Goal: Task Accomplishment & Management: Manage account settings

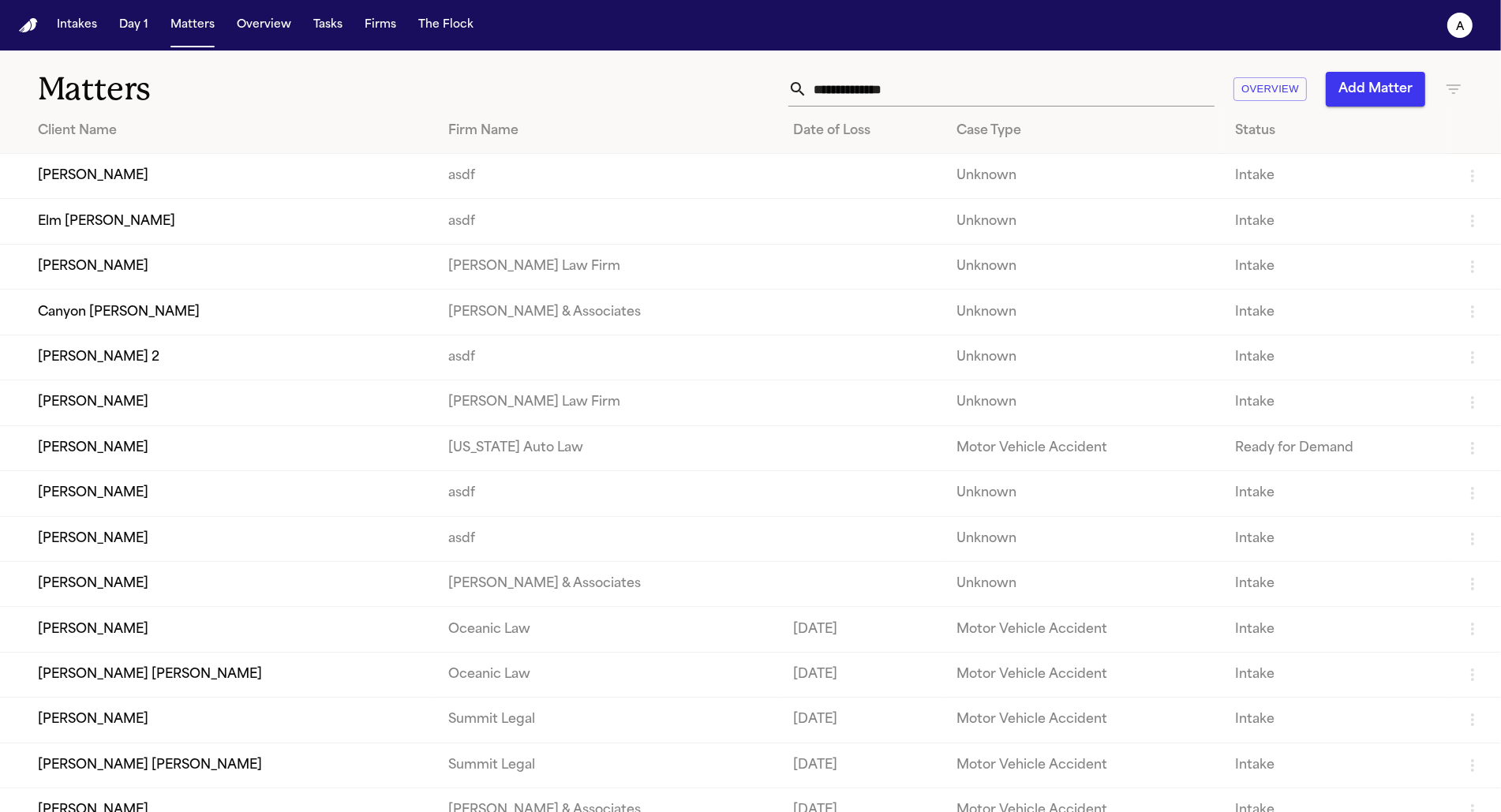
click at [248, 216] on td "Elm Crouse" at bounding box center [217, 221] width 436 height 45
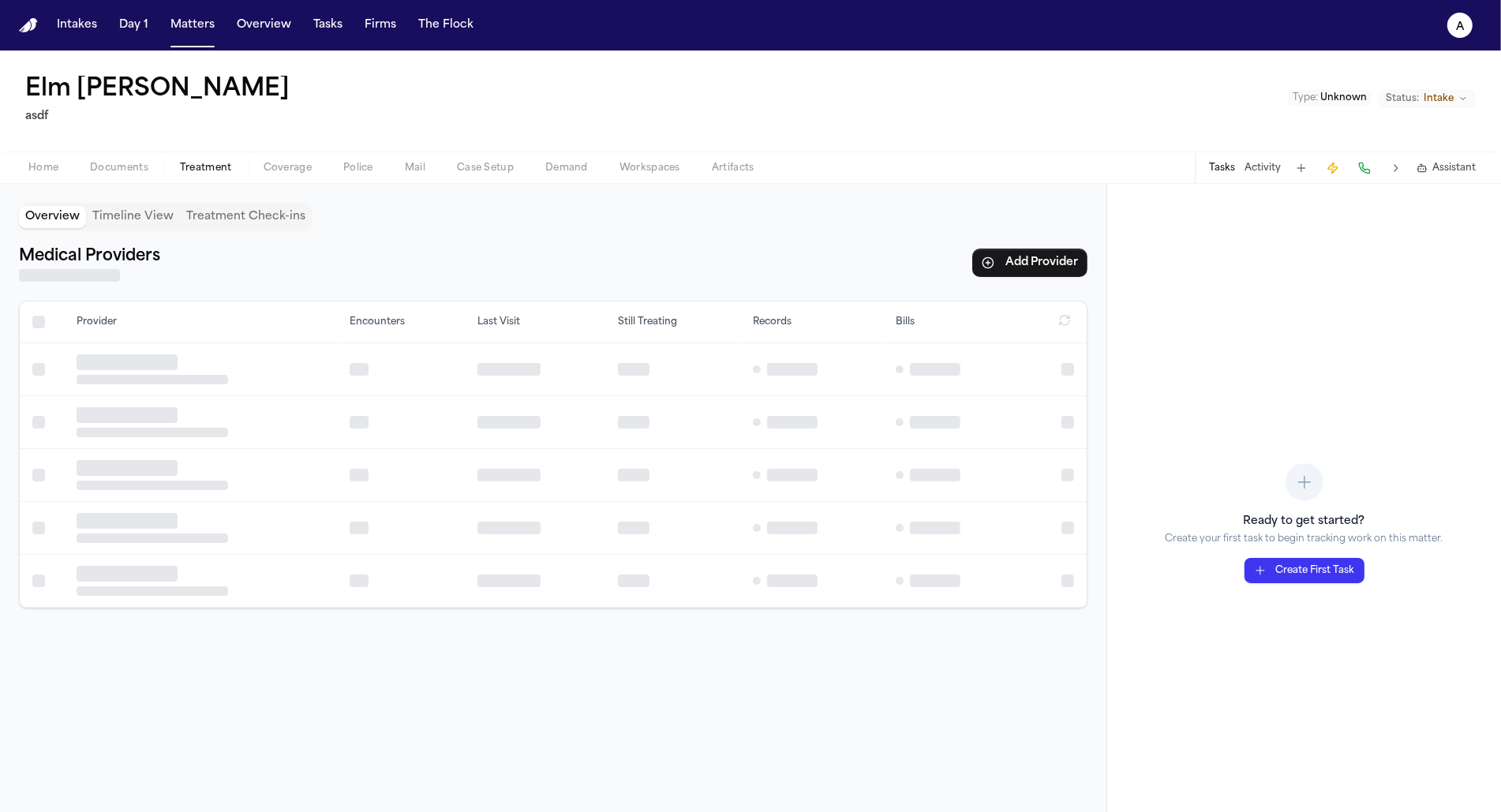
click at [192, 174] on span "Treatment" at bounding box center [206, 168] width 52 height 13
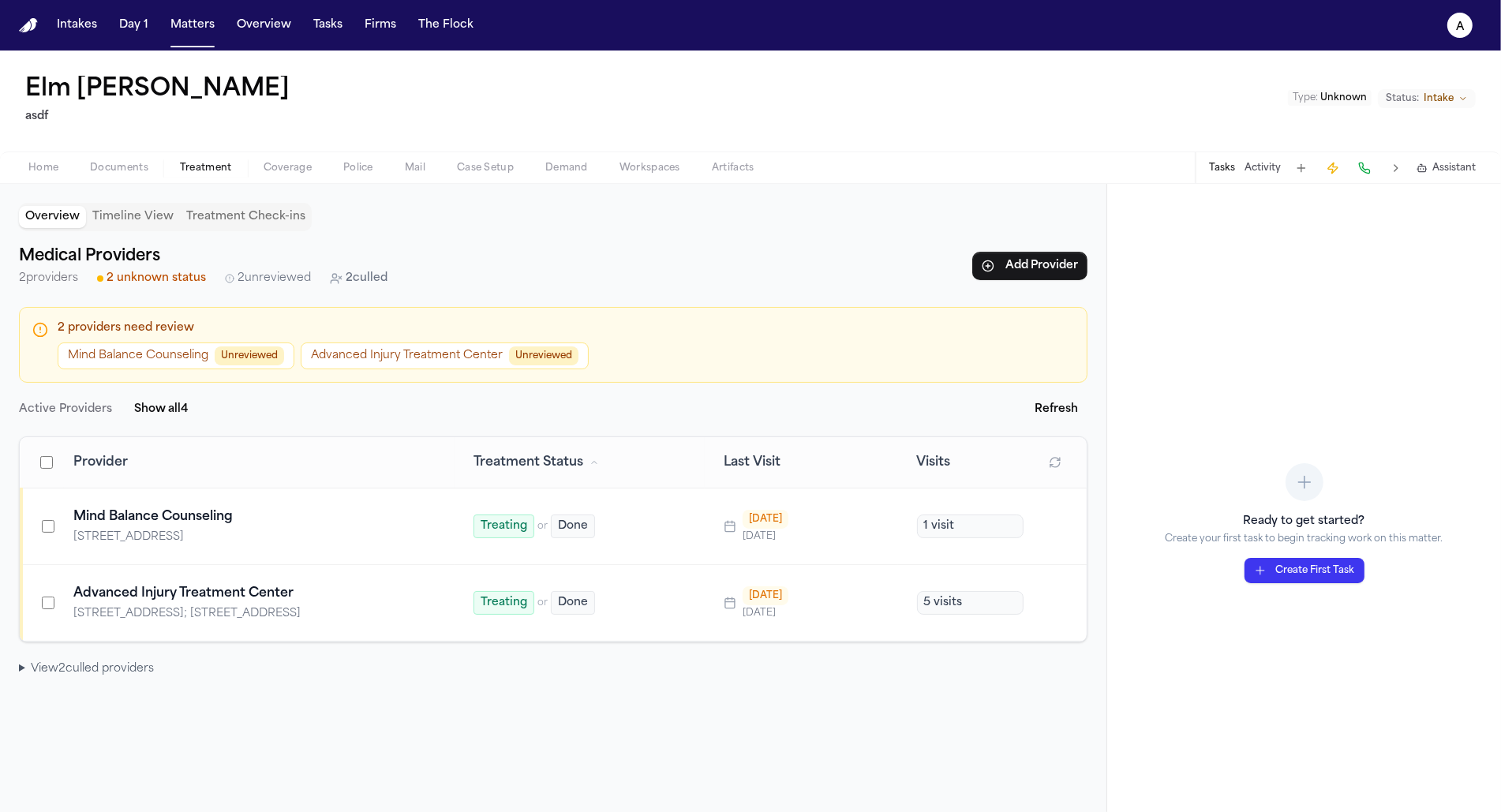
click at [388, 356] on button "Advanced Injury Treatment Center Unreviewed" at bounding box center [445, 355] width 288 height 27
click at [195, 172] on span "Treatment" at bounding box center [206, 168] width 52 height 13
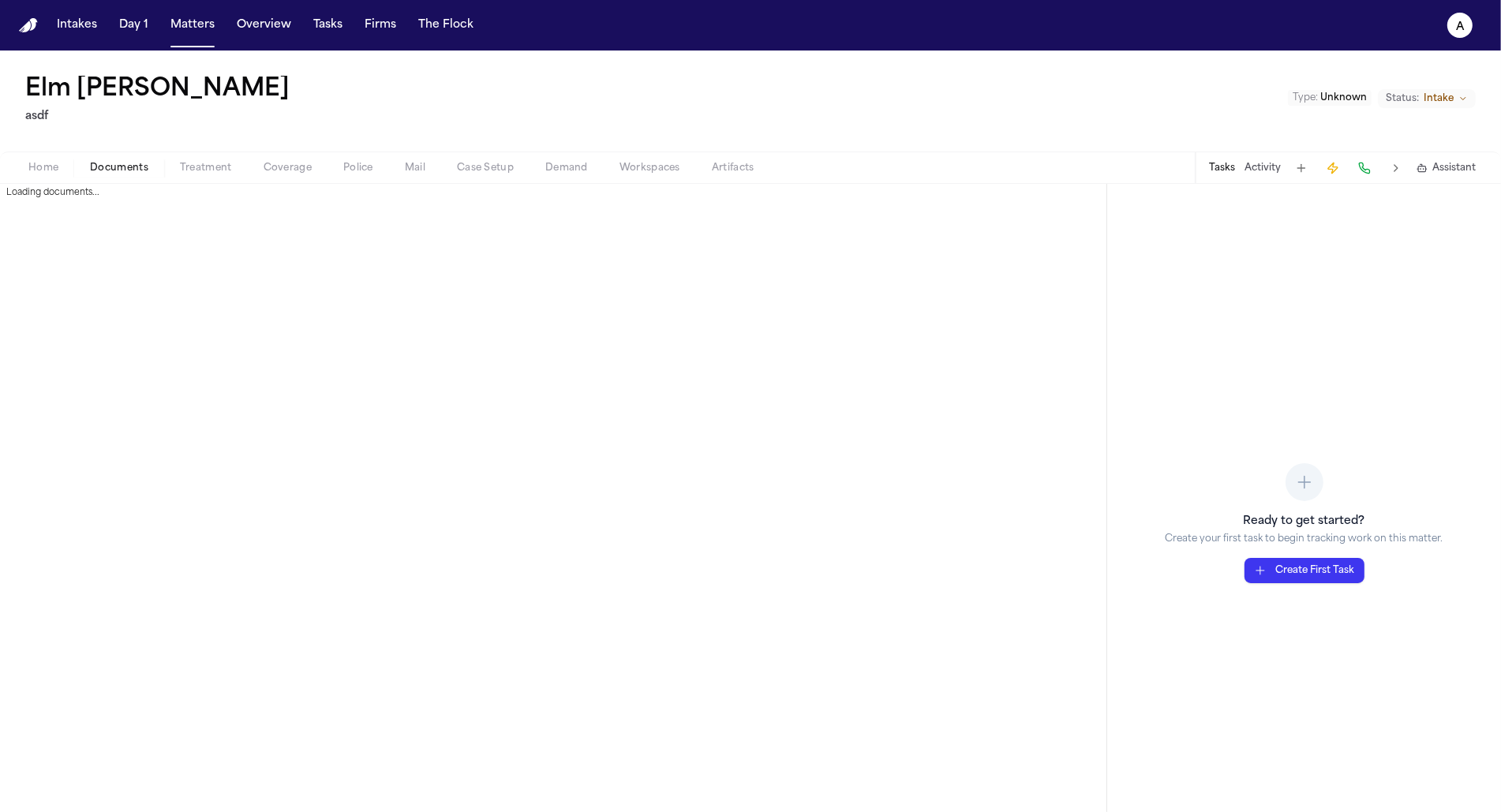
click at [142, 173] on span "Documents" at bounding box center [119, 168] width 58 height 13
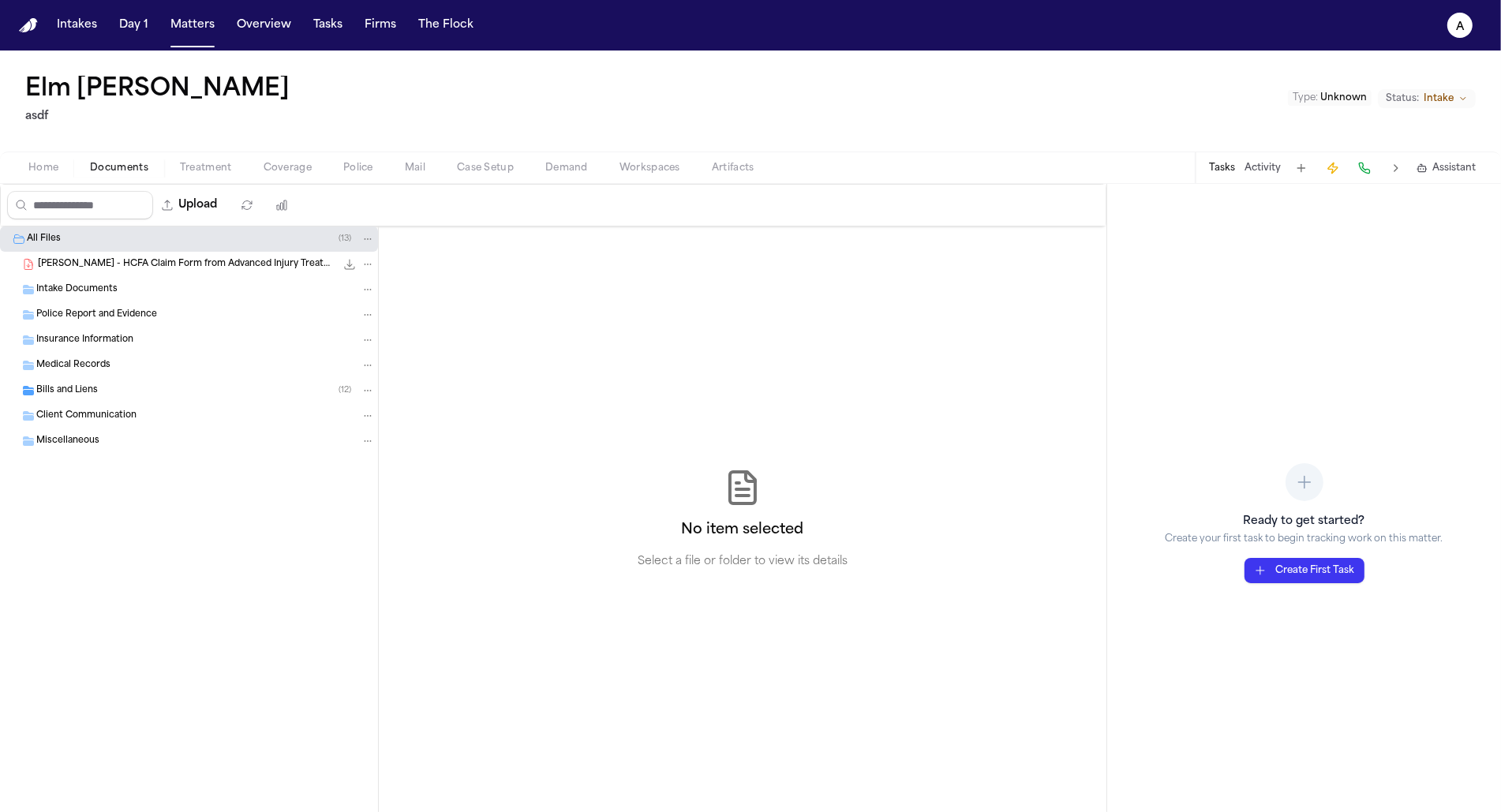
click at [80, 389] on span "Bills and Liens" at bounding box center [67, 391] width 62 height 13
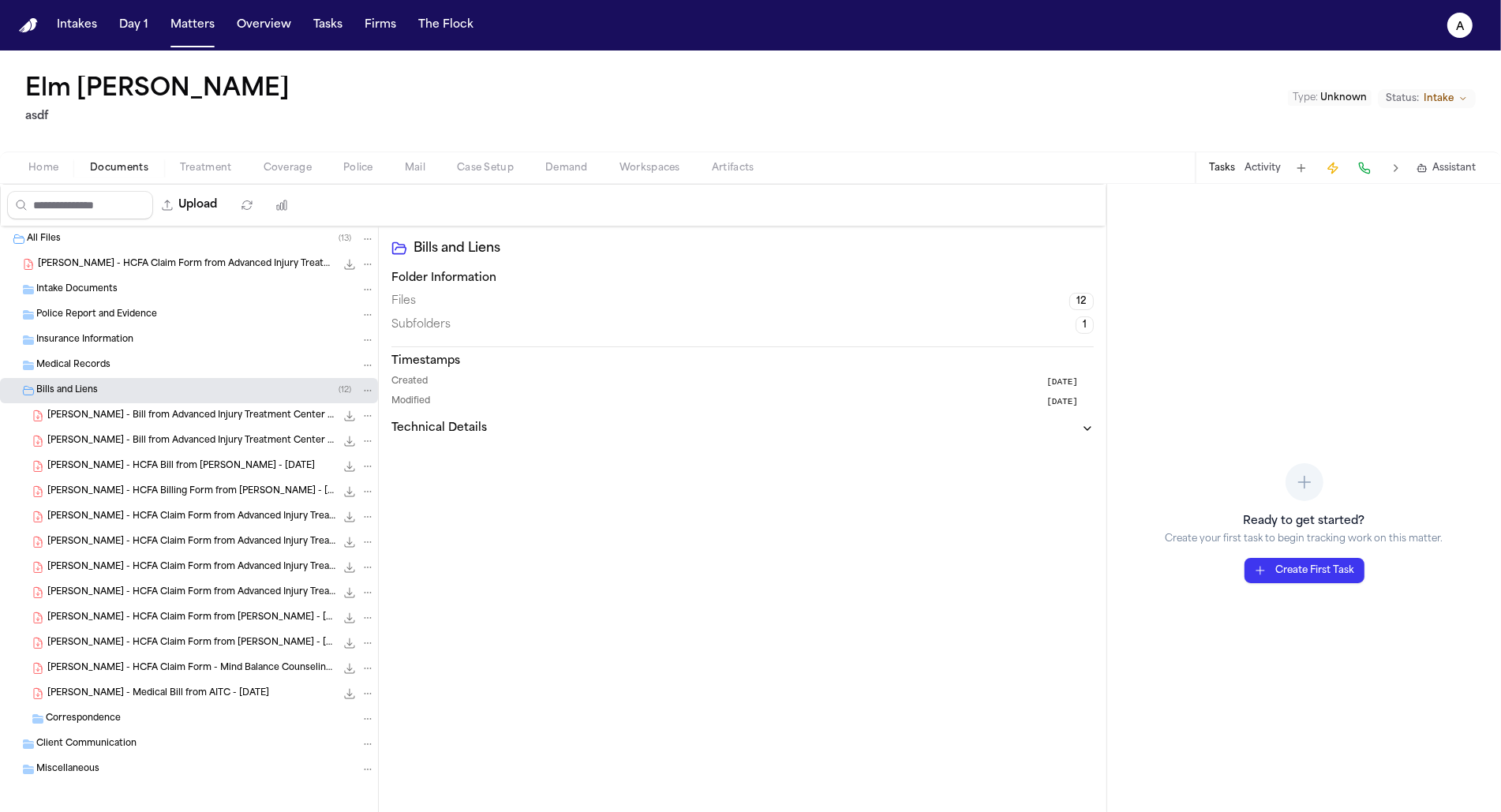
click at [228, 162] on span "Treatment" at bounding box center [206, 168] width 52 height 13
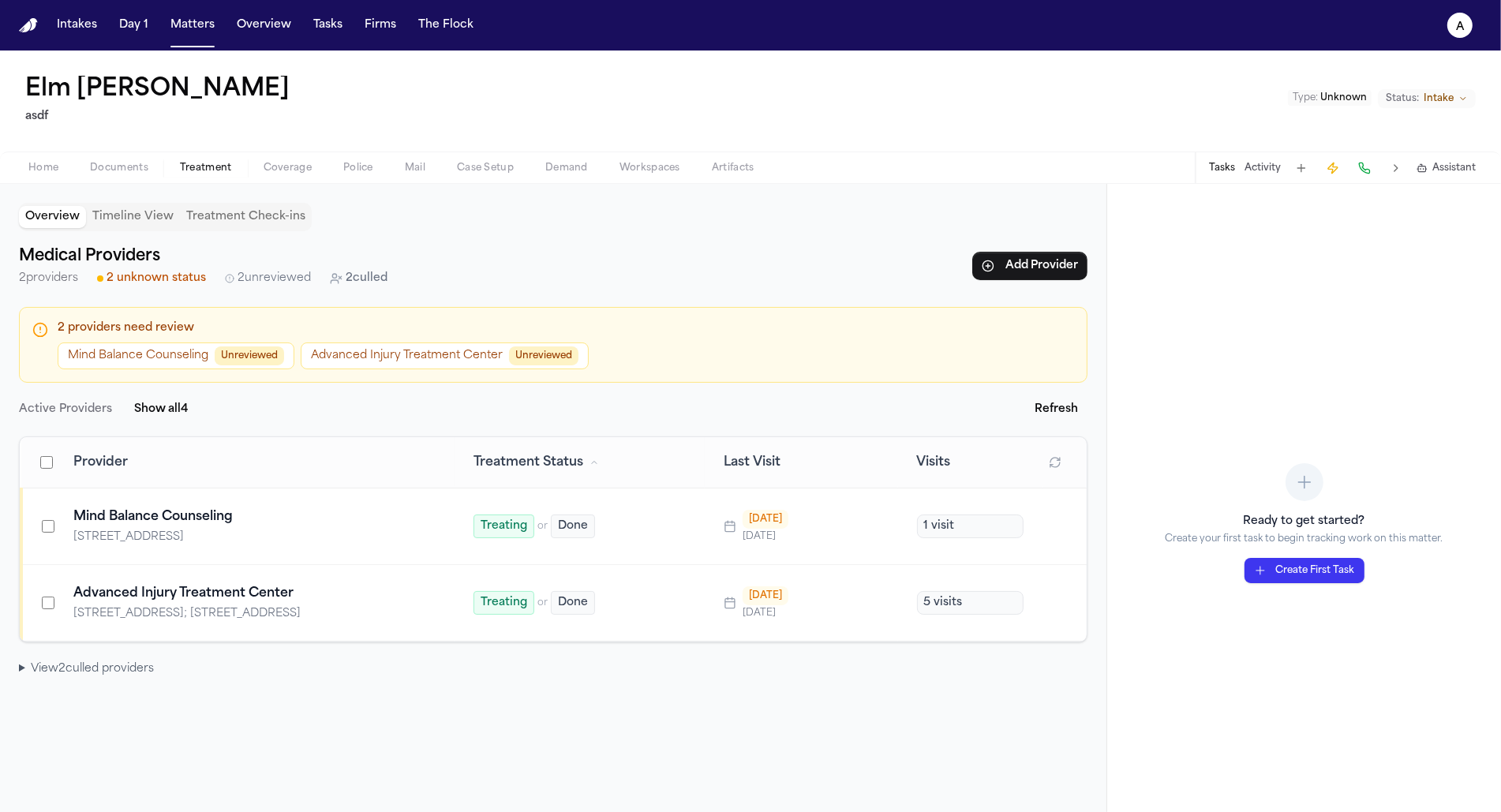
click at [183, 353] on button "Mind Balance Counseling Unreviewed" at bounding box center [175, 355] width 237 height 27
click at [354, 280] on span "2 culled" at bounding box center [367, 278] width 42 height 16
click at [335, 277] on circle at bounding box center [334, 275] width 4 height 4
click at [370, 280] on span "2 culled" at bounding box center [367, 278] width 42 height 16
click at [372, 280] on span "2 culled" at bounding box center [367, 278] width 42 height 16
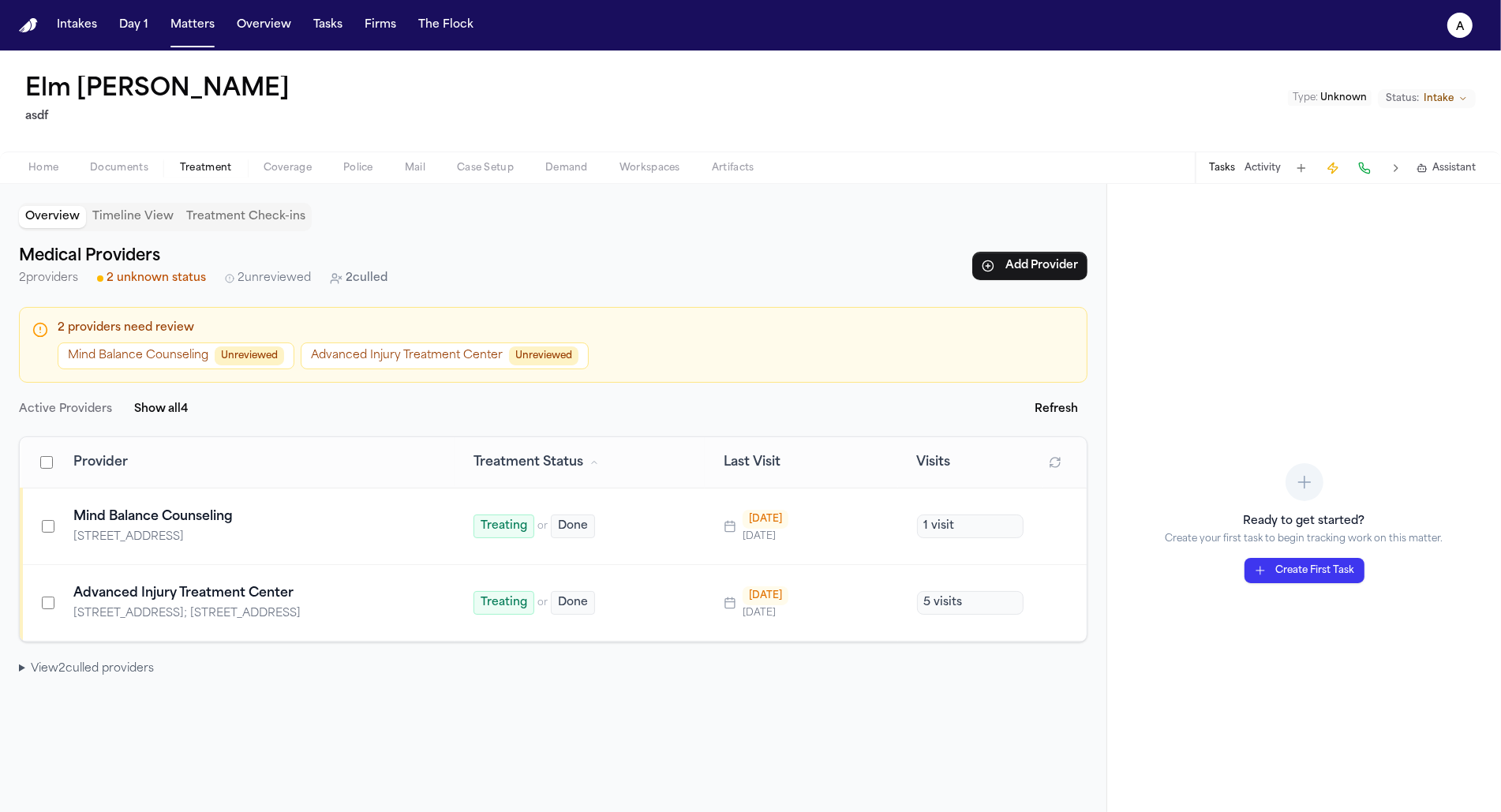
click at [372, 280] on span "2 culled" at bounding box center [367, 278] width 42 height 16
click at [168, 409] on button "Show all 4" at bounding box center [161, 409] width 72 height 29
click at [287, 414] on div "All Providers Refresh" at bounding box center [553, 409] width 1069 height 29
click at [359, 280] on span "2 culled" at bounding box center [367, 278] width 42 height 16
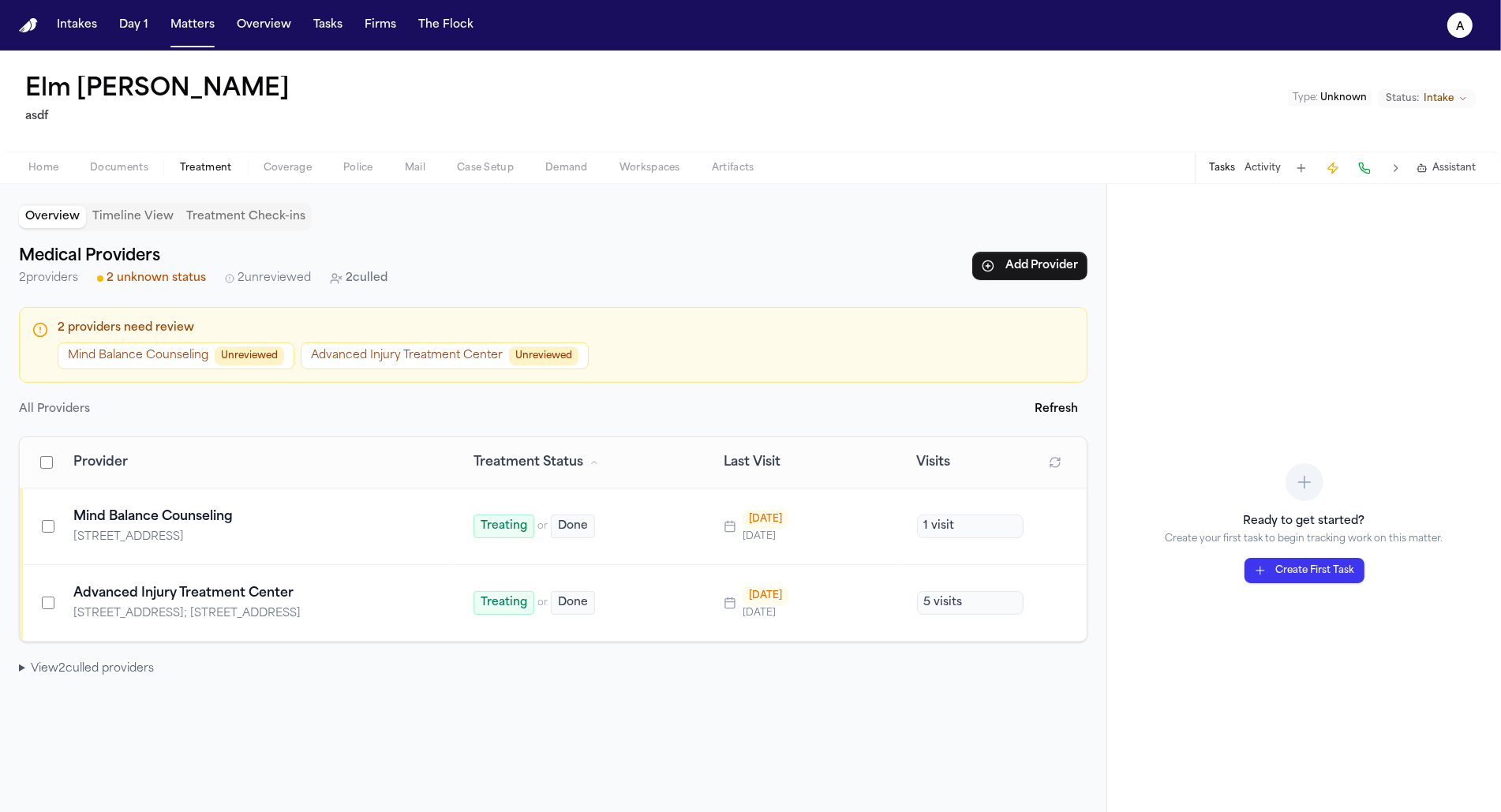
click at [256, 260] on h2 "Medical Providers" at bounding box center [202, 256] width 368 height 25
click at [258, 293] on div "Medical Providers 2 providers 2 unknown status 2 unreviewed 2 culled Add Provid…" at bounding box center [553, 460] width 1069 height 433
click at [346, 279] on div "2 culled" at bounding box center [358, 278] width 57 height 16
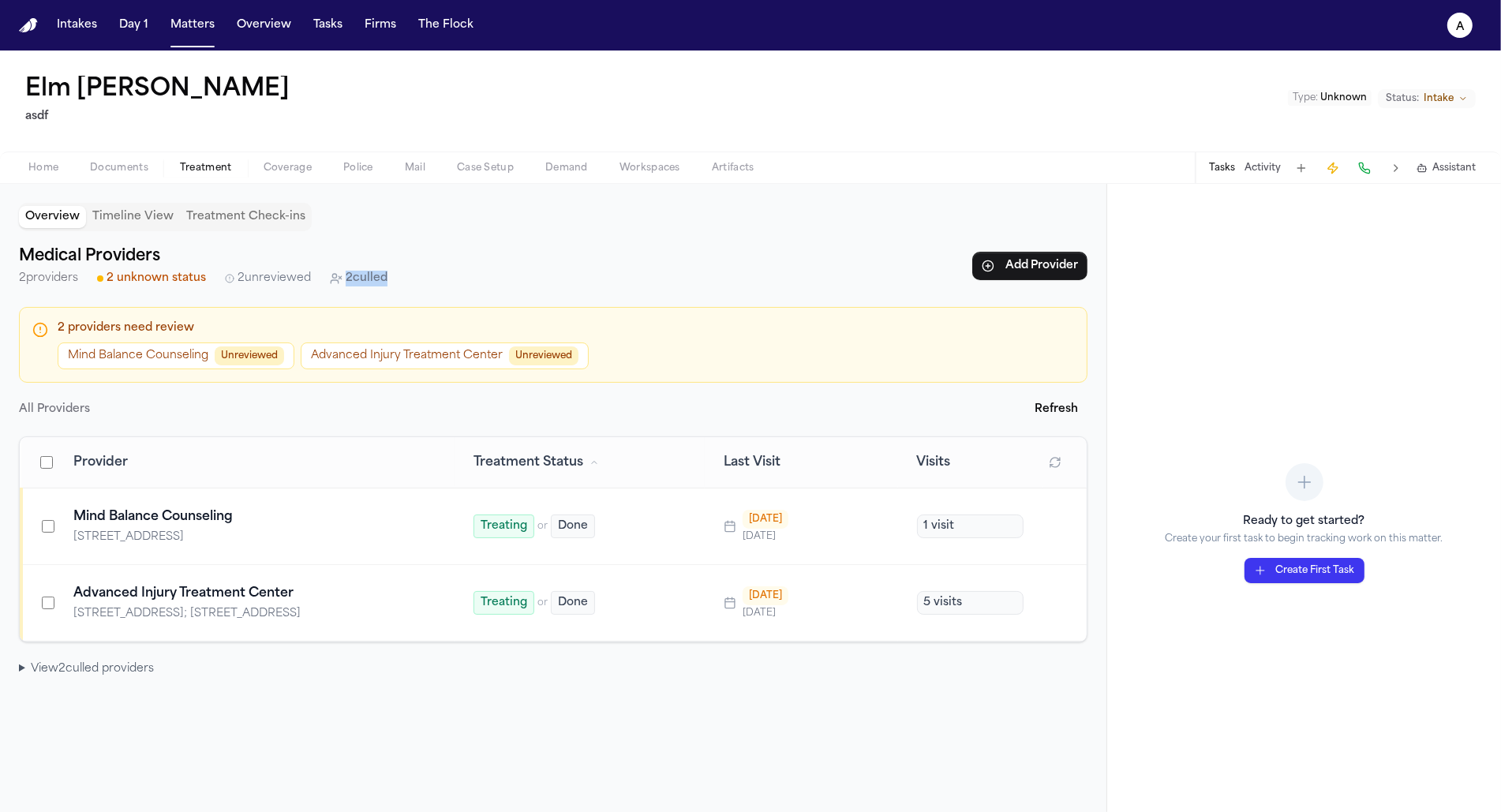
click at [346, 279] on div "2 culled" at bounding box center [358, 278] width 57 height 16
click at [40, 672] on summary "View 2 culled provider s" at bounding box center [553, 669] width 1069 height 16
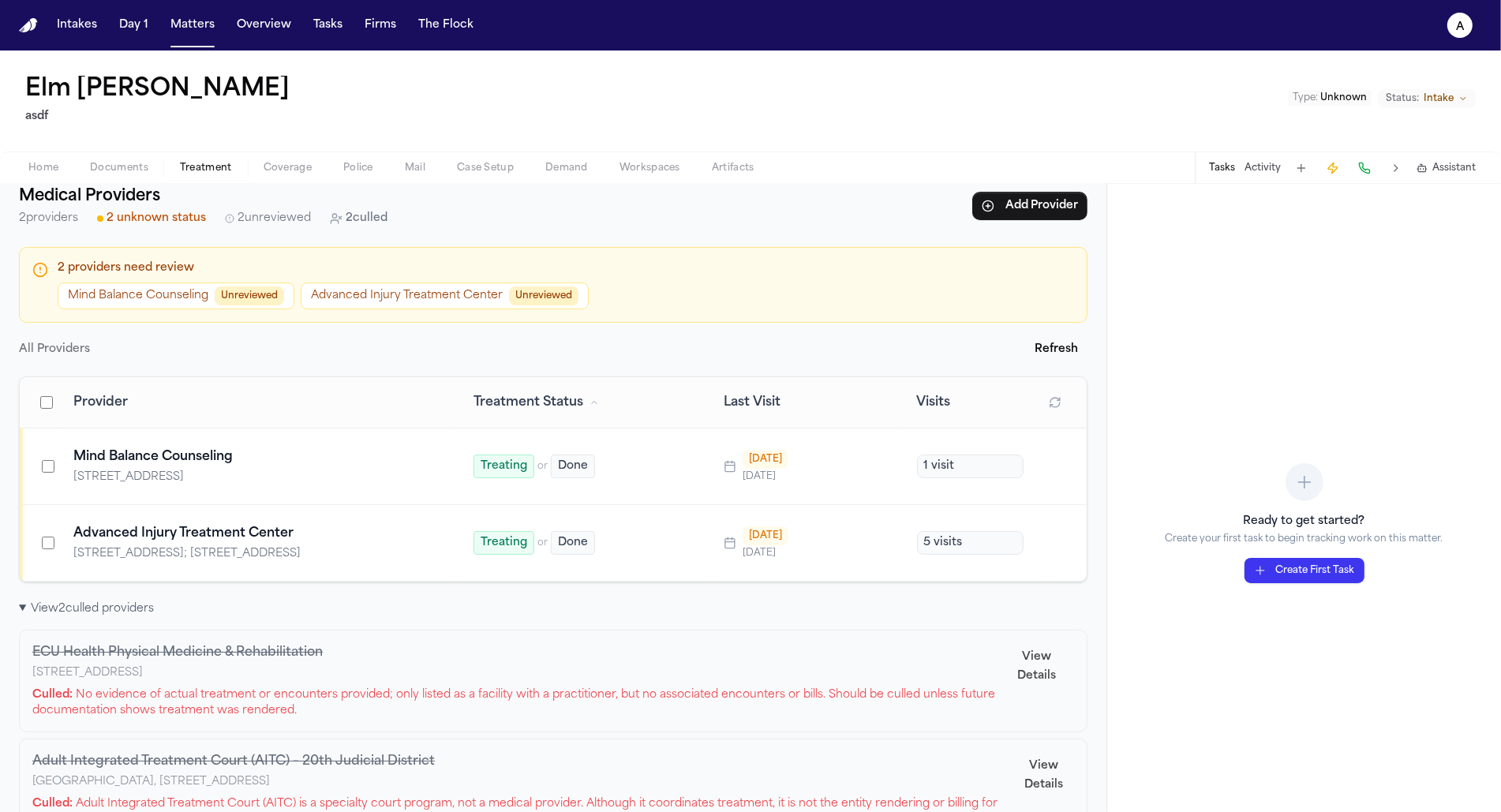
scroll to position [103, 0]
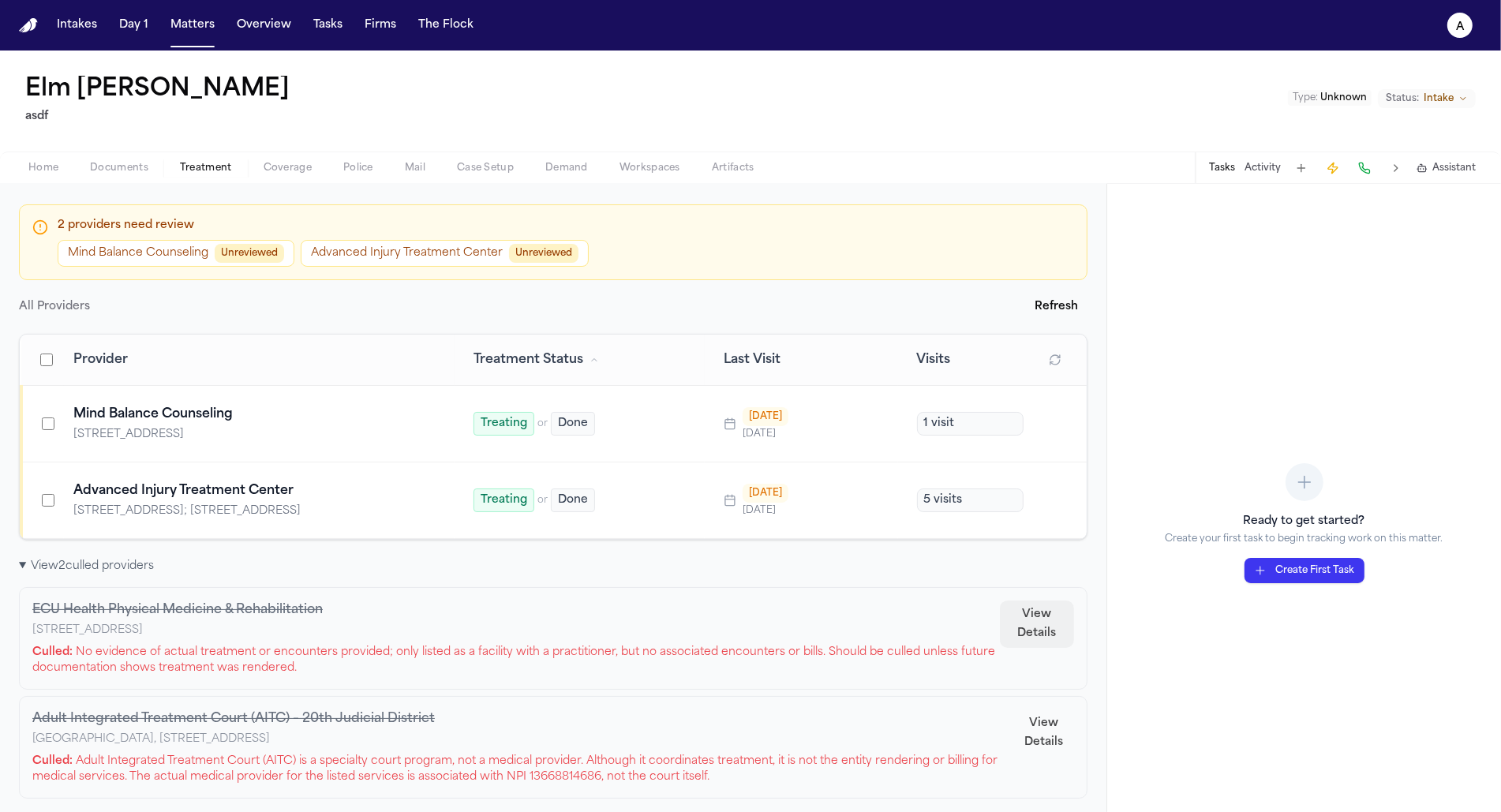
click at [1027, 619] on button "View Details" at bounding box center [1037, 624] width 74 height 47
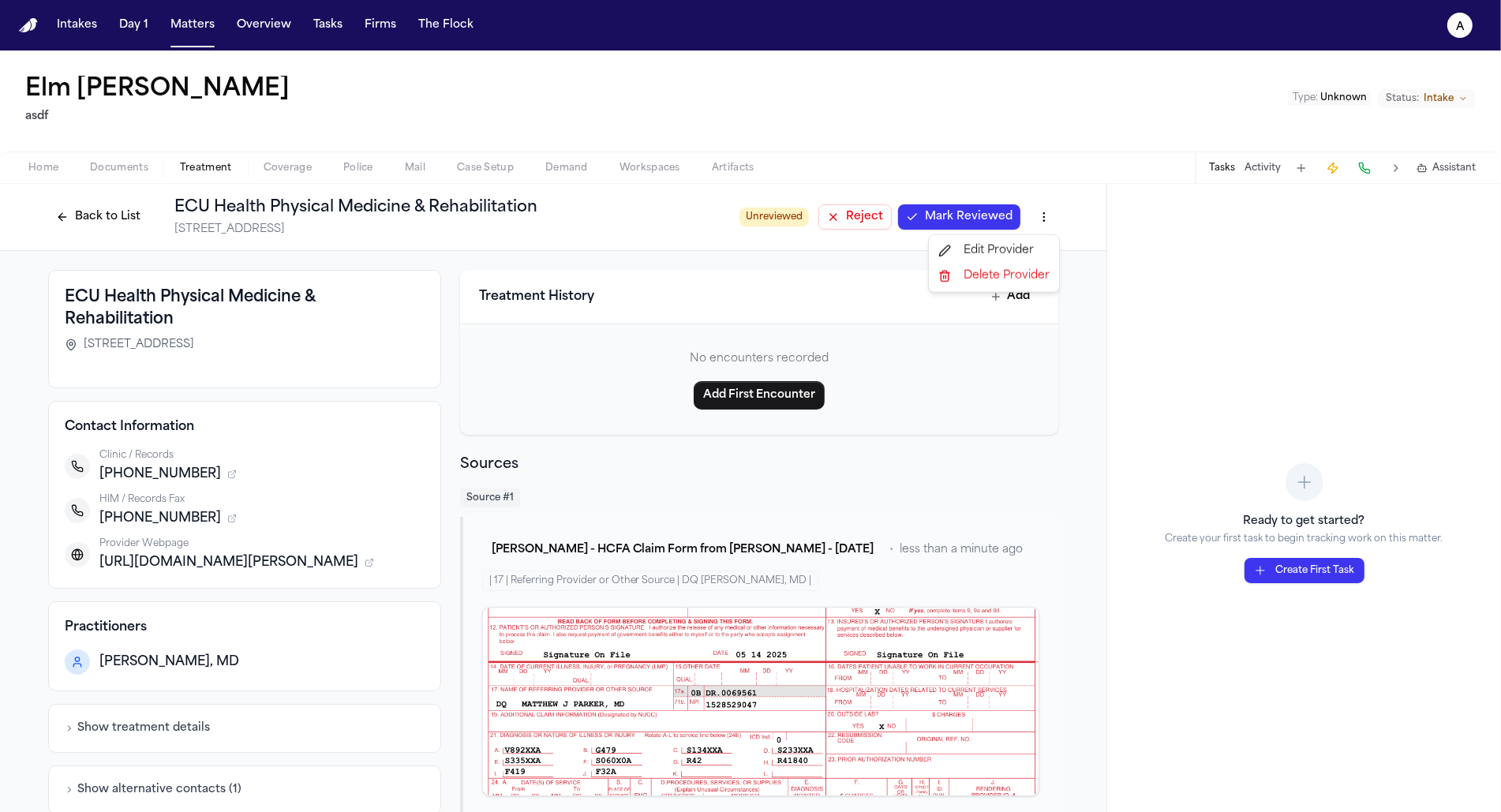
click at [1038, 213] on html "Intakes Day 1 Matters Overview Tasks Firms The Flock a Elm Crouse asdf Type : U…" at bounding box center [750, 406] width 1501 height 812
click at [987, 168] on html "Intakes Day 1 Matters Overview Tasks Firms The Flock a Elm Crouse asdf Type : U…" at bounding box center [750, 406] width 1501 height 812
click at [121, 209] on button "Back to List" at bounding box center [98, 217] width 100 height 25
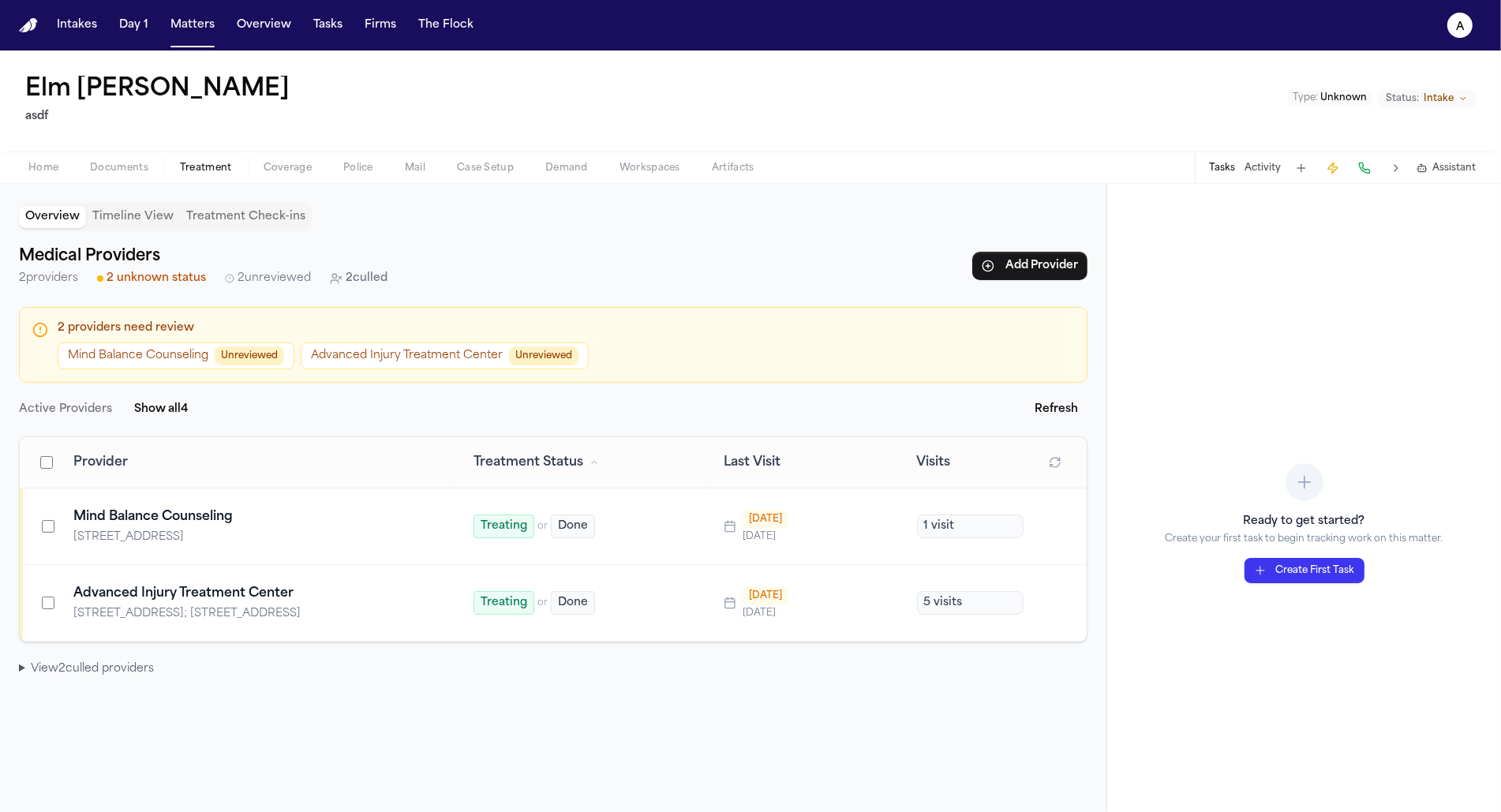
click at [121, 664] on summary "View 2 culled provider s" at bounding box center [553, 669] width 1069 height 16
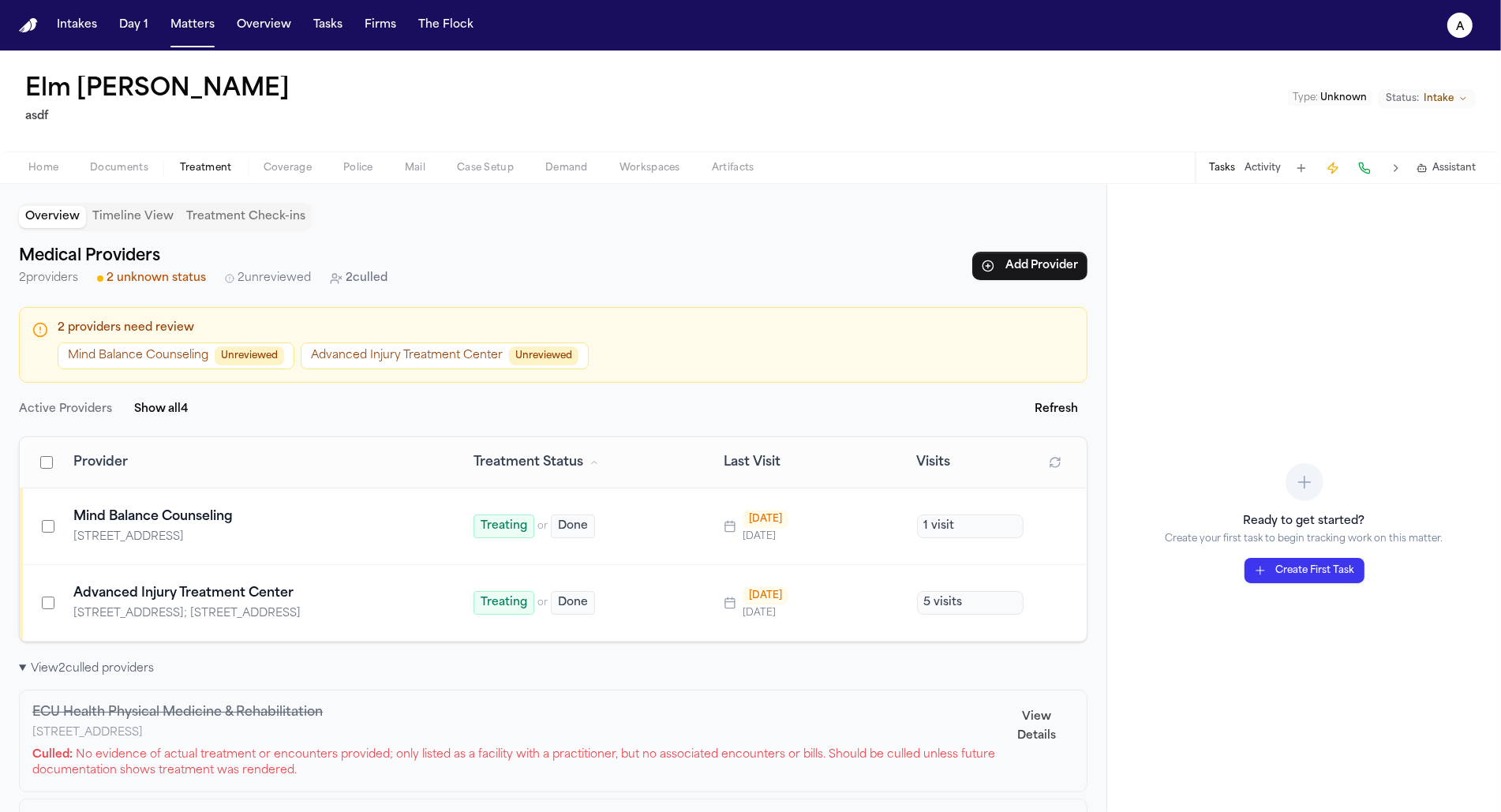
click at [153, 359] on button "Mind Balance Counseling Unreviewed" at bounding box center [175, 355] width 237 height 27
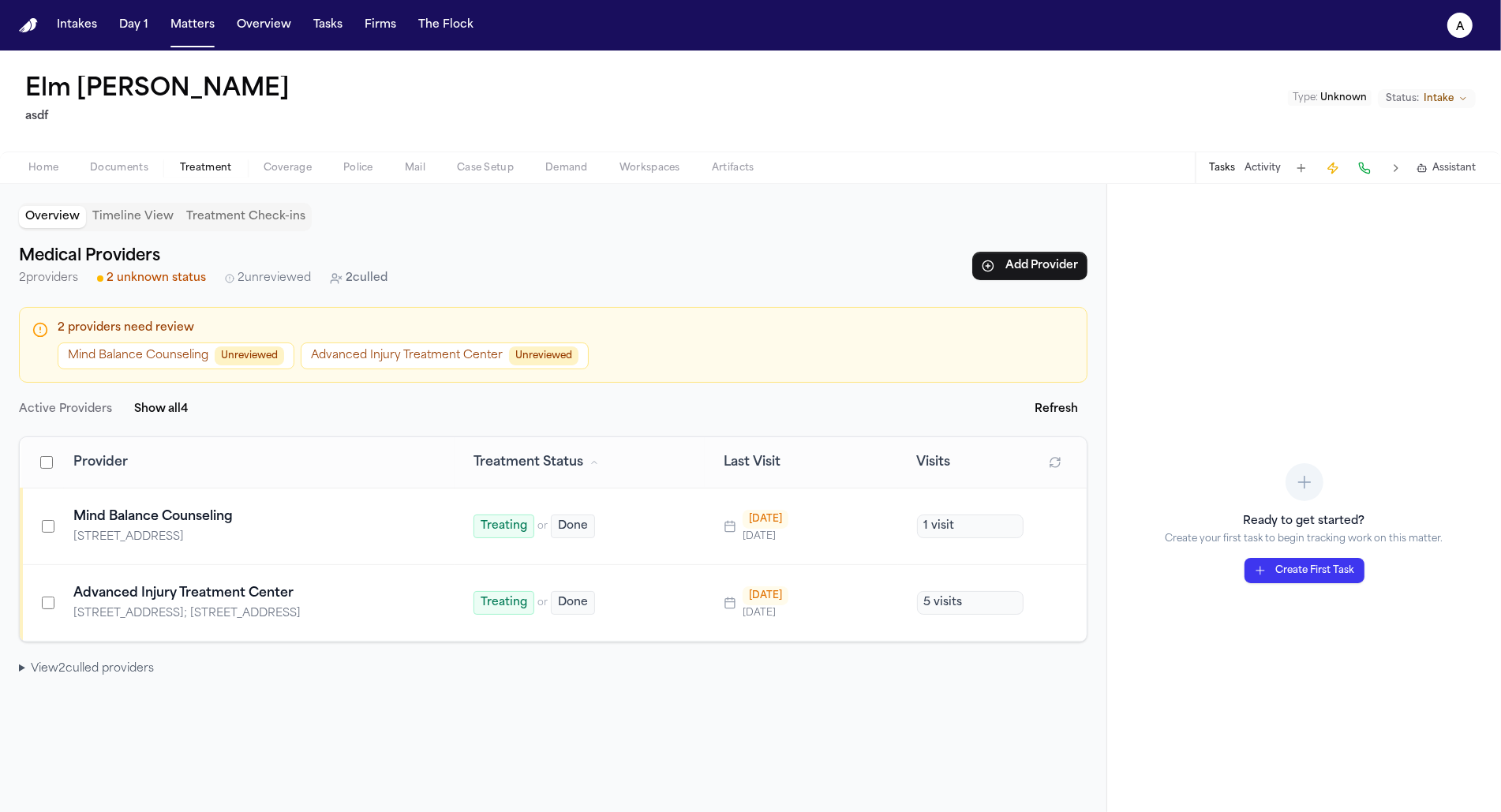
click at [276, 273] on span "2 unreviewed" at bounding box center [274, 278] width 73 height 16
click at [112, 661] on summary "View 2 culled provider s" at bounding box center [553, 669] width 1069 height 16
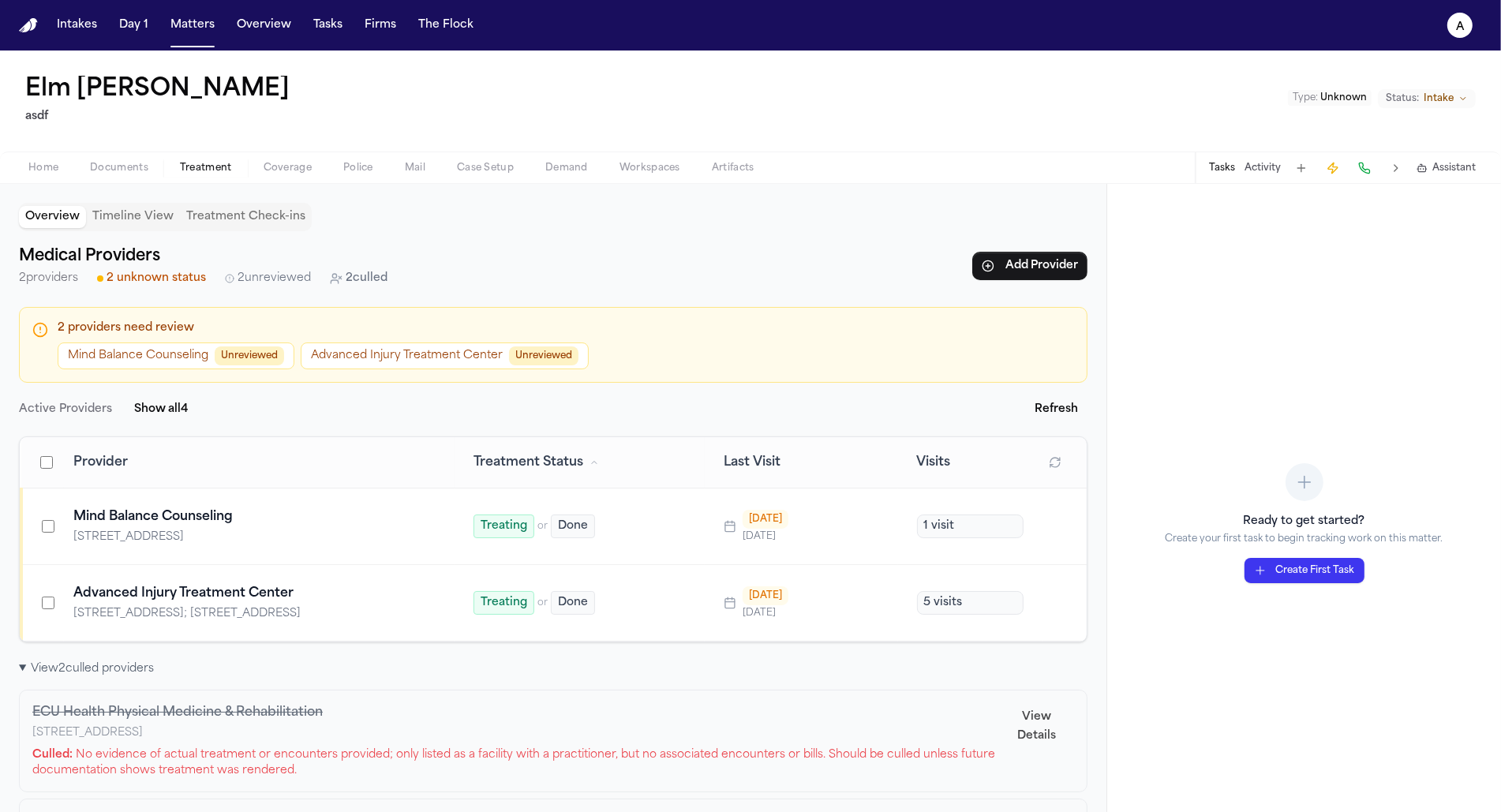
click at [155, 162] on button "Documents" at bounding box center [119, 168] width 90 height 19
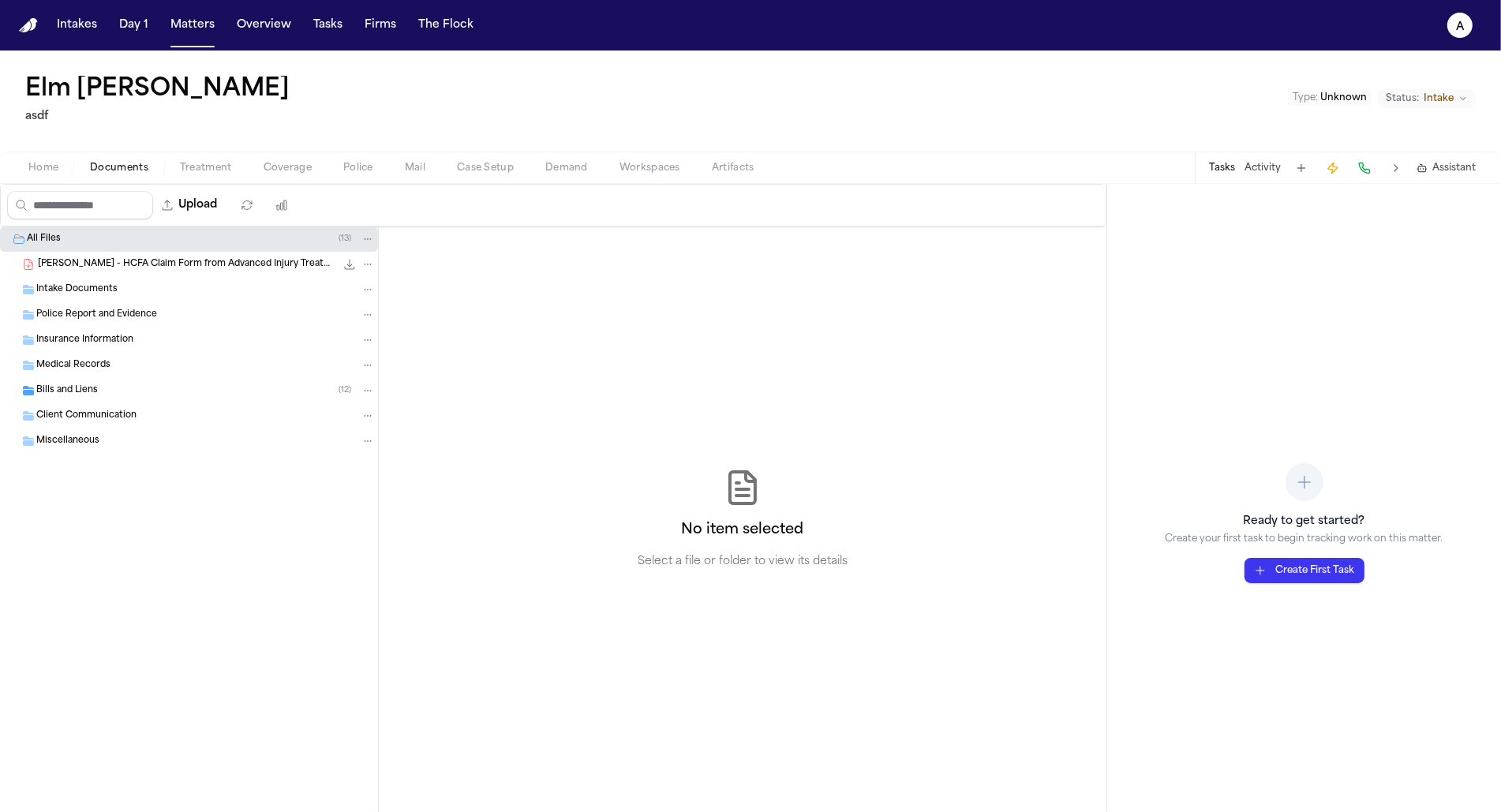
click at [139, 384] on div "Bills and Liens ( 12 )" at bounding box center [206, 390] width 339 height 14
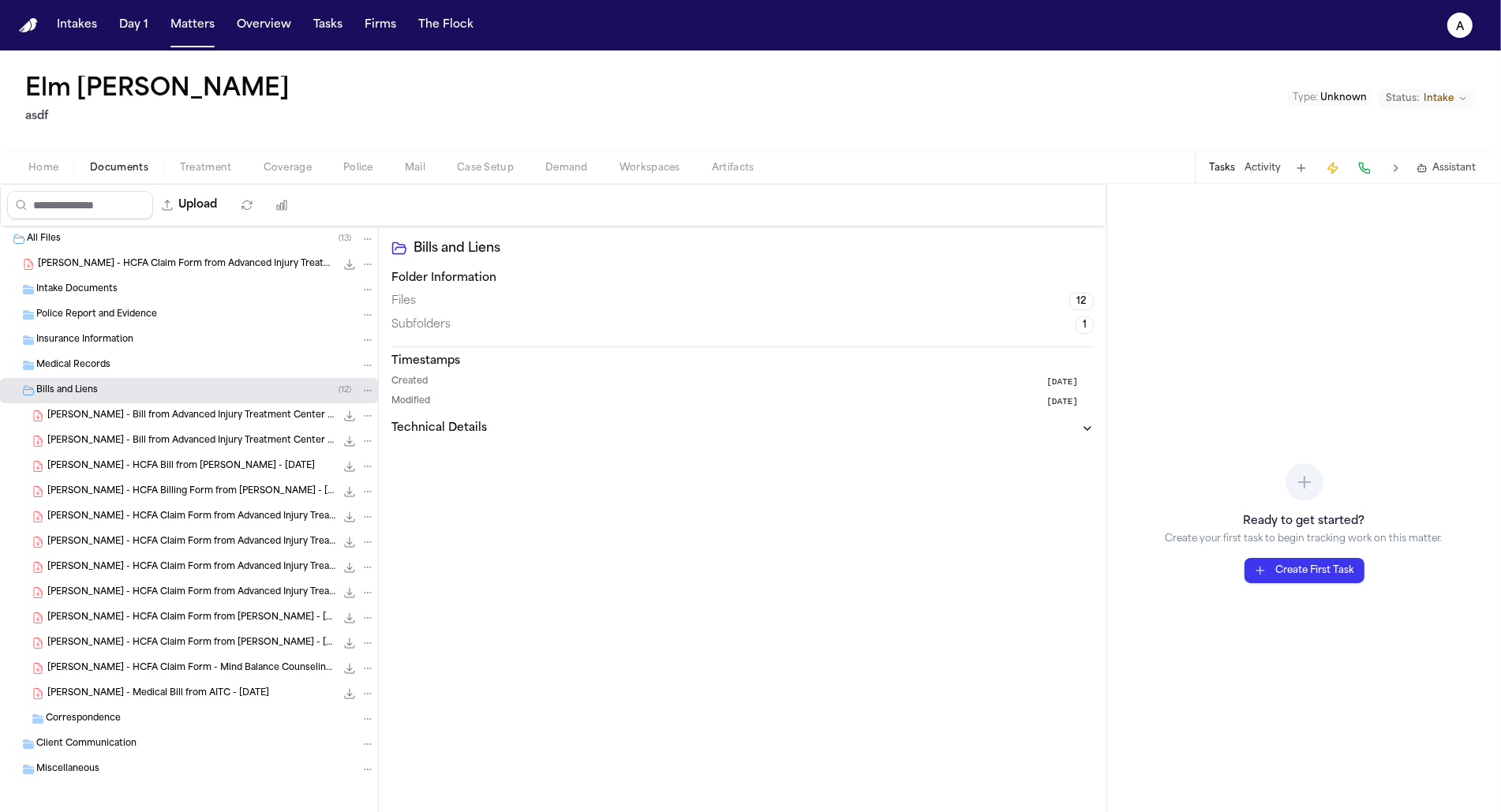
click at [212, 472] on div "E. Crouse - HCFA Bill from Dr. Parker - 5.14.25 1.2 MB • PDF" at bounding box center [189, 466] width 378 height 25
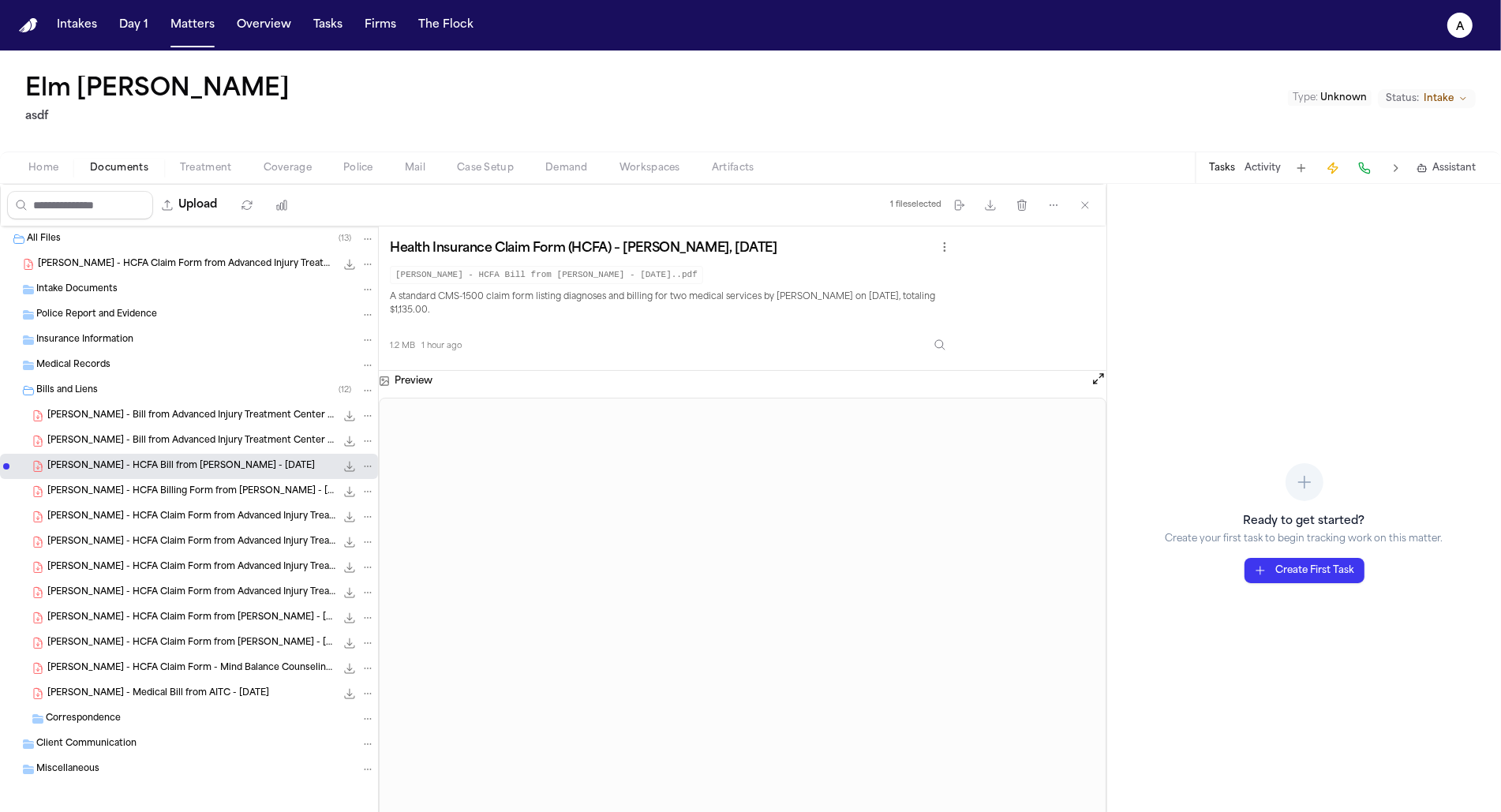
click at [227, 489] on span "E. Crouse - HCFA Billing Form from Dr. Parker - 7.14.25" at bounding box center [191, 492] width 288 height 13
click at [239, 521] on span "E. Crouse - HCFA Claim Form from Advanced Injury Treatment Center - 5.20.25" at bounding box center [191, 517] width 288 height 13
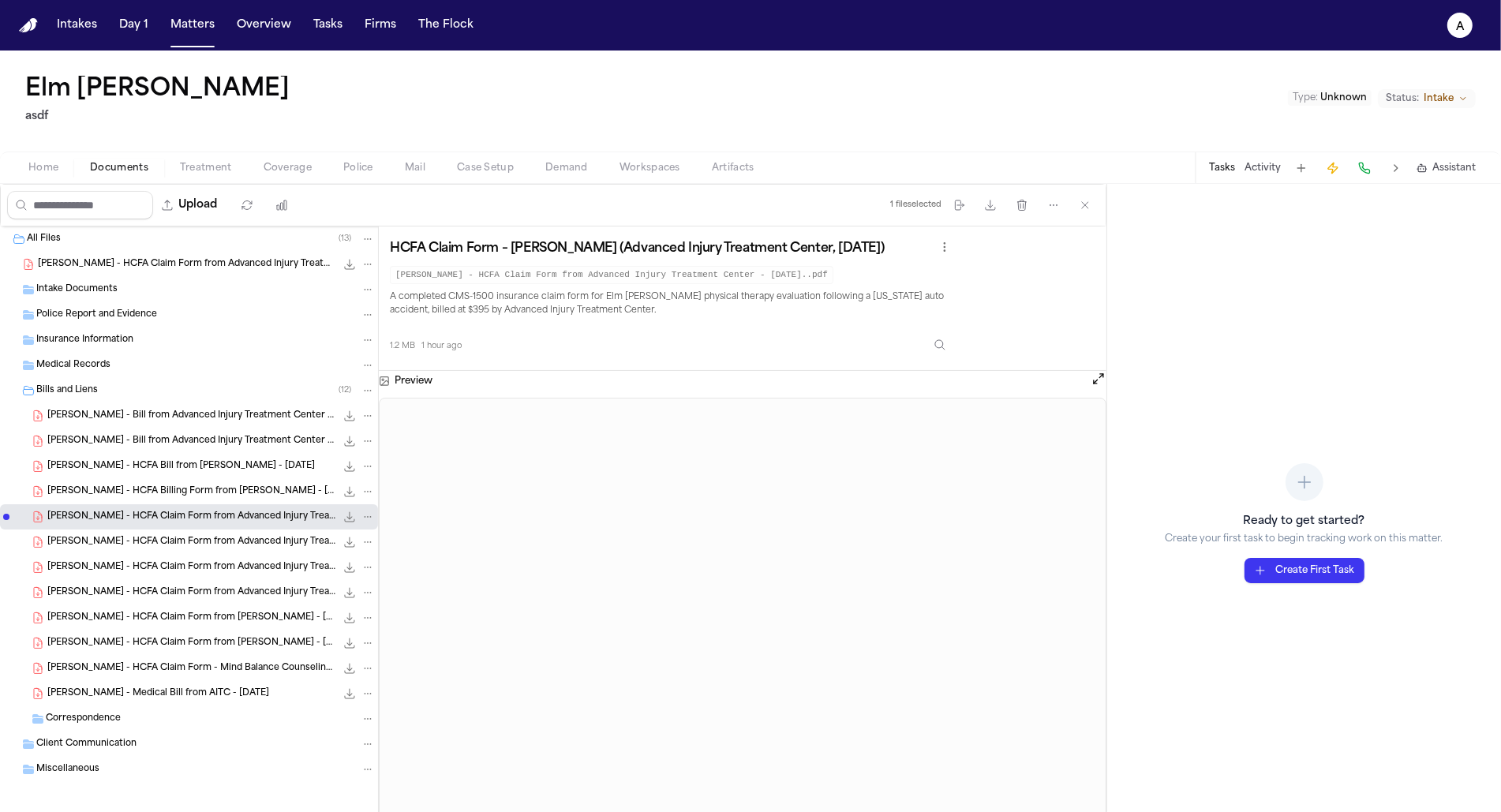
click at [227, 596] on span "E. Crouse - HCFA Claim Form from Advanced Injury Treatment Center - 6.5.25" at bounding box center [191, 593] width 288 height 13
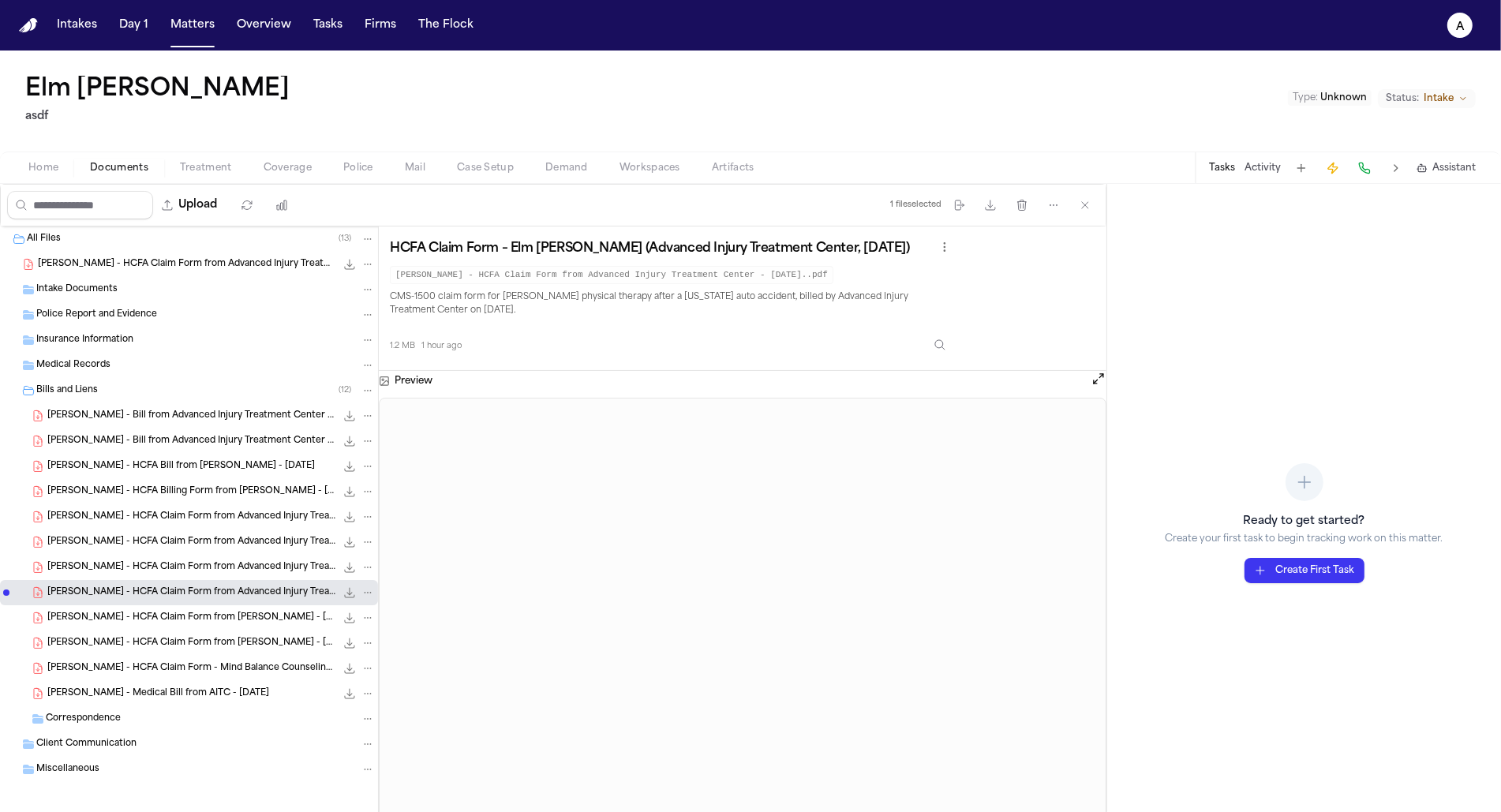
click at [217, 656] on div "E. Crouse - HCFA Claim Form - Mind Balance Counseling - 5.27.25 1.2 MB • PDF" at bounding box center [189, 668] width 378 height 25
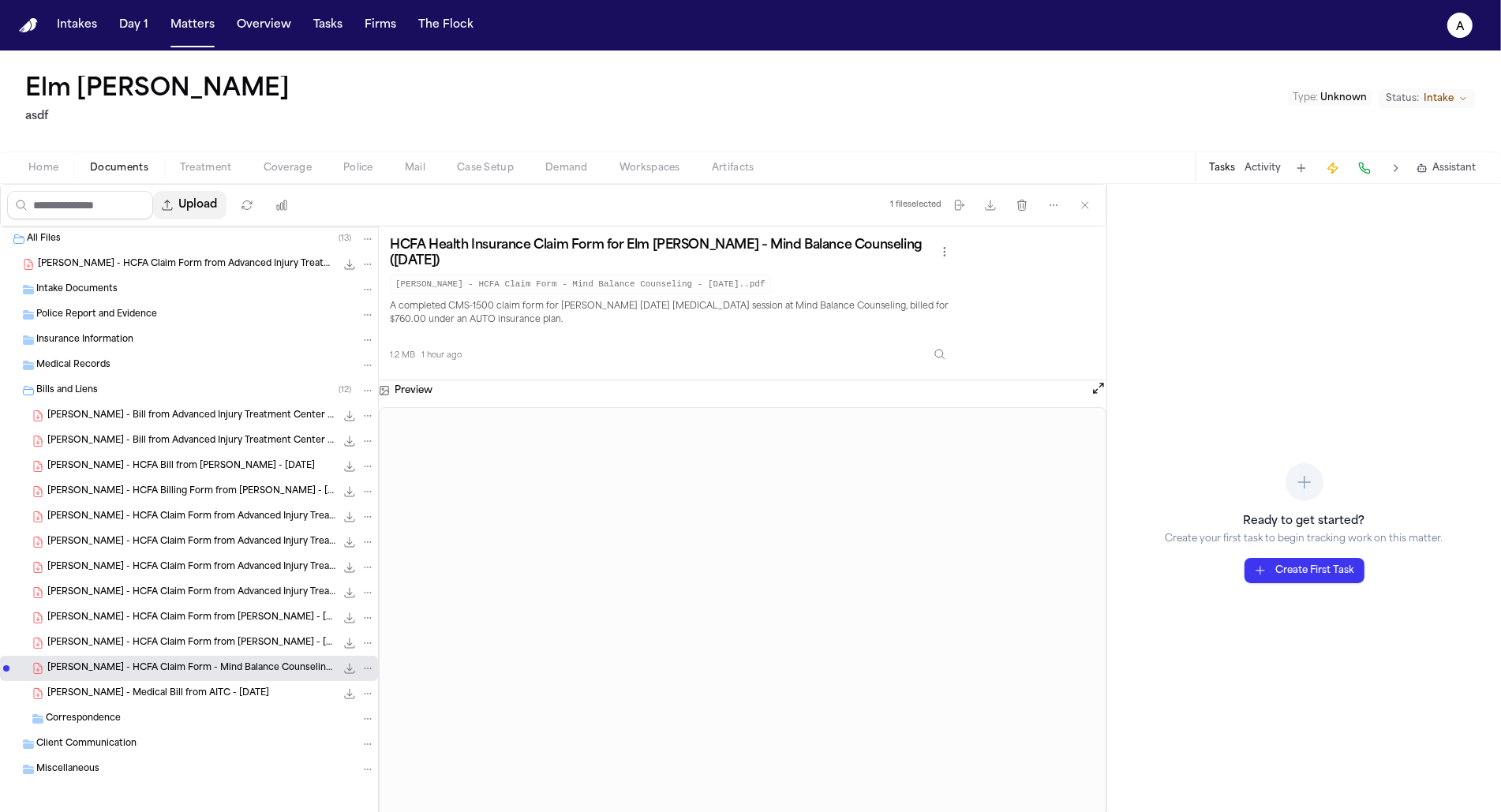
click at [214, 200] on button "Upload" at bounding box center [190, 206] width 73 height 29
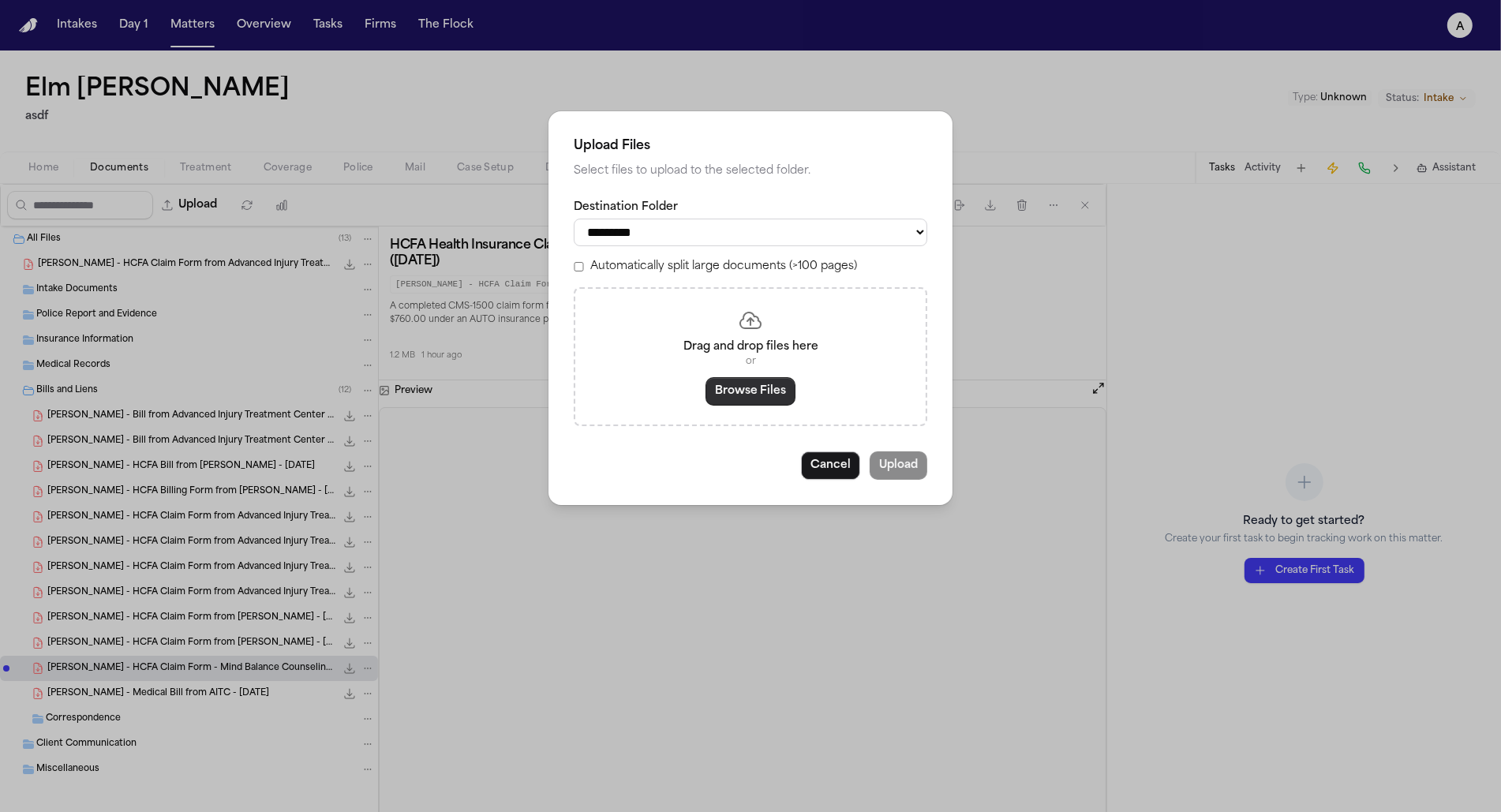
click at [769, 389] on button "Browse Files" at bounding box center [750, 392] width 90 height 29
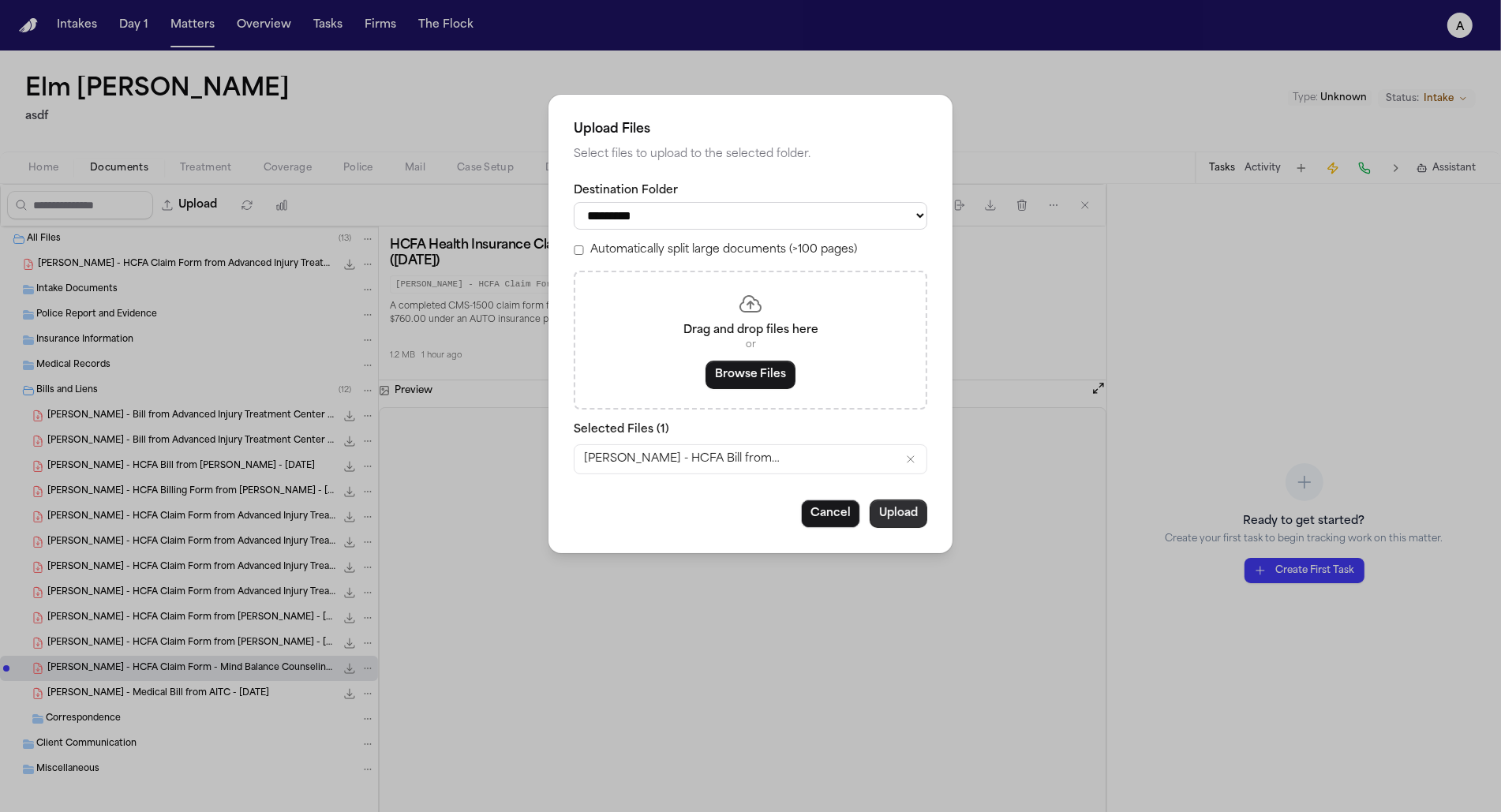
click at [913, 516] on button "Upload" at bounding box center [898, 514] width 57 height 29
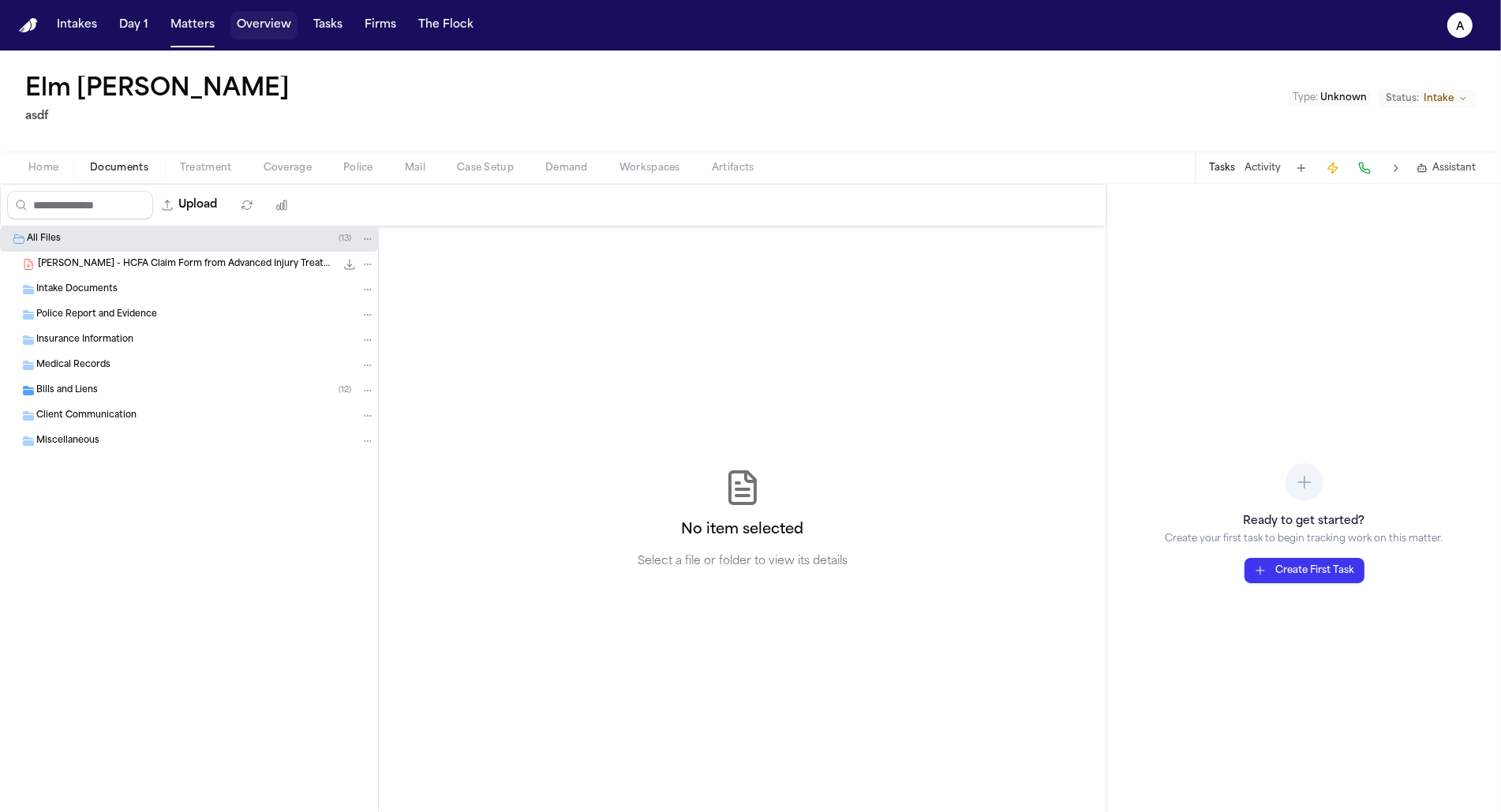
click at [205, 19] on button "Matters" at bounding box center [192, 25] width 56 height 29
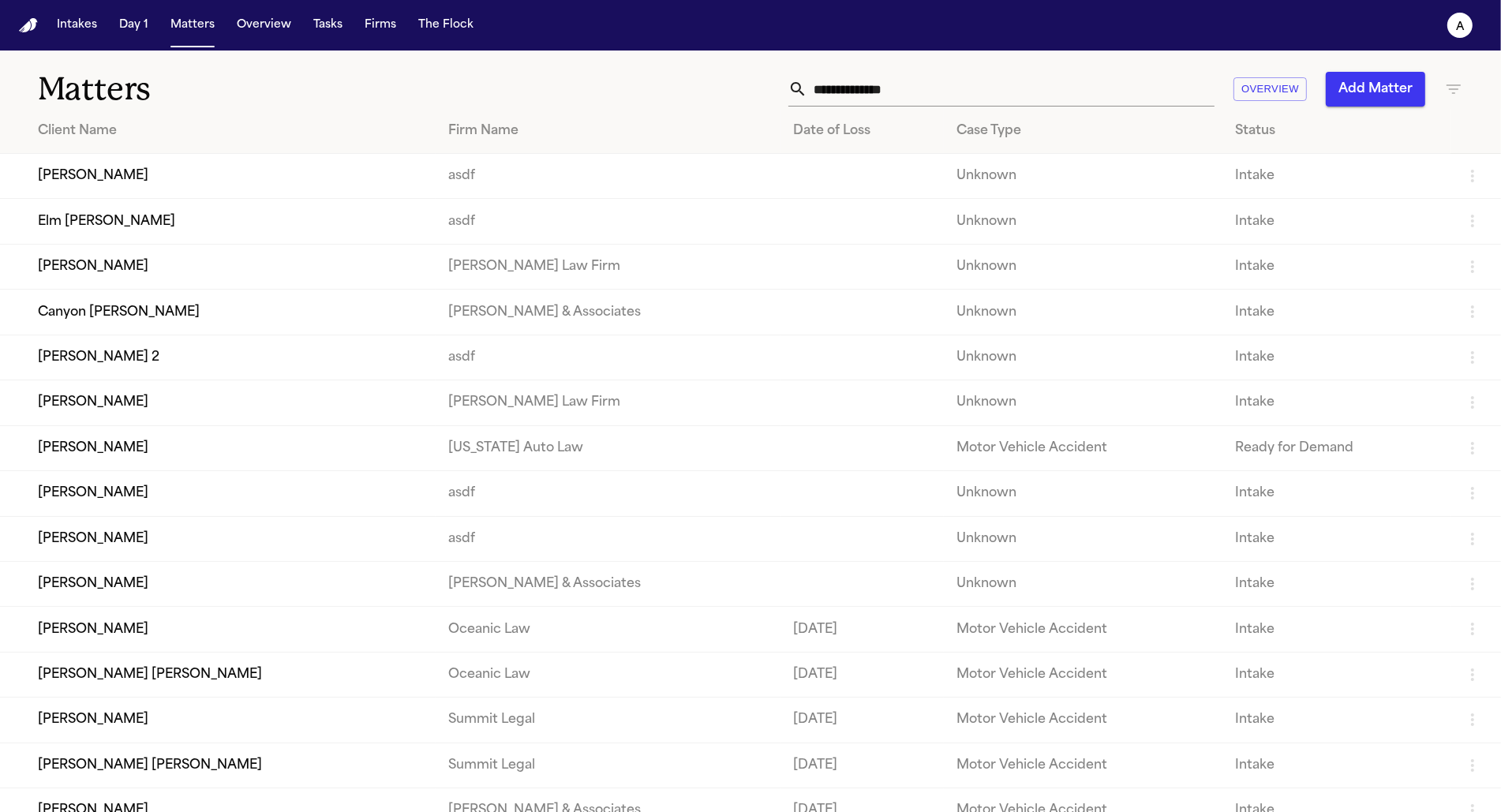
click at [125, 170] on td "[PERSON_NAME]" at bounding box center [217, 176] width 436 height 45
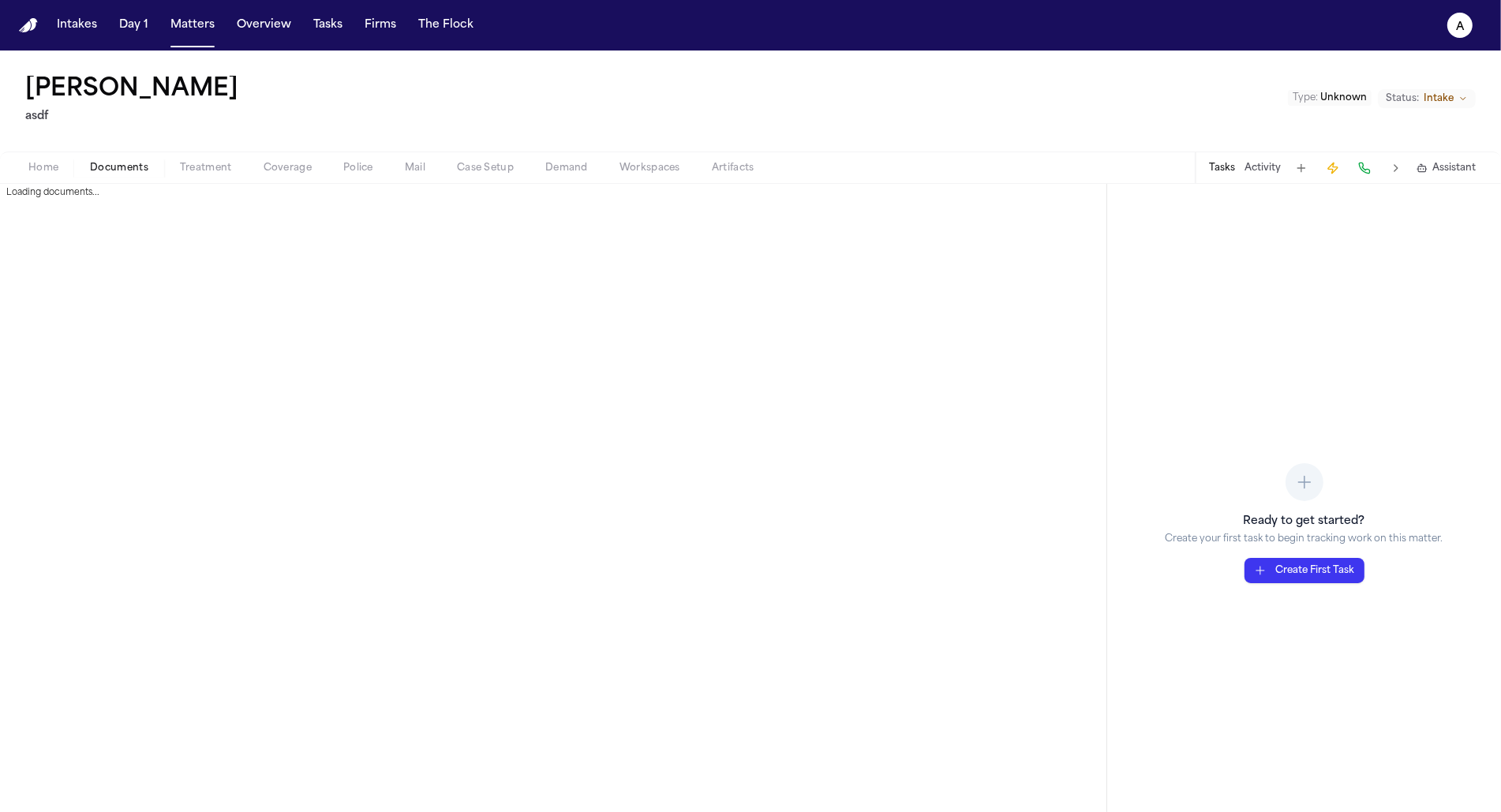
click at [143, 168] on span "Documents" at bounding box center [119, 168] width 58 height 13
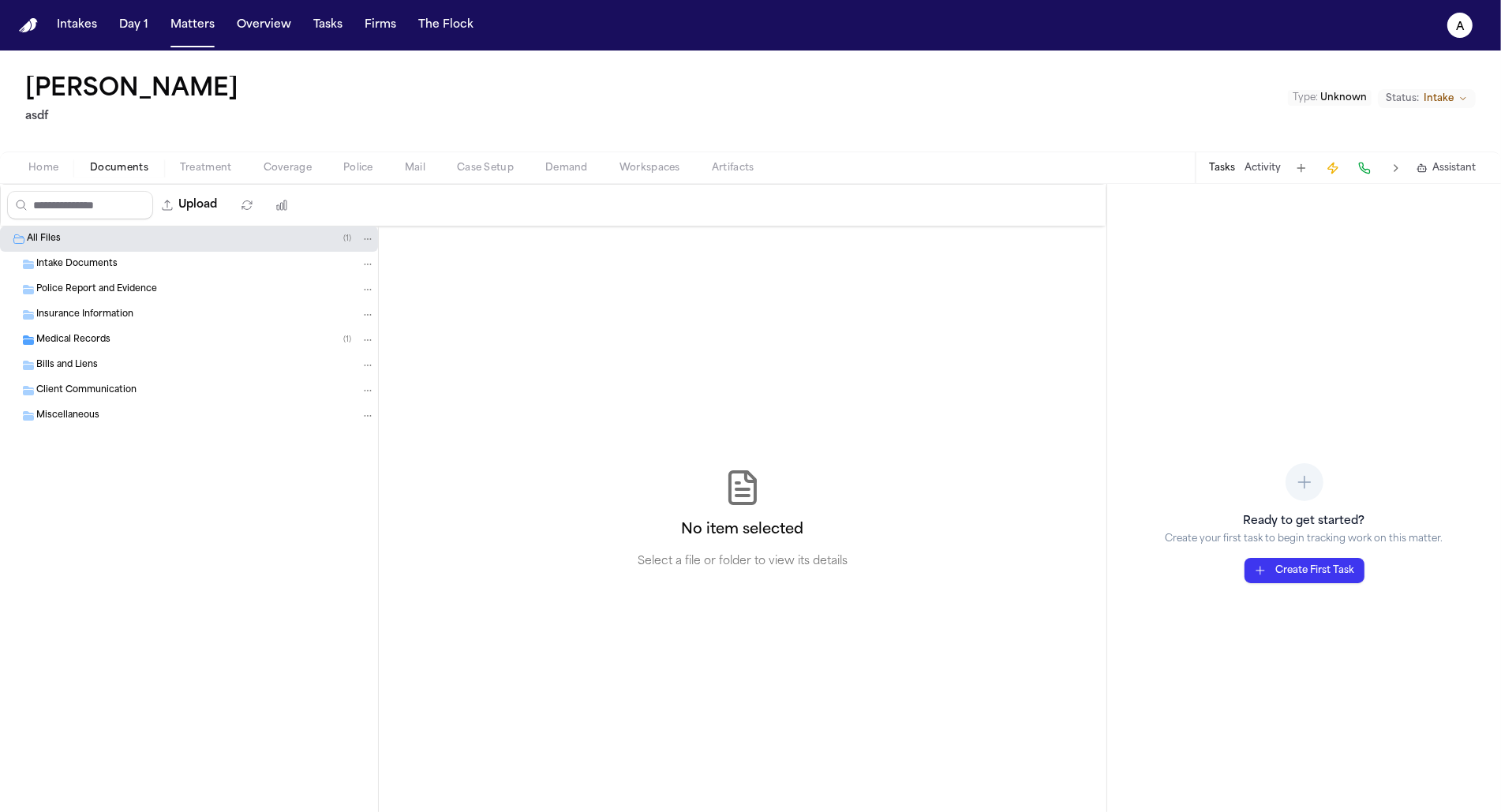
click at [186, 324] on div "Insurance Information" at bounding box center [189, 315] width 378 height 25
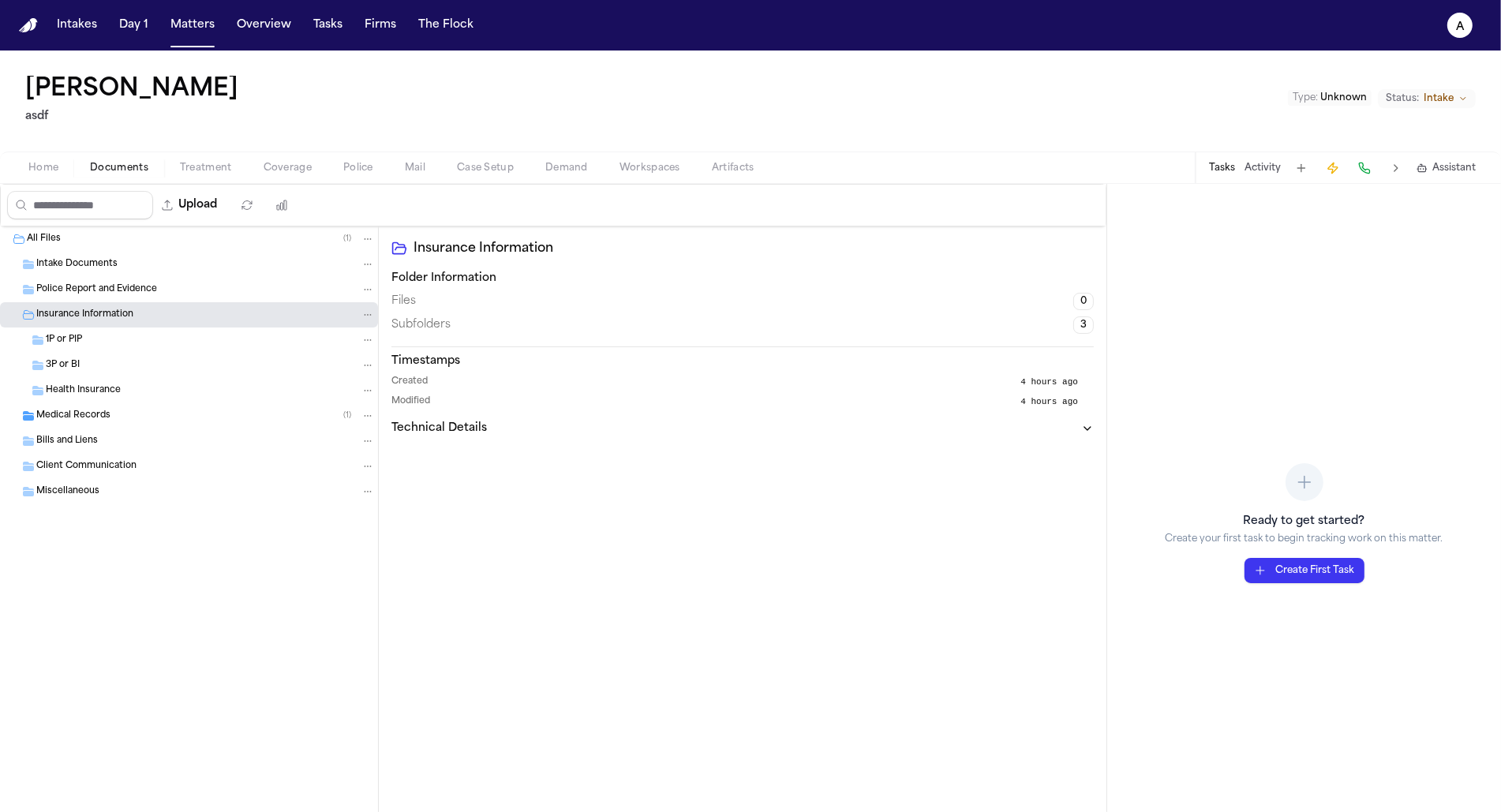
click at [155, 409] on div "Medical Records ( 1 )" at bounding box center [206, 415] width 339 height 14
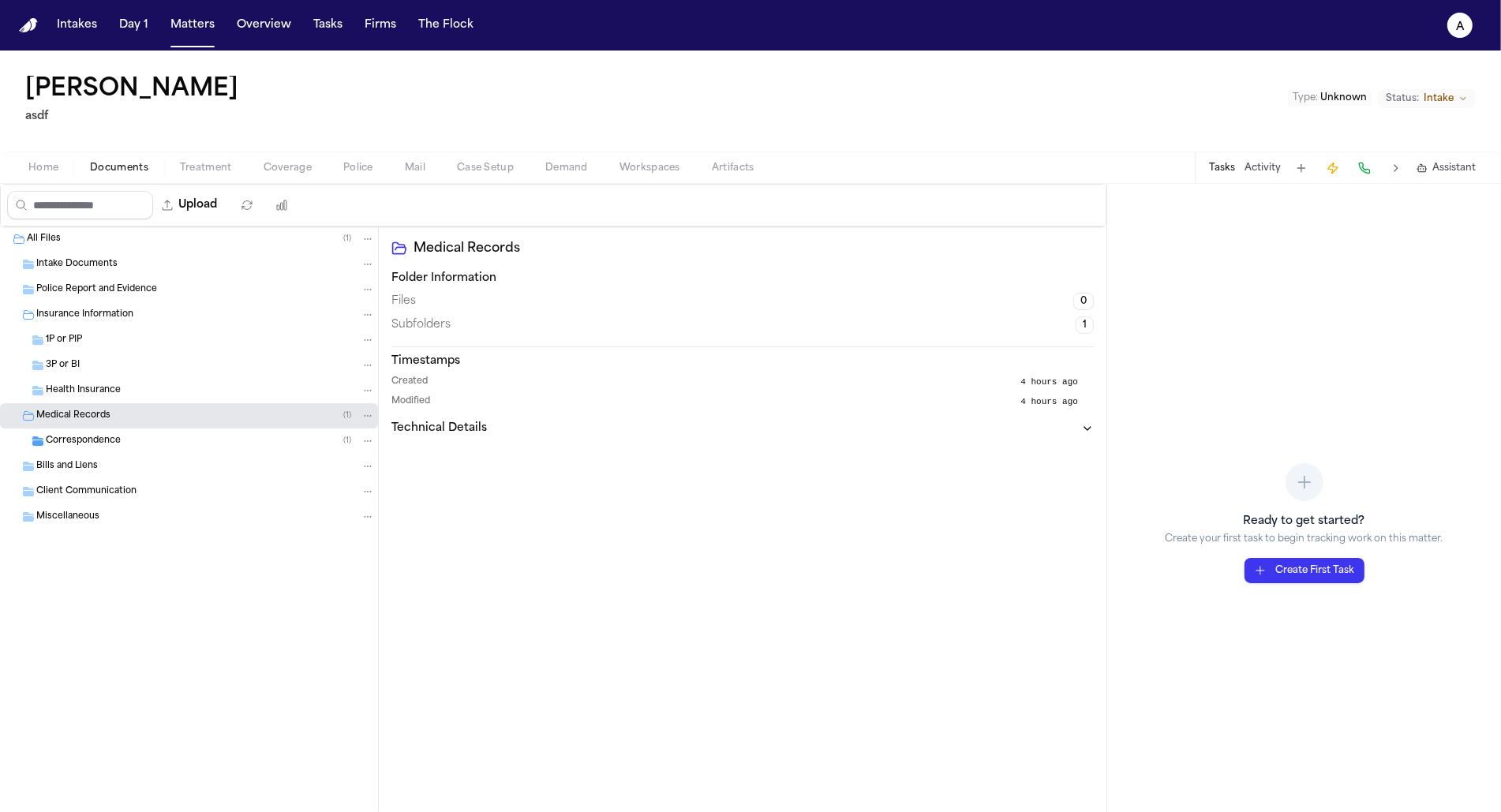
click at [206, 441] on div "Correspondence ( 1 )" at bounding box center [210, 441] width 330 height 14
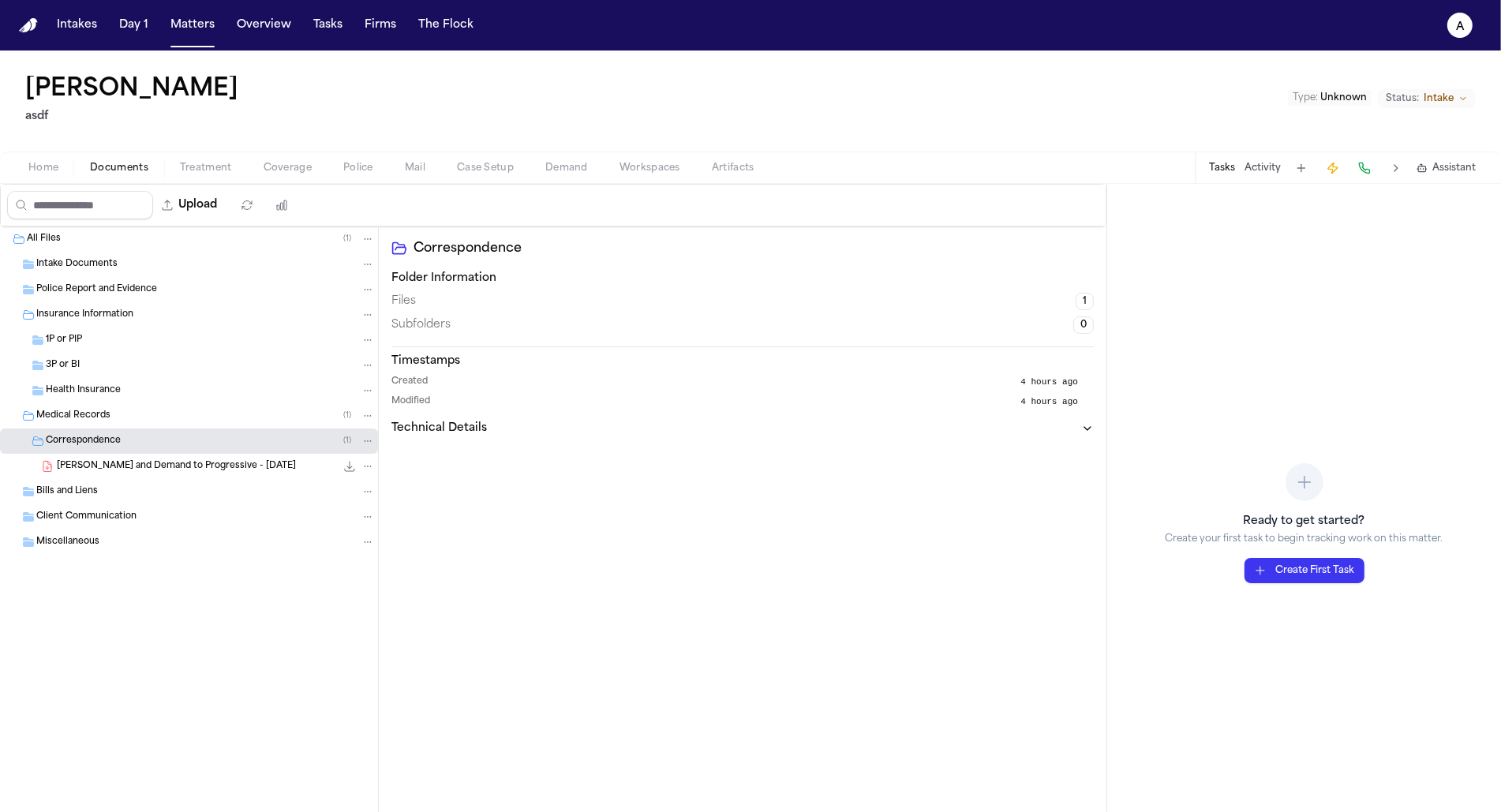
click at [200, 478] on div "Bills and Liens" at bounding box center [189, 491] width 378 height 25
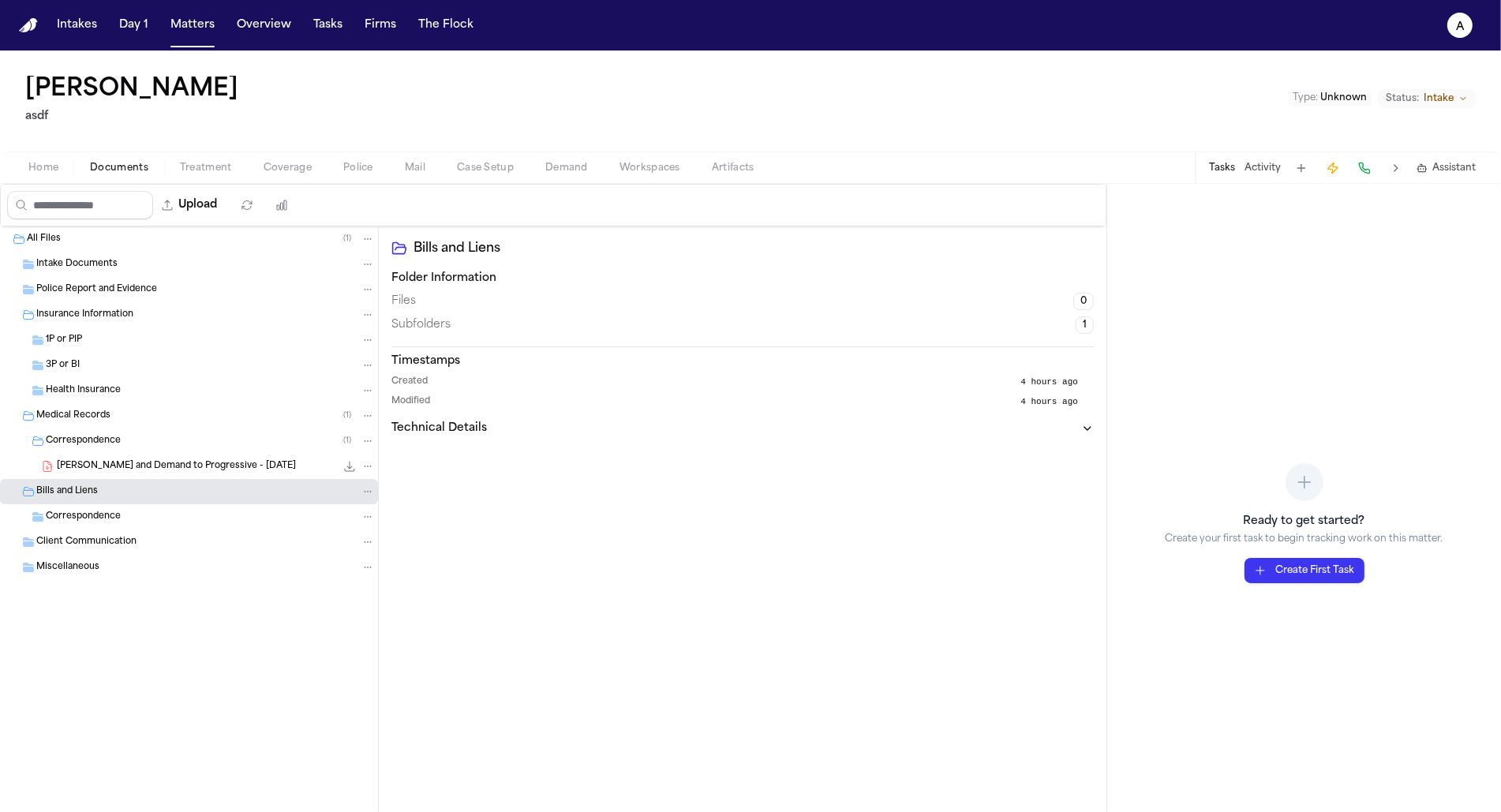
click at [199, 462] on span "E. Gomez - LOR and Demand to Progressive - 10.7.24" at bounding box center [176, 467] width 239 height 13
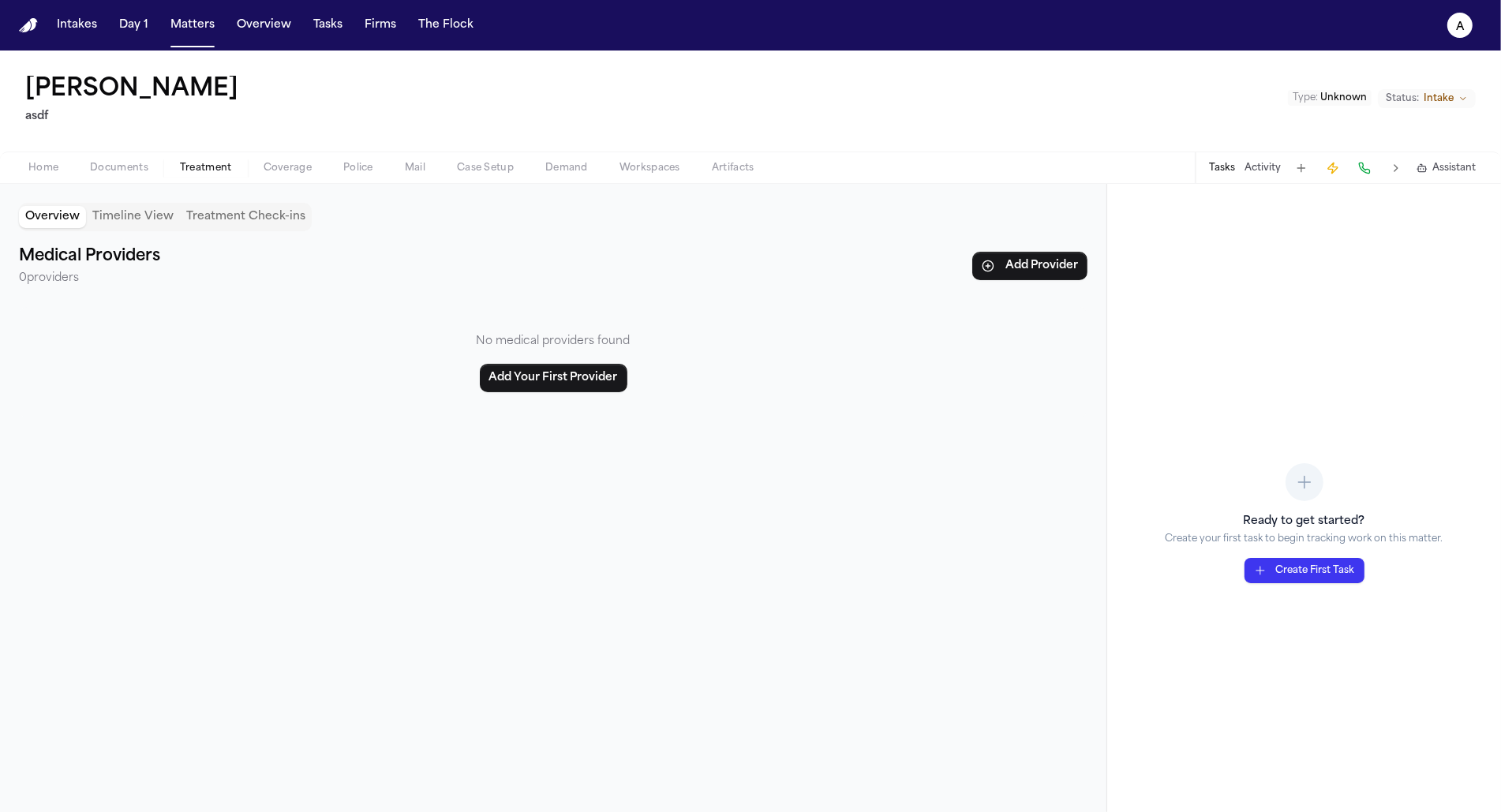
click at [203, 168] on span "Treatment" at bounding box center [206, 168] width 52 height 13
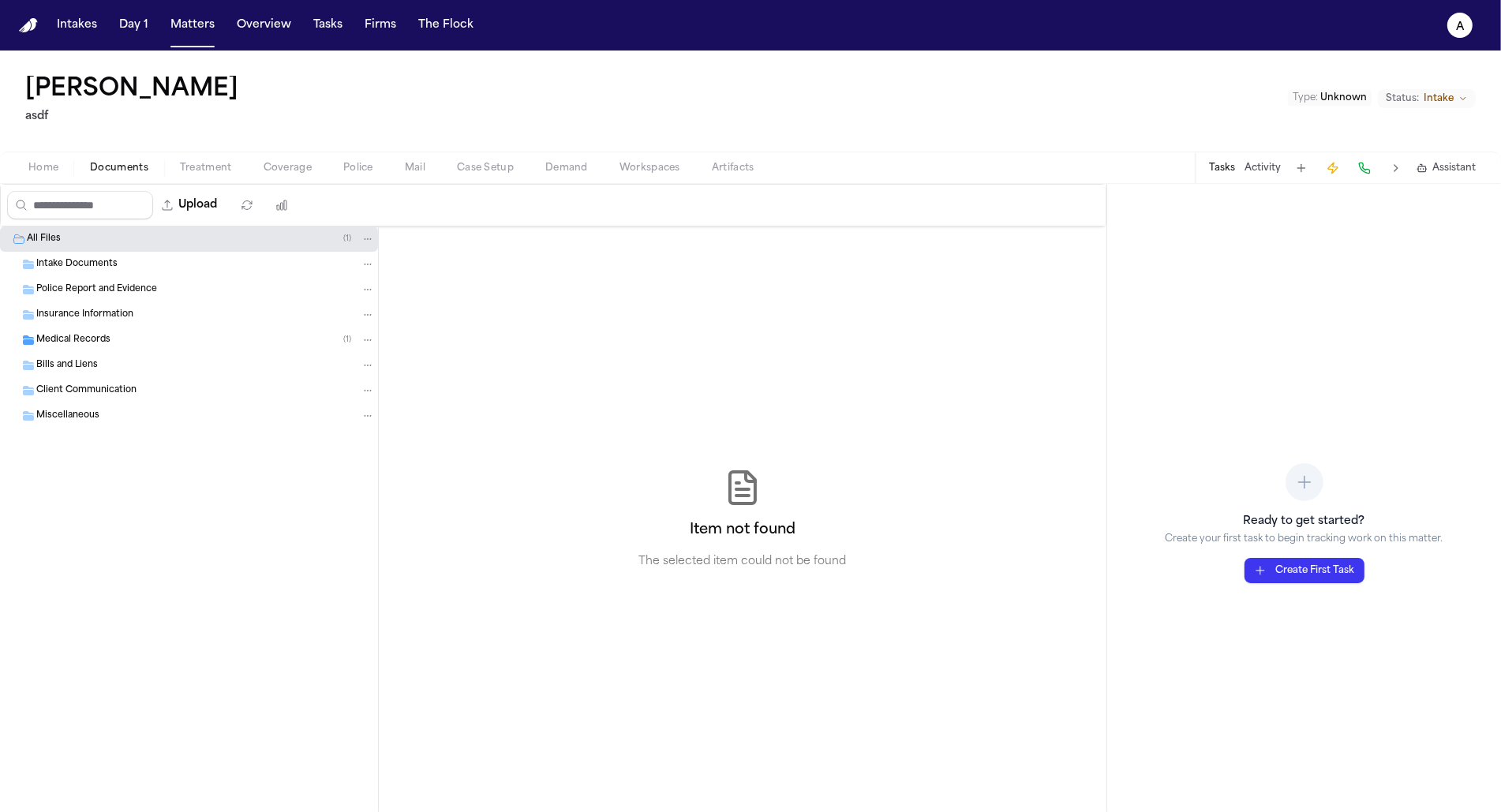
click at [125, 168] on span "Documents" at bounding box center [119, 168] width 58 height 13
click at [183, 194] on button "Upload" at bounding box center [190, 206] width 73 height 29
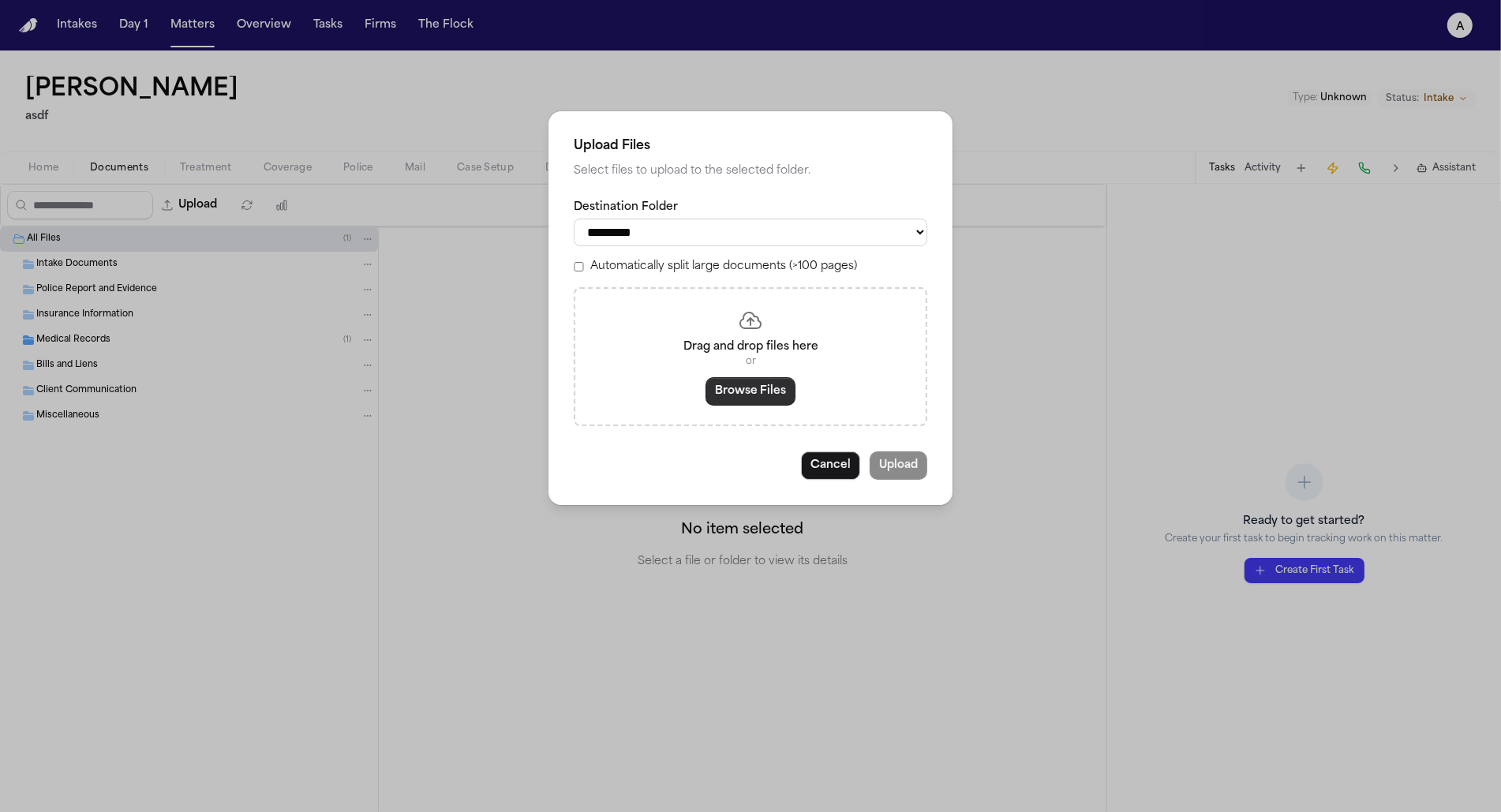
click at [726, 385] on button "Browse Files" at bounding box center [750, 392] width 90 height 29
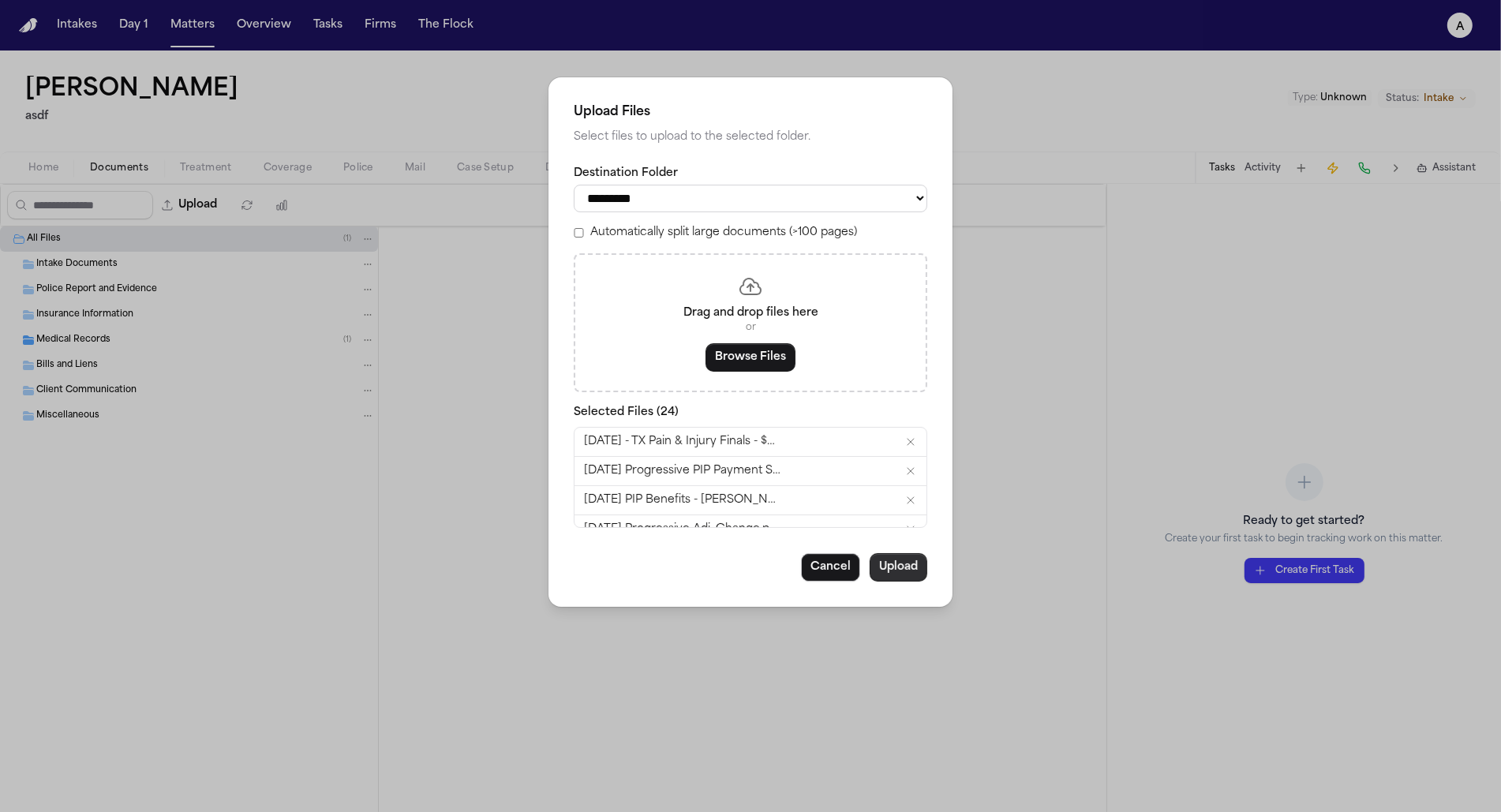
click at [883, 565] on button "Upload" at bounding box center [898, 567] width 57 height 29
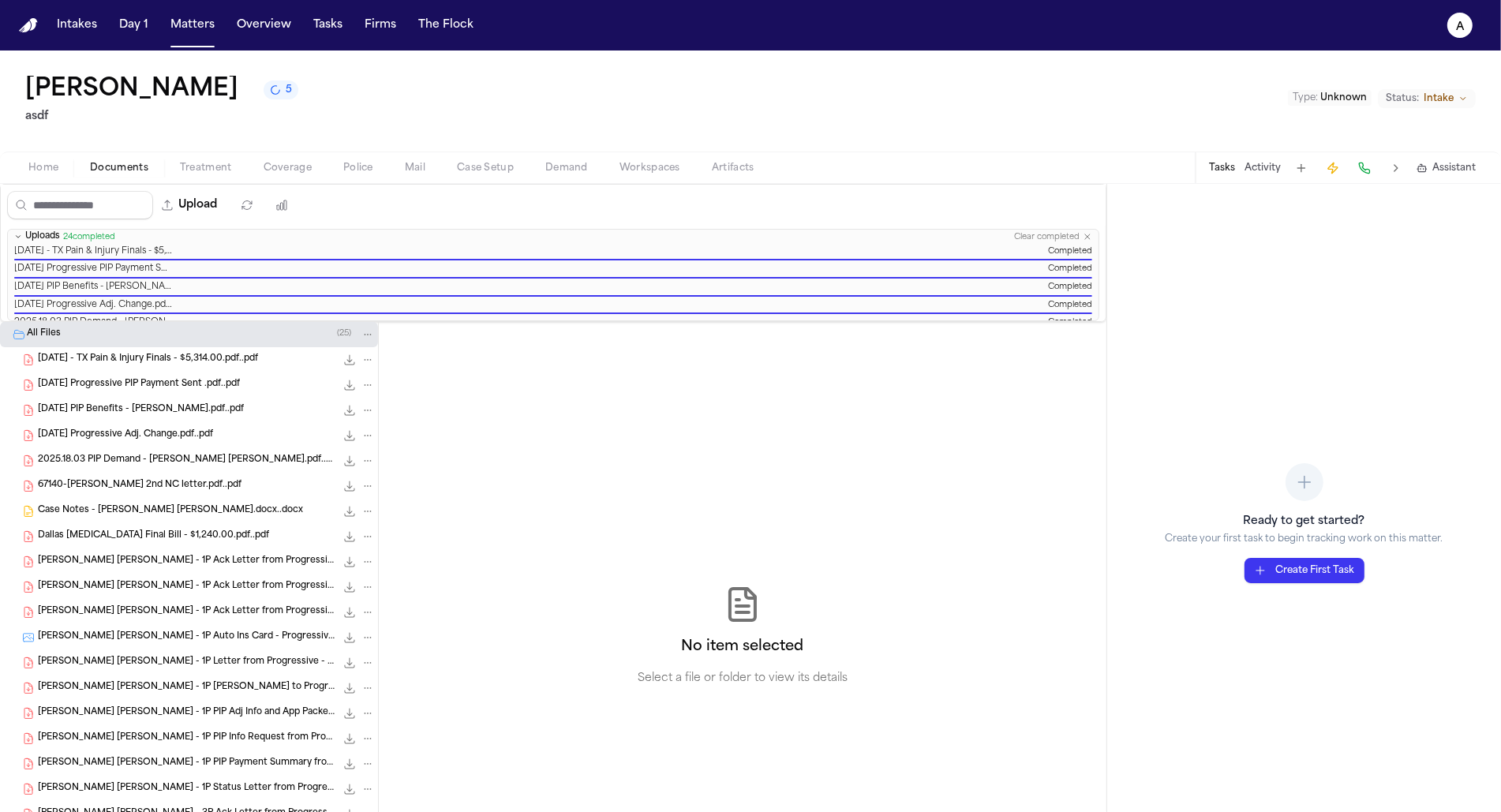
click at [217, 168] on span "Treatment" at bounding box center [206, 168] width 52 height 13
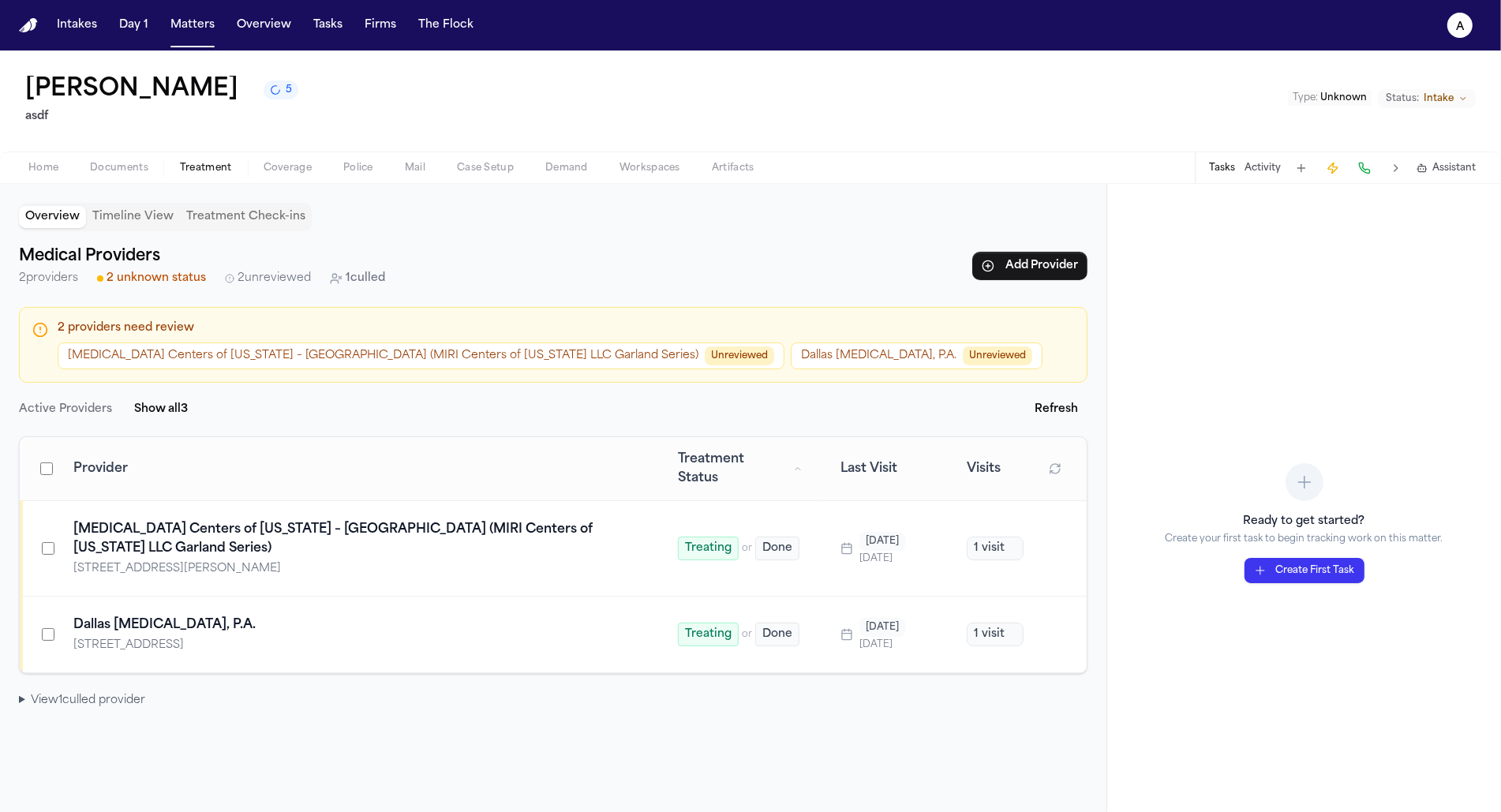
click at [49, 692] on summary "View 1 culled provider" at bounding box center [553, 700] width 1069 height 16
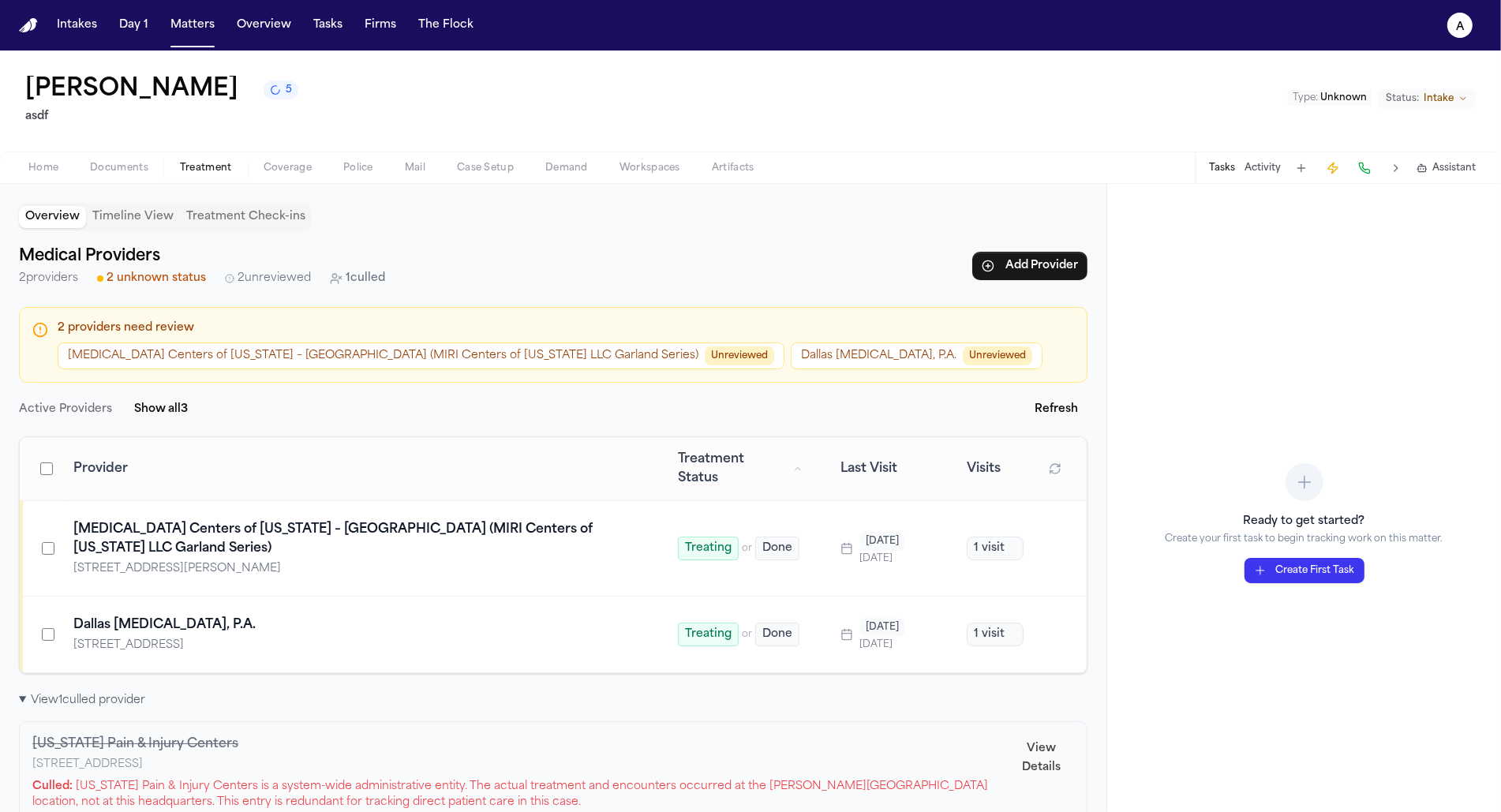
click at [138, 778] on p "Culled: Texas Pain & Injury Centers is a system-wide administrative entity. The…" at bounding box center [520, 793] width 977 height 31
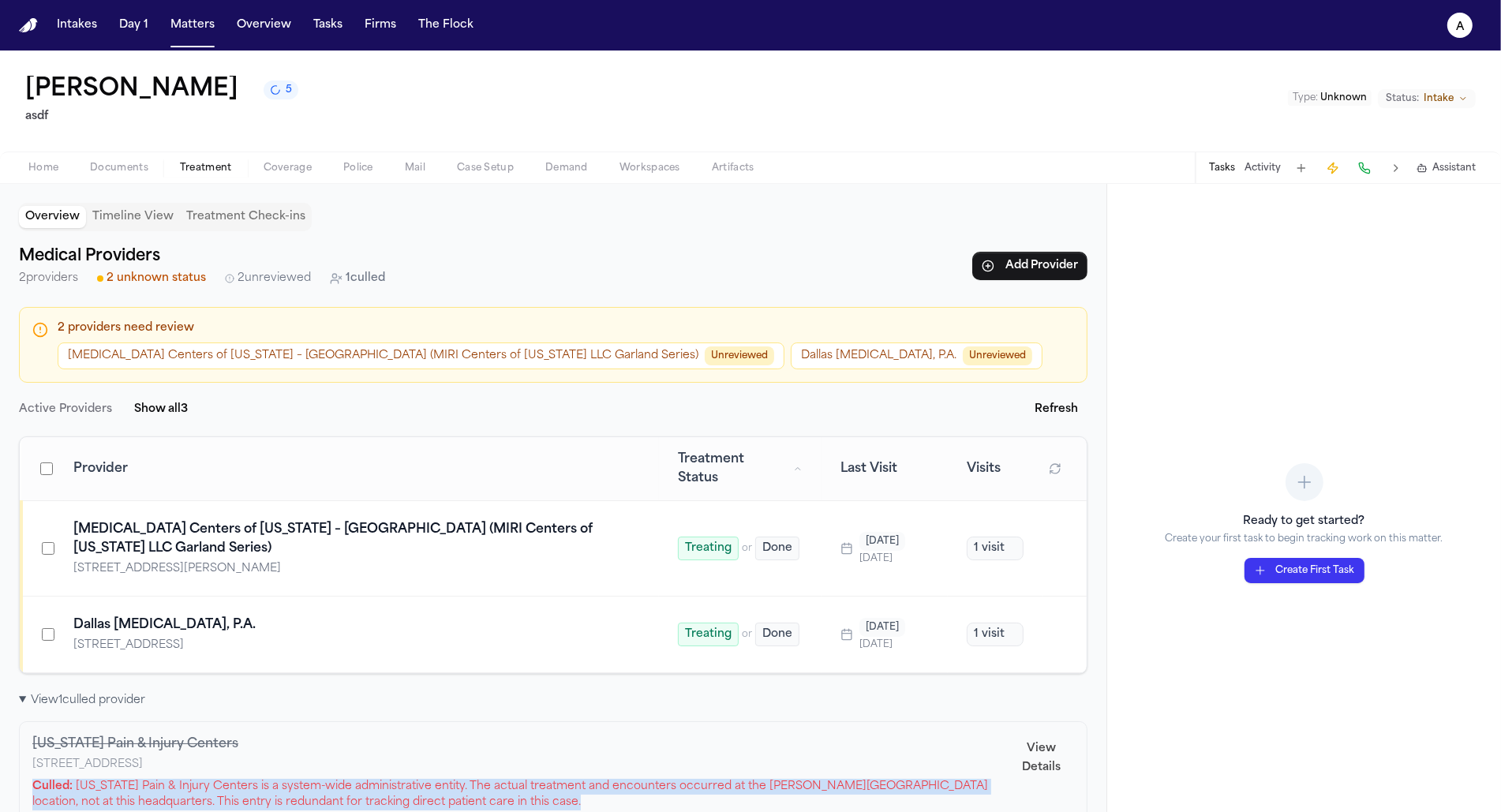
click at [138, 778] on p "Culled: Texas Pain & Injury Centers is a system-wide administrative entity. The…" at bounding box center [520, 793] width 977 height 31
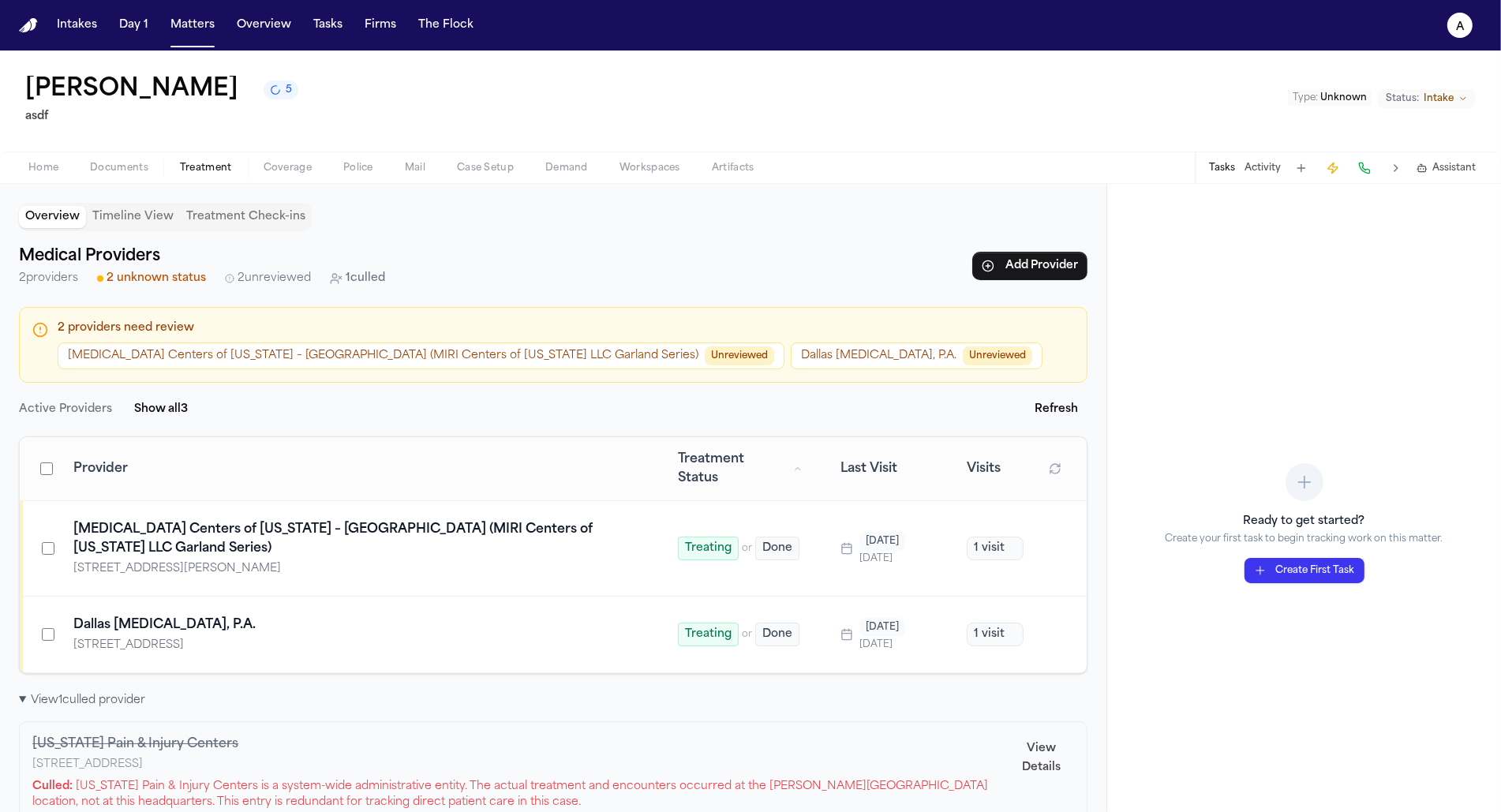
click at [281, 721] on div "Texas Pain & Injury Centers 508 W. Lookout Dr., #14-77, Richardson, TX 75080 Cu…" at bounding box center [553, 772] width 1069 height 103
click at [143, 404] on button "Show all 3" at bounding box center [161, 409] width 72 height 29
click at [1064, 735] on button "View Details" at bounding box center [1042, 758] width 65 height 47
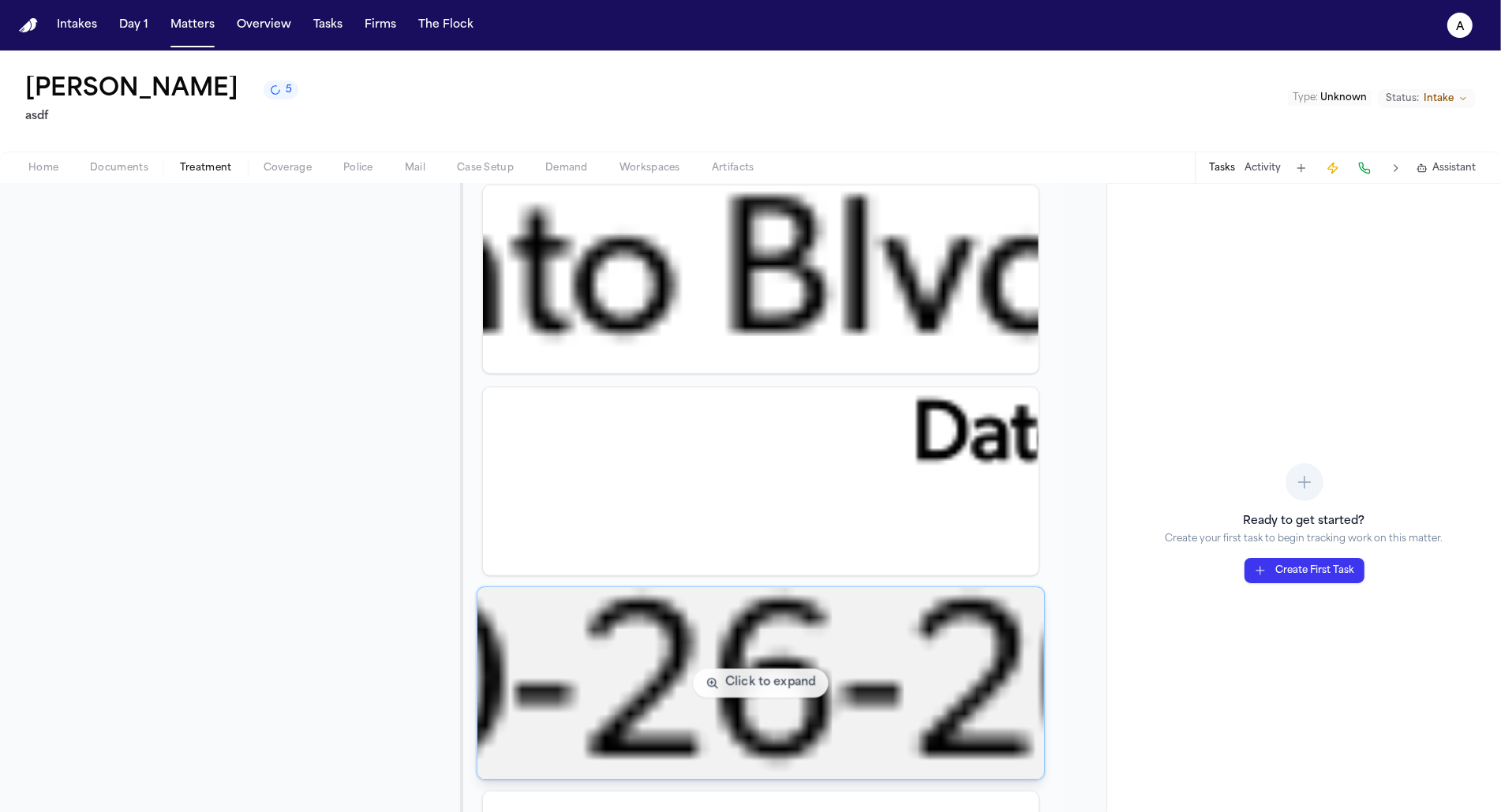
scroll to position [1608, 0]
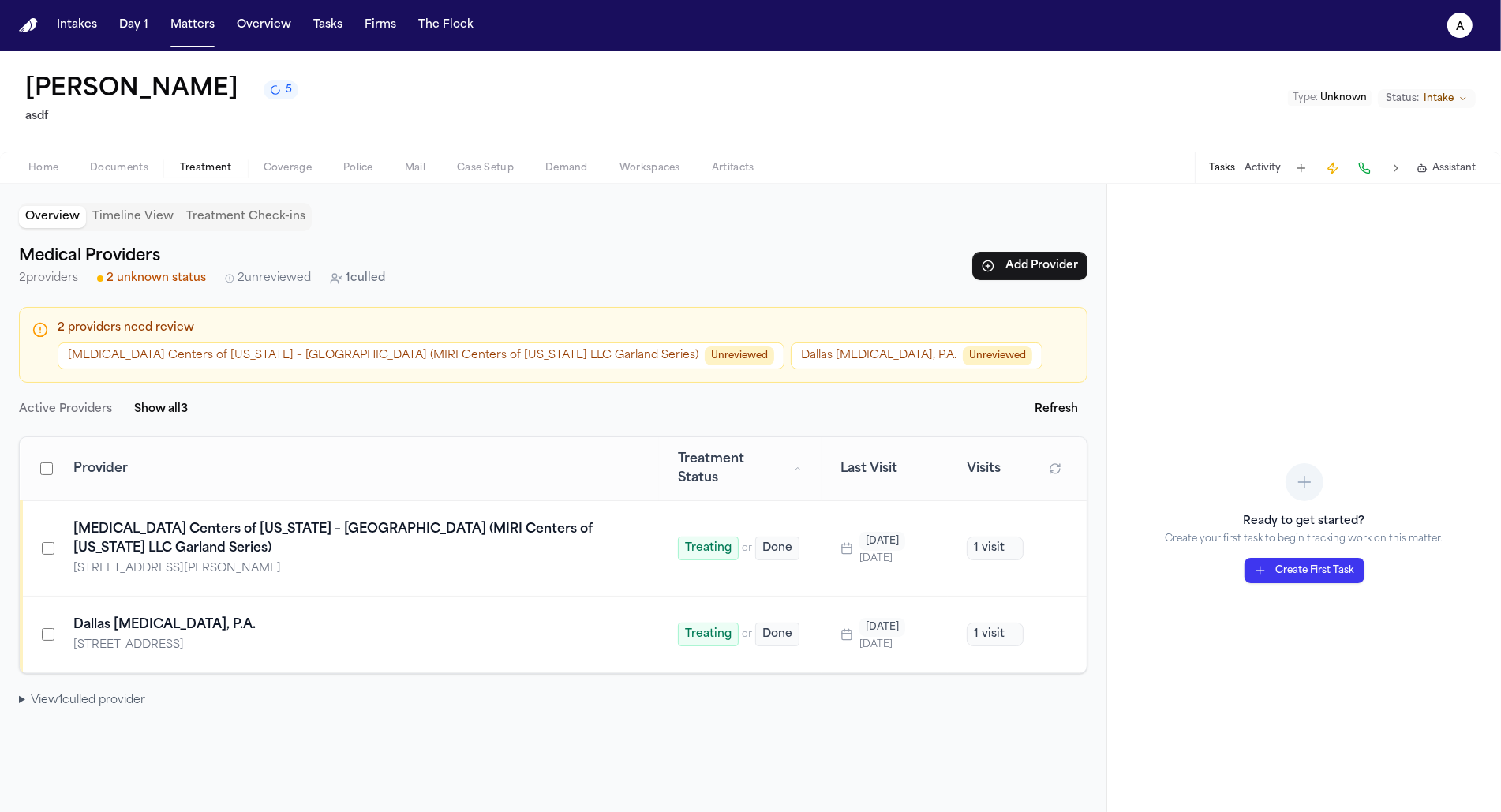
click at [100, 692] on summary "View 1 culled provider" at bounding box center [553, 700] width 1069 height 16
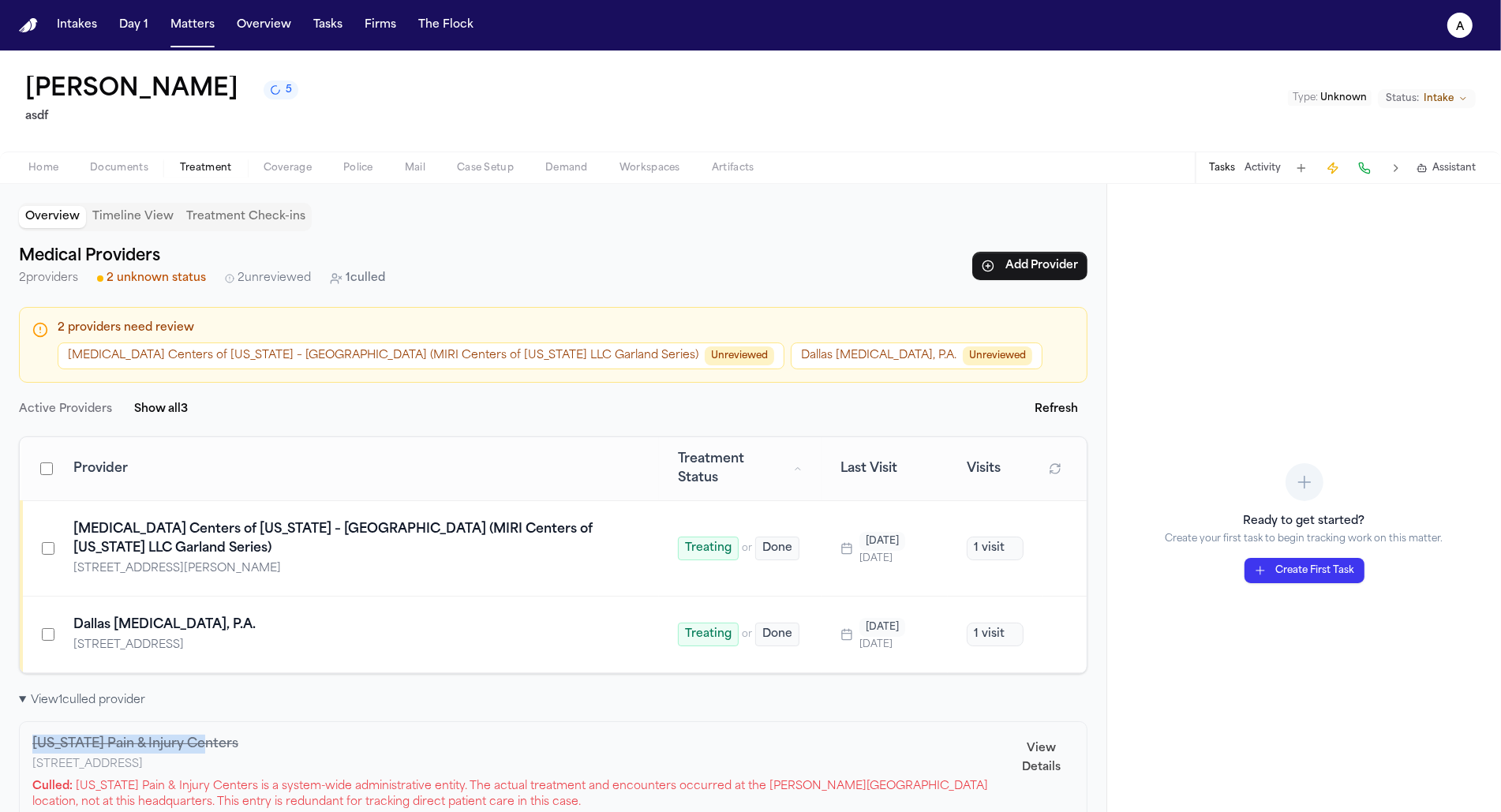
drag, startPoint x: 203, startPoint y: 711, endPoint x: 19, endPoint y: 708, distance: 184.0
click at [19, 721] on div "Texas Pain & Injury Centers 508 W. Lookout Dr., #14-77, Richardson, TX 75080 Cu…" at bounding box center [553, 772] width 1069 height 103
copy h4 "Texas Pain & Injury Centers"
click at [180, 735] on h4 "Texas Pain & Injury Centers" at bounding box center [520, 744] width 977 height 19
click at [1024, 735] on button "View Details" at bounding box center [1042, 758] width 65 height 47
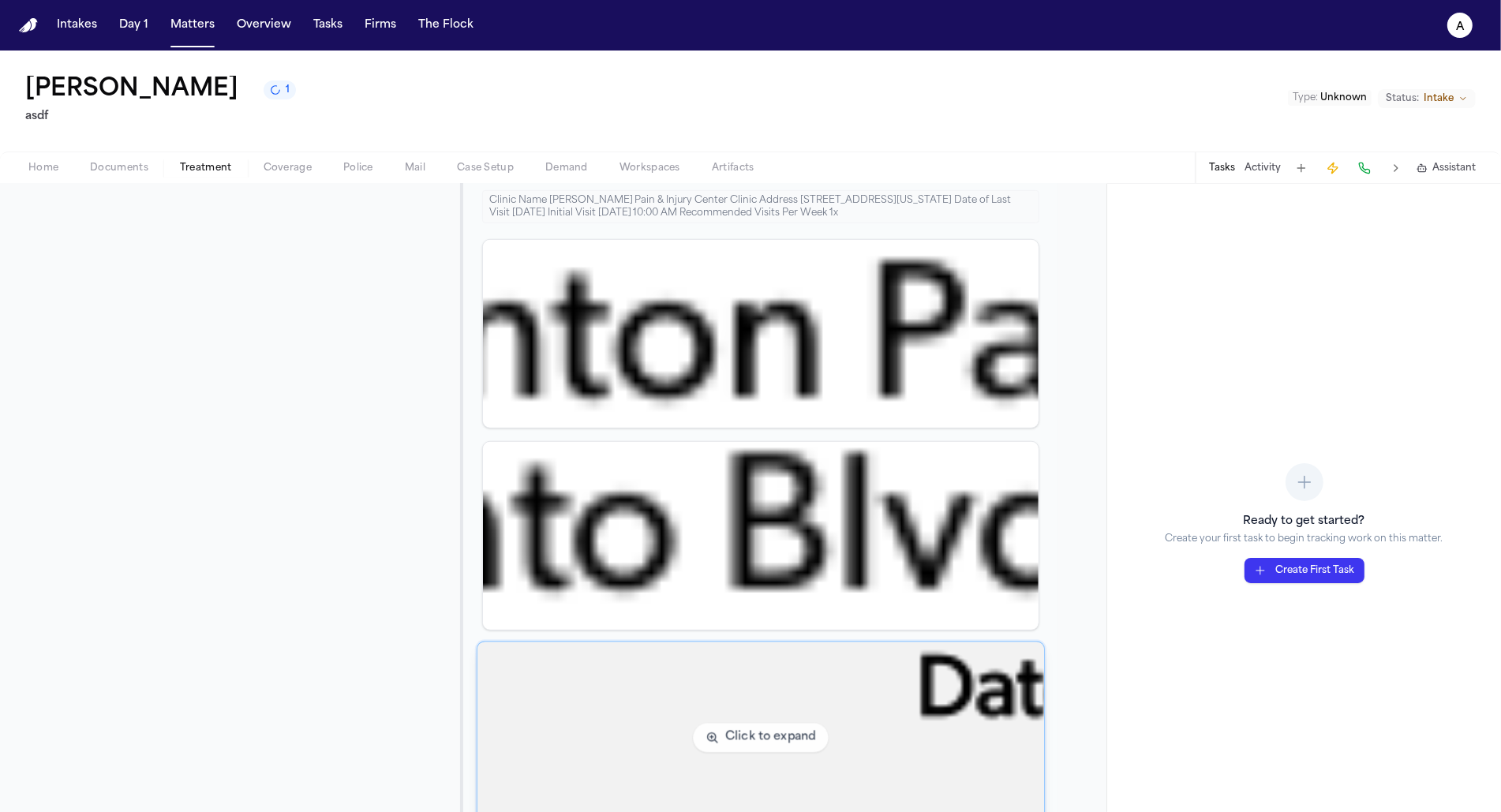
scroll to position [1608, 0]
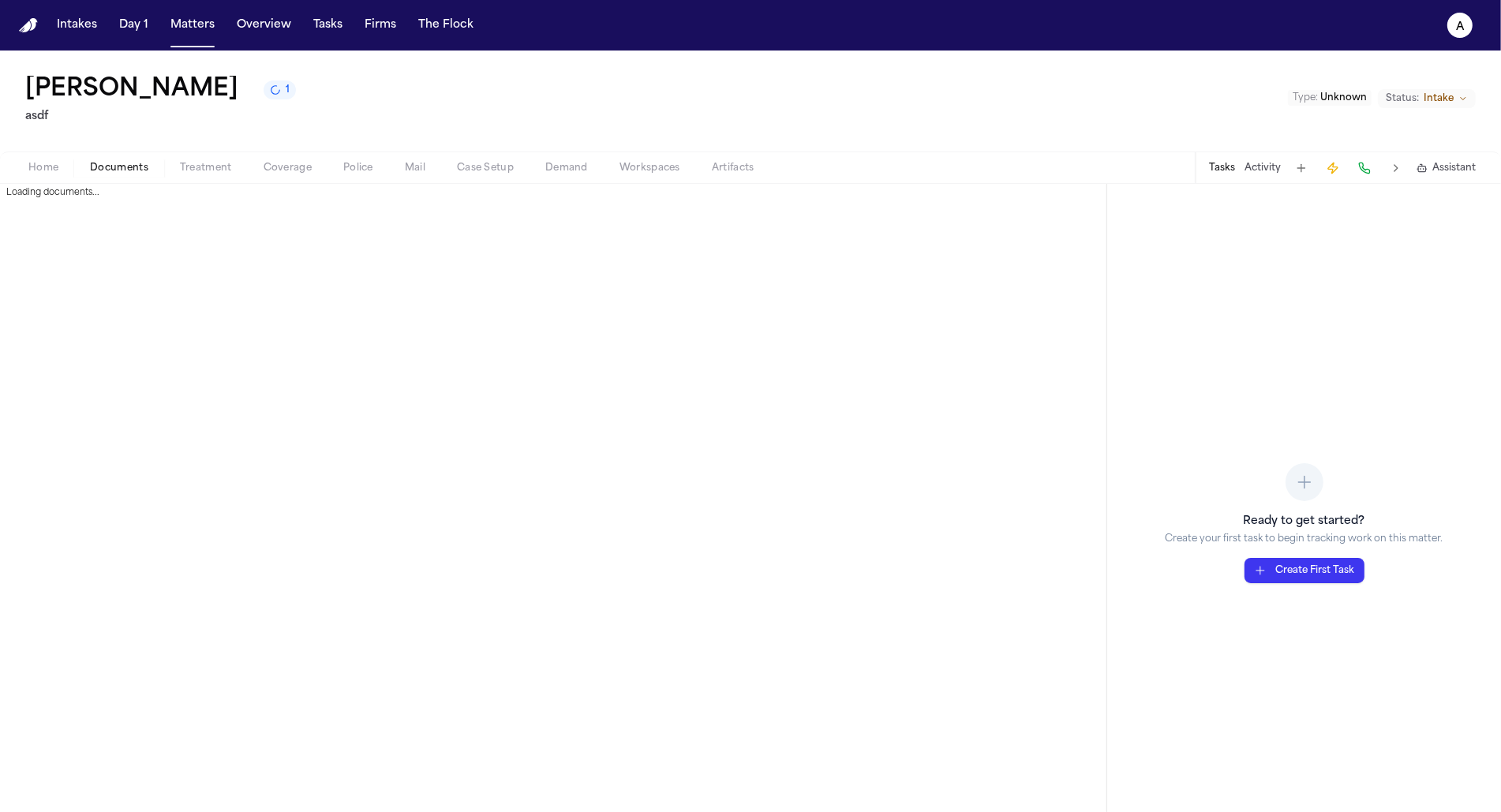
click at [124, 163] on span "Documents" at bounding box center [119, 168] width 58 height 13
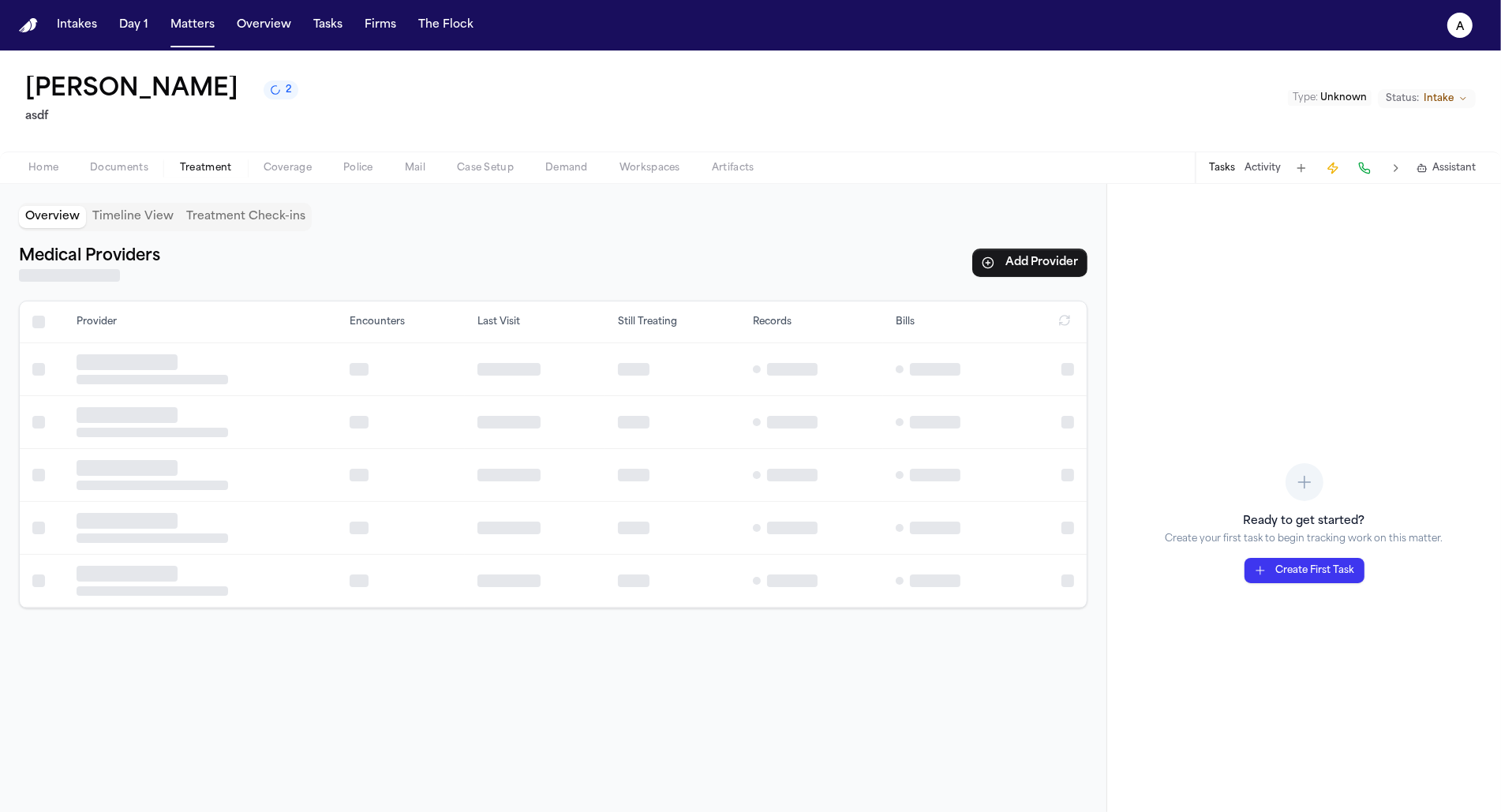
click at [235, 174] on button "Treatment" at bounding box center [206, 168] width 83 height 19
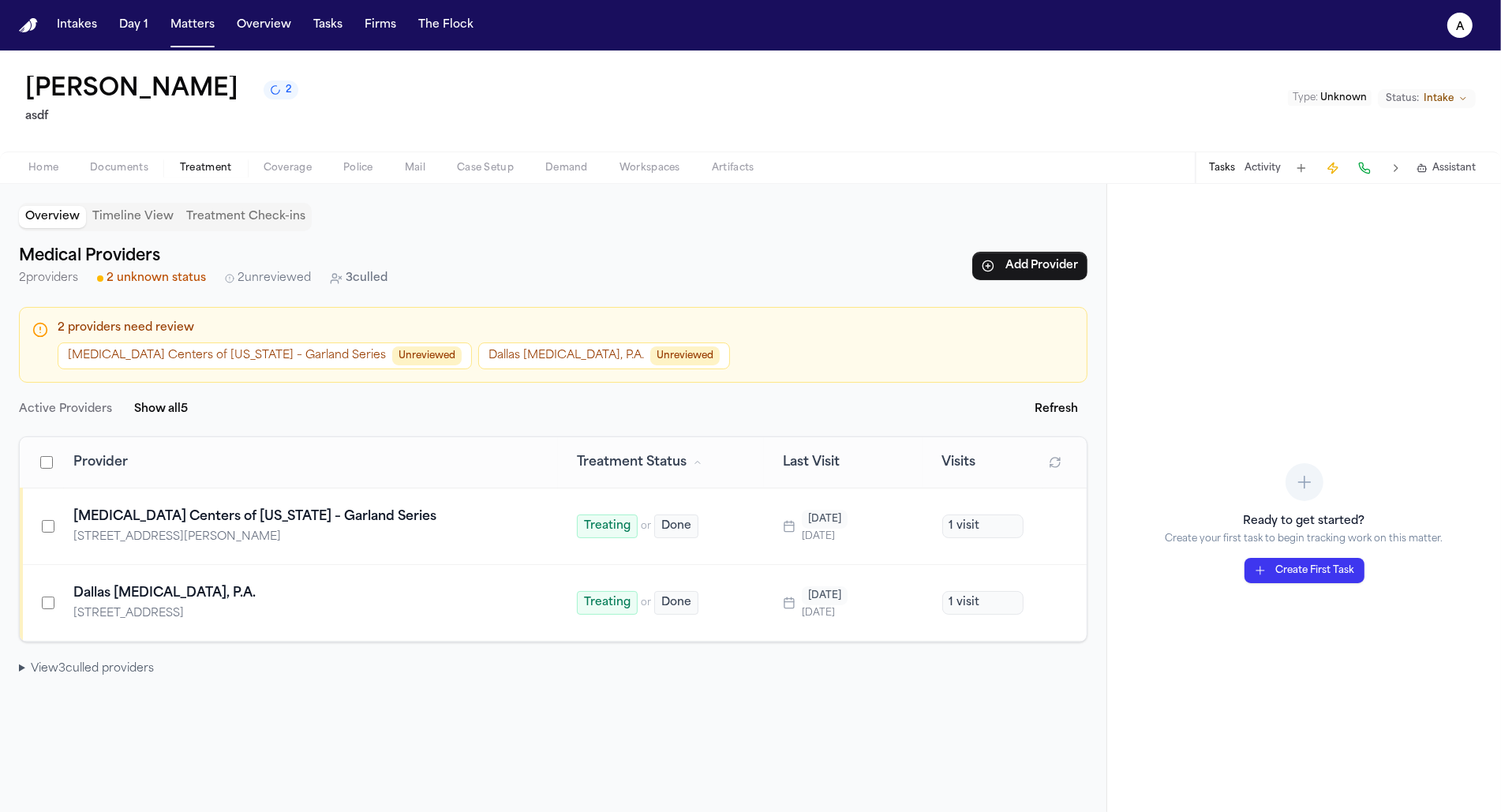
click at [56, 663] on summary "View 3 culled provider s" at bounding box center [553, 669] width 1069 height 16
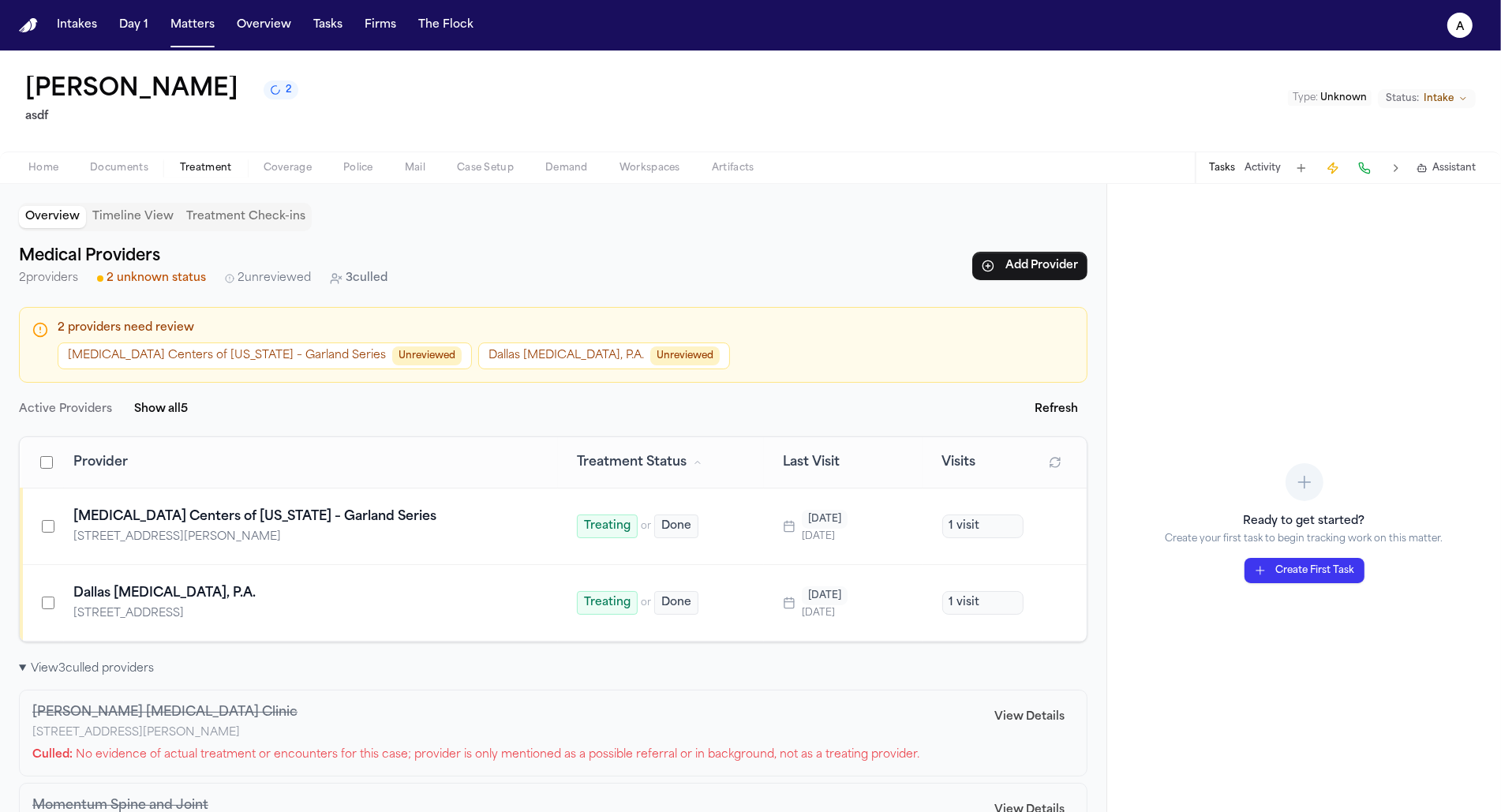
scroll to position [180, 0]
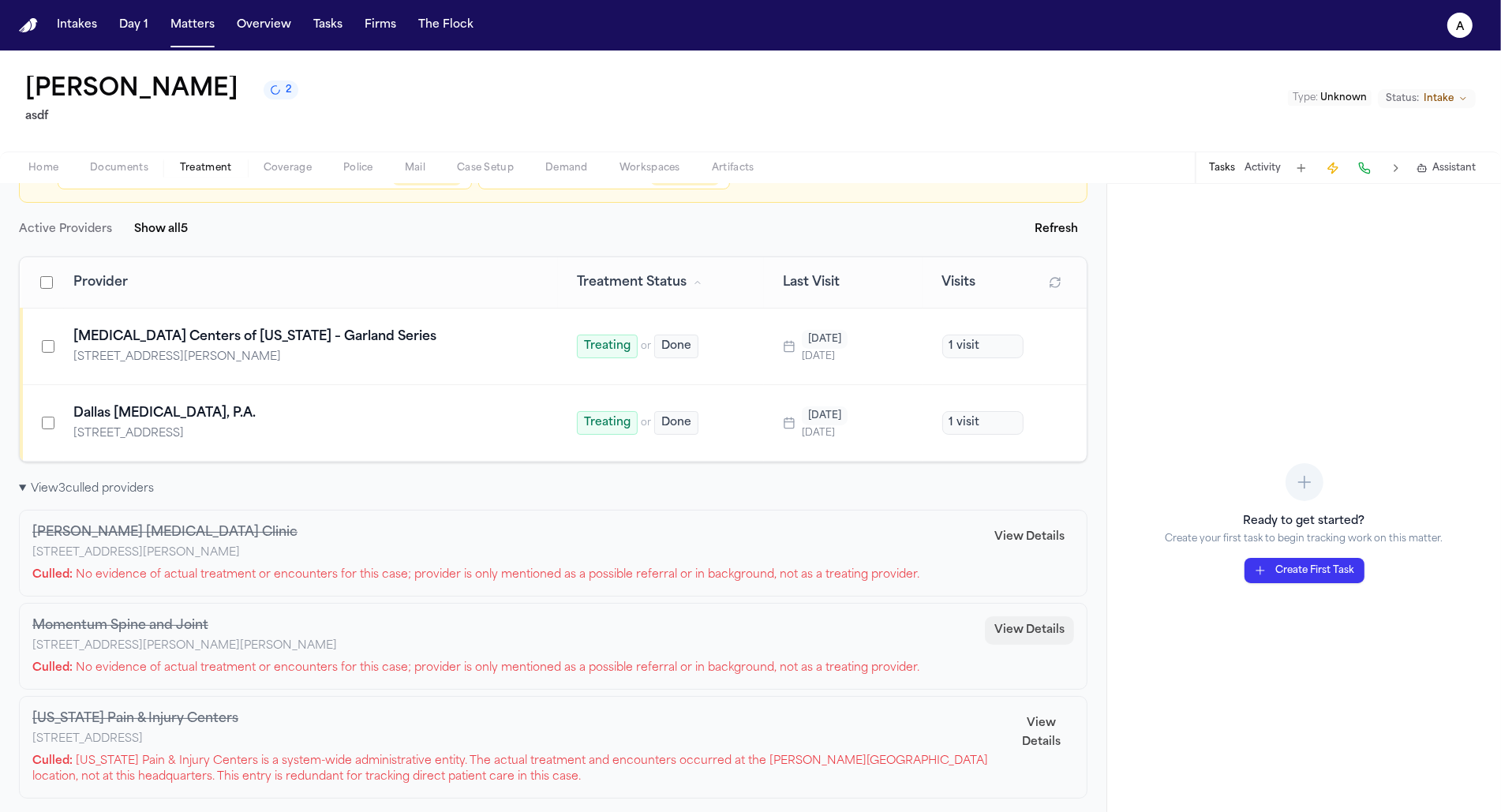
click at [1042, 627] on button "View Details" at bounding box center [1030, 630] width 89 height 29
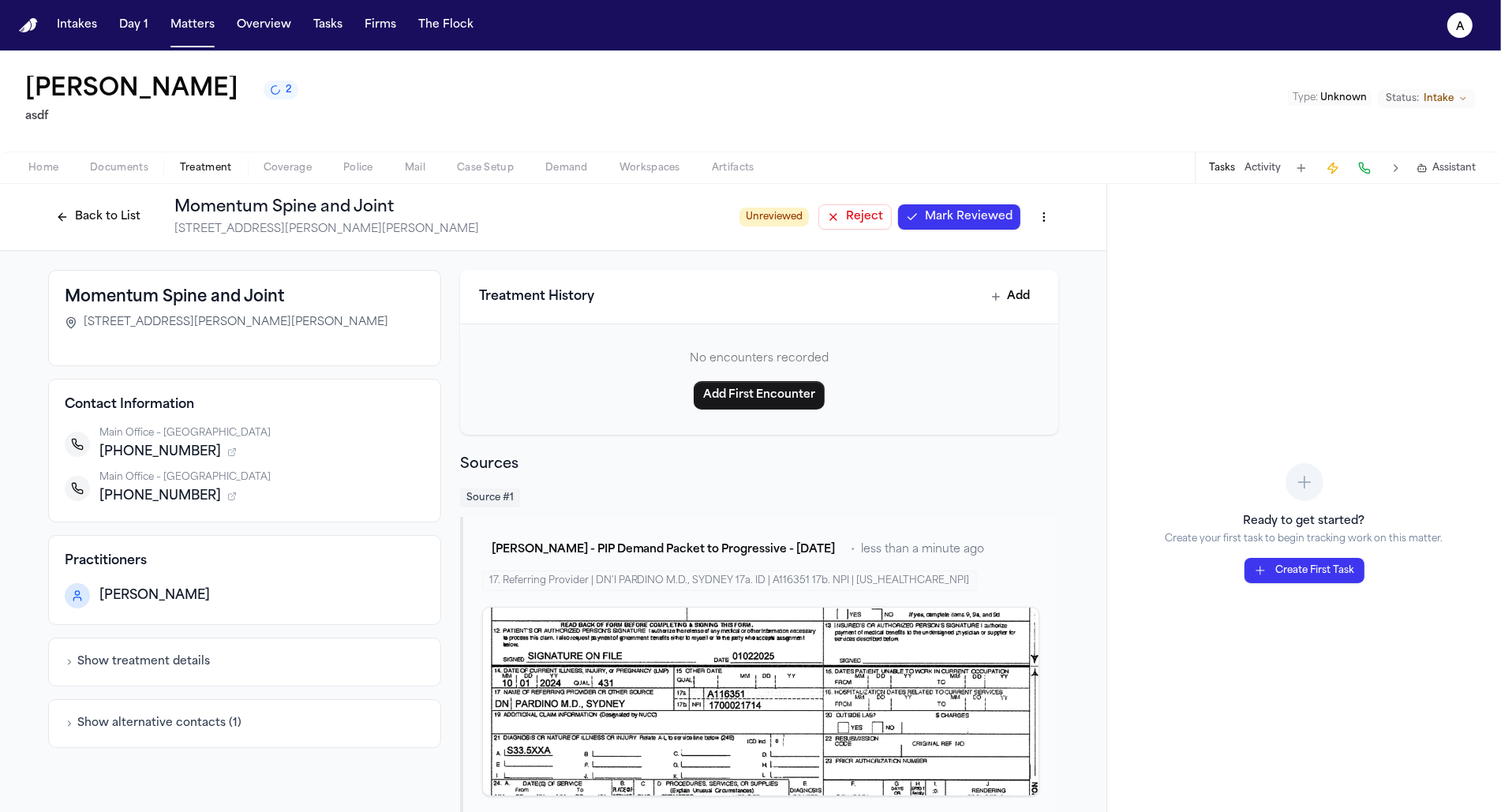
scroll to position [19, 0]
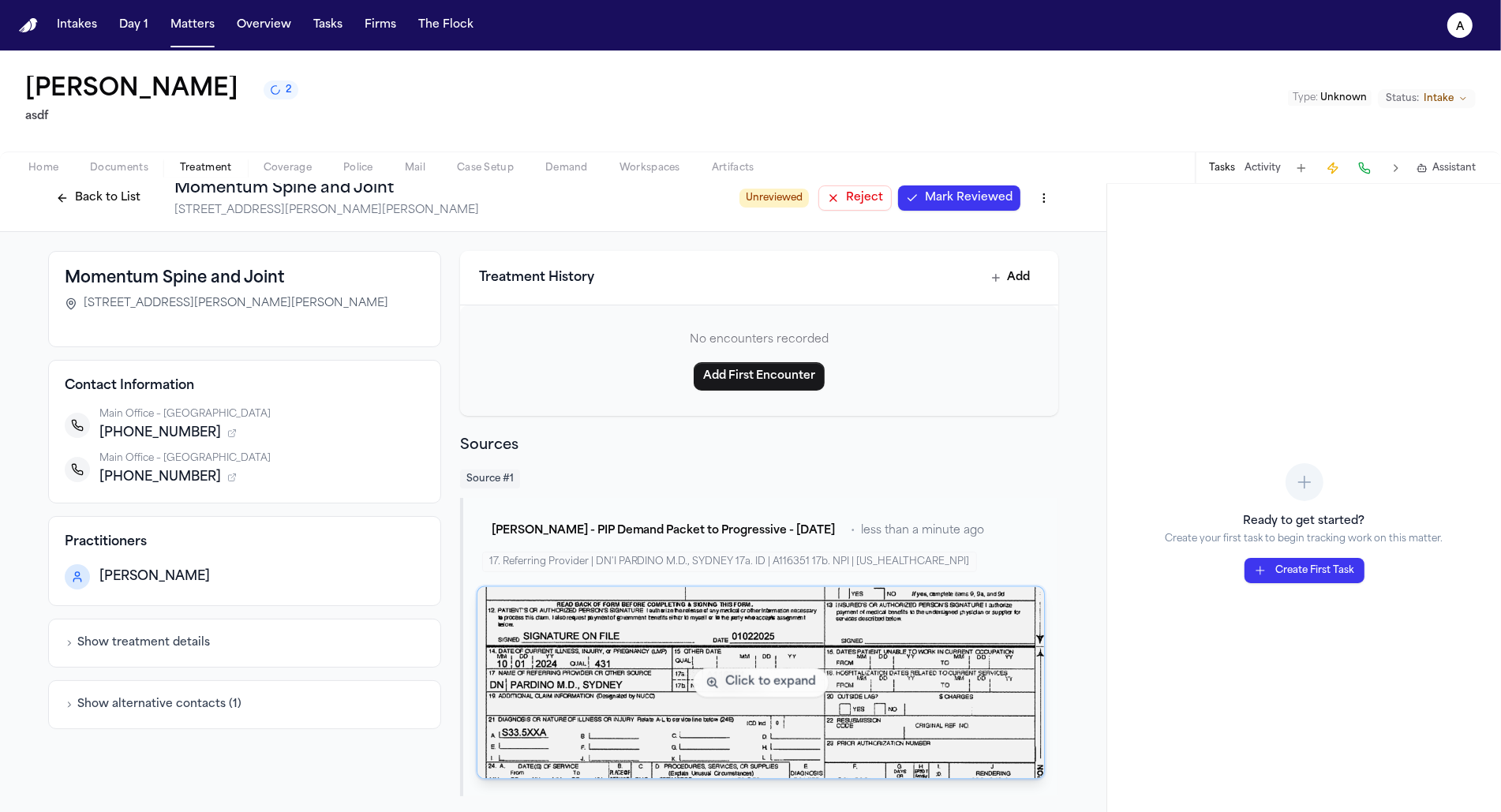
click at [655, 695] on img "View document section 8" at bounding box center [761, 683] width 566 height 192
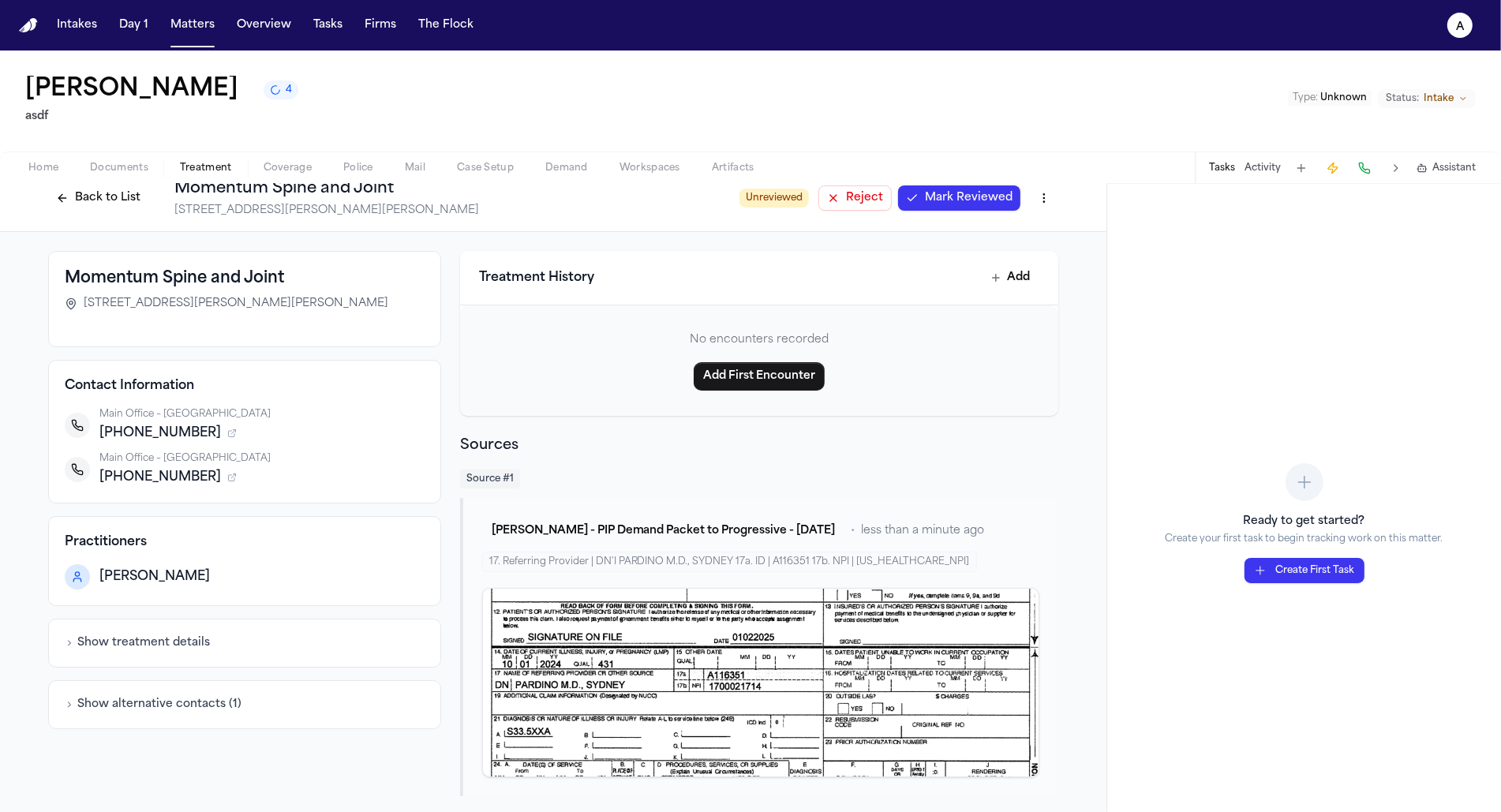
click at [127, 142] on div "Ethan Gomez 4 asdf Type : Unknown Status: Intake" at bounding box center [750, 101] width 1501 height 101
click at [127, 162] on span "Documents" at bounding box center [119, 168] width 58 height 13
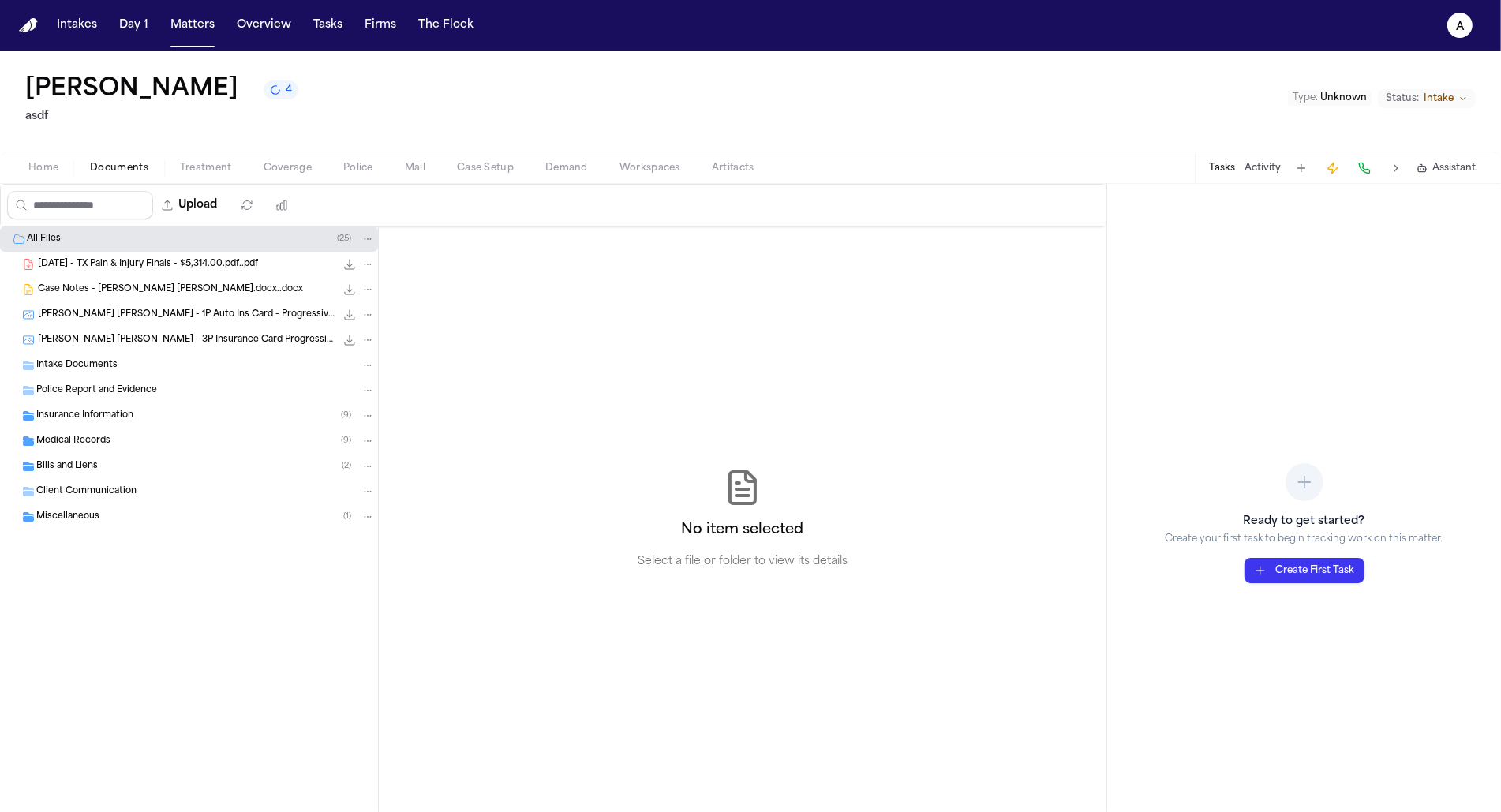
click at [182, 265] on span "2025.04.01 - TX Pain & Injury Finals - $5,314.00.pdf..pdf" at bounding box center [147, 264] width 220 height 13
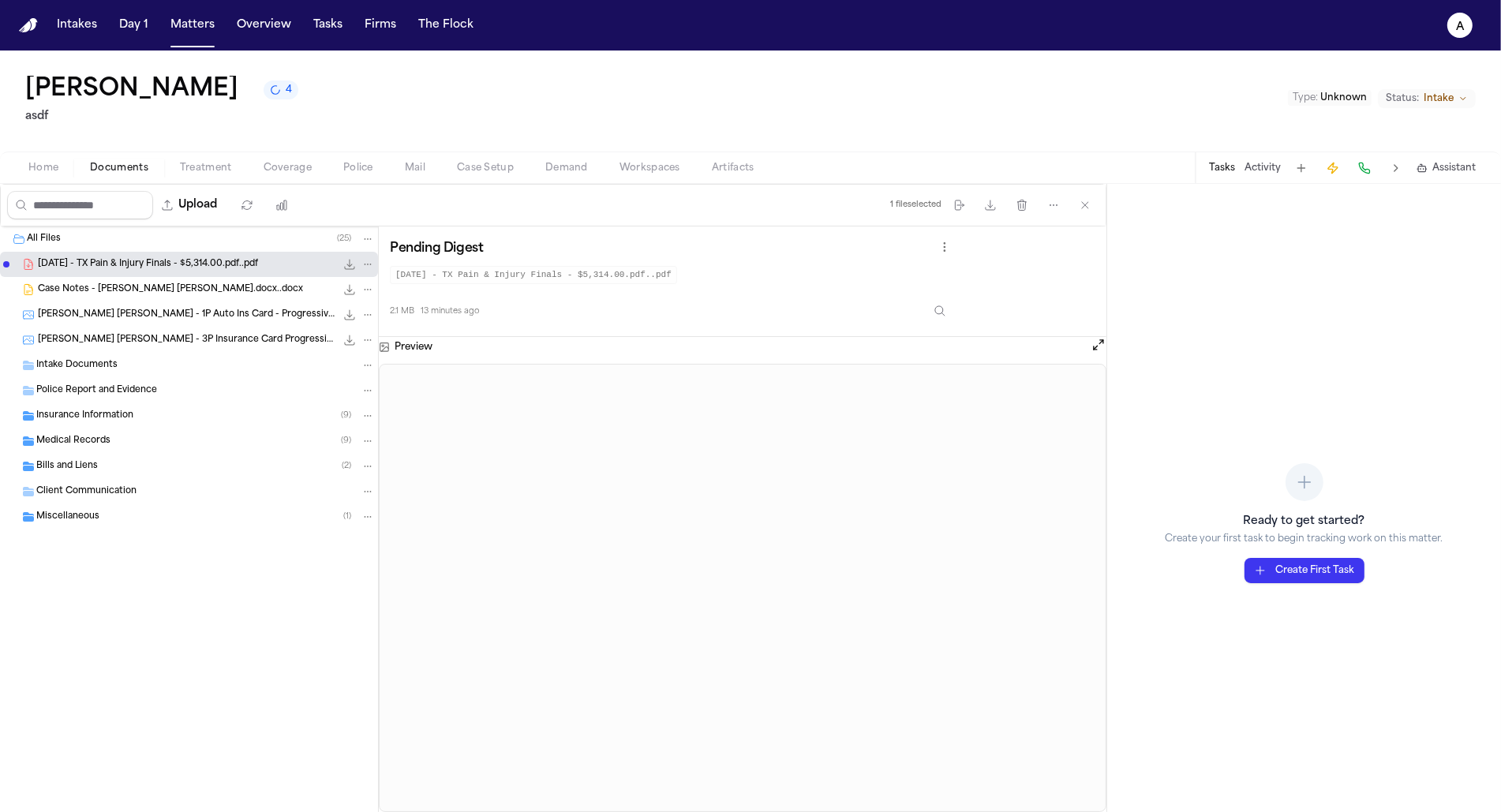
click at [174, 417] on div "Insurance Information ( 9 )" at bounding box center [206, 415] width 339 height 14
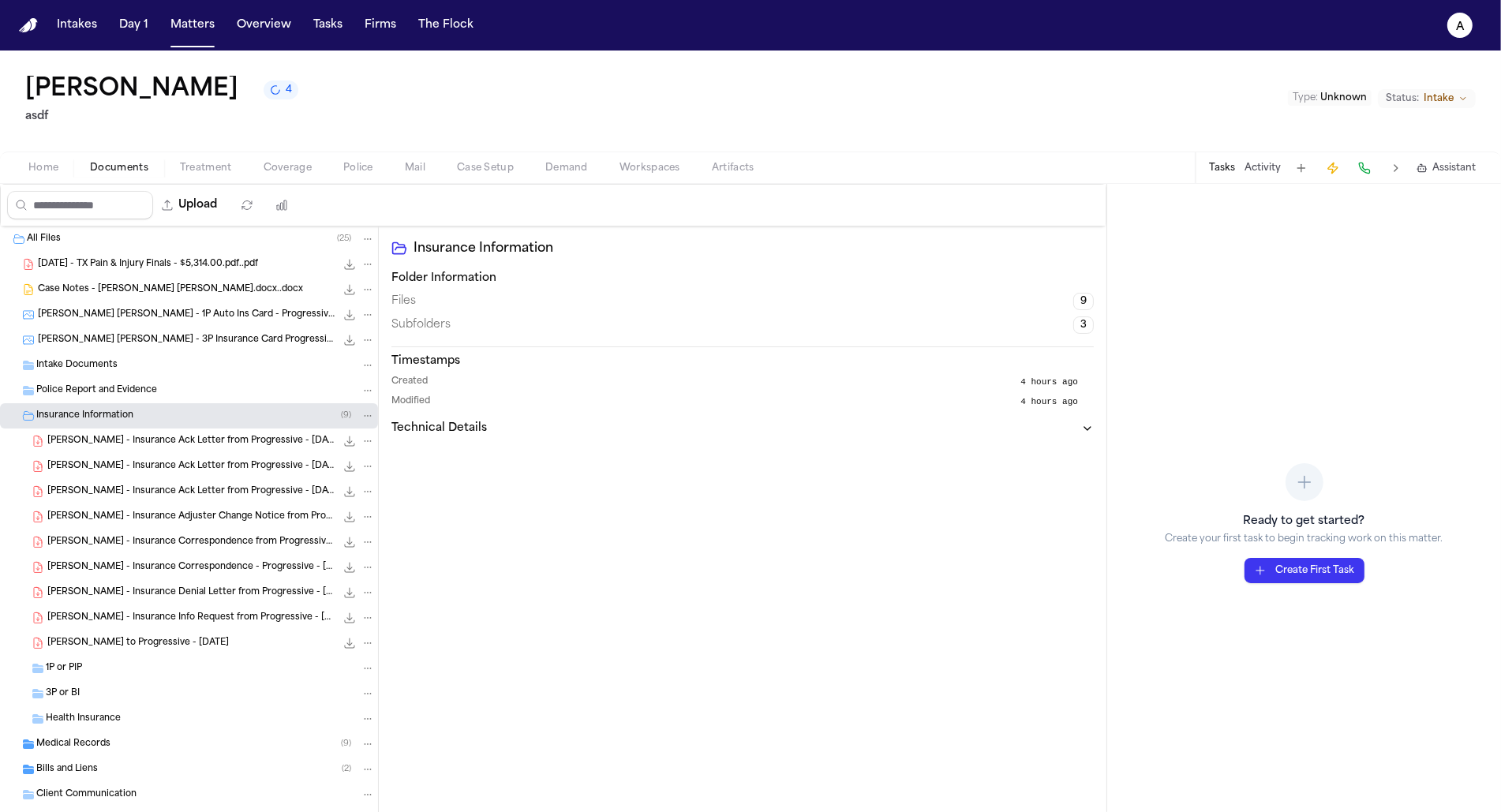
click at [174, 417] on div "Insurance Information ( 9 )" at bounding box center [206, 415] width 339 height 14
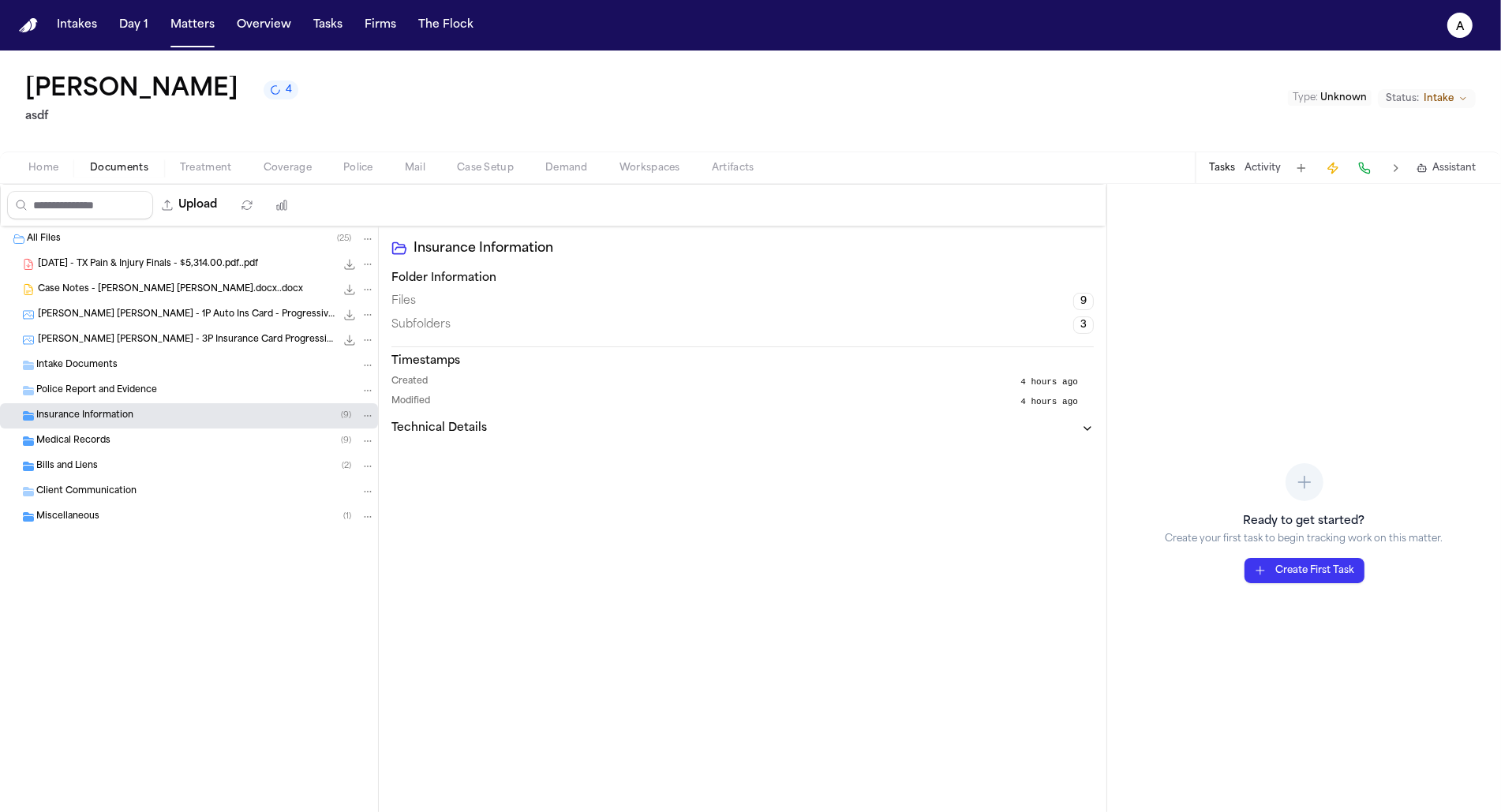
click at [164, 440] on div "Medical Records ( 9 )" at bounding box center [206, 441] width 339 height 14
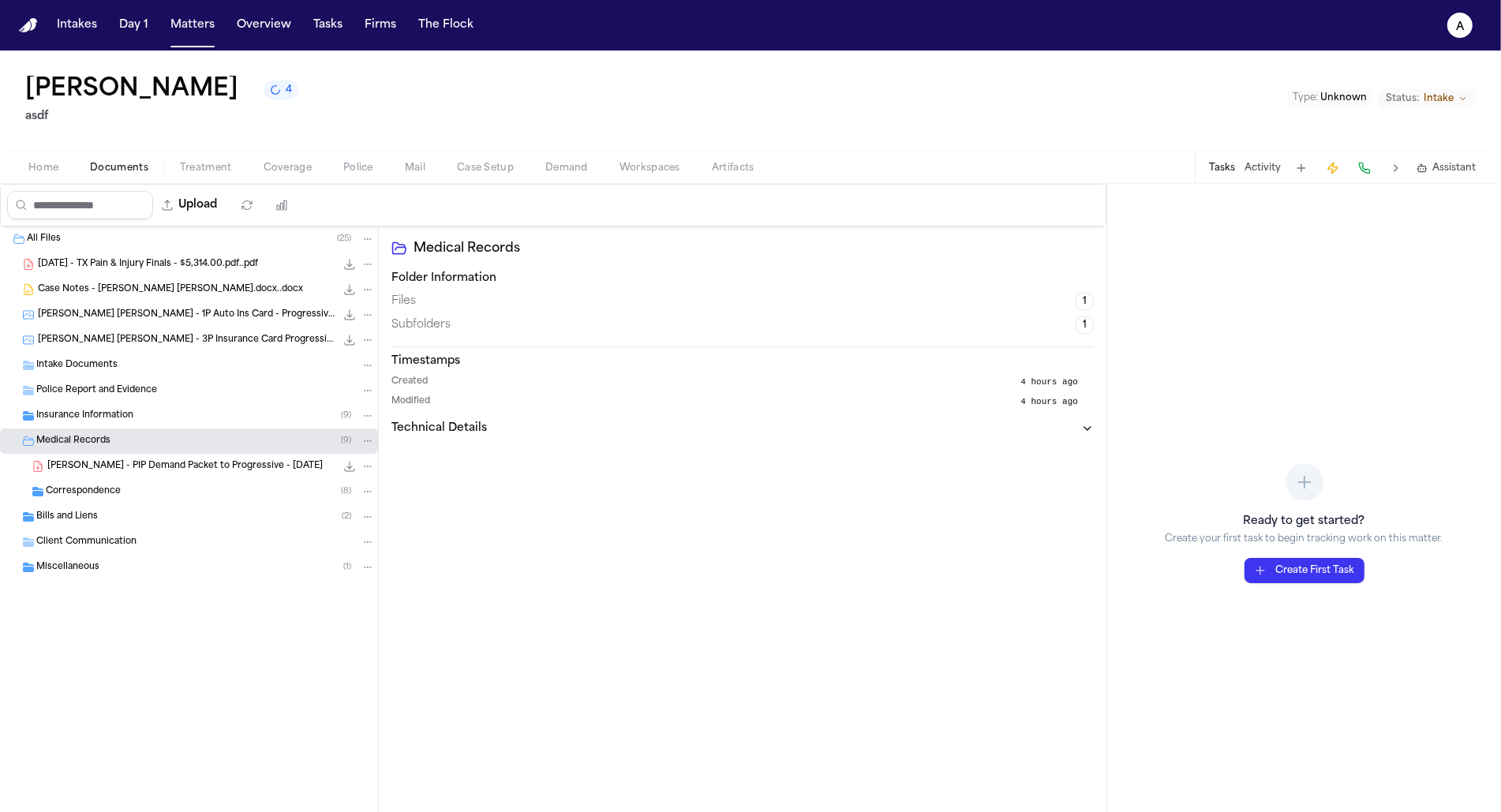
click at [175, 480] on div "Correspondence ( 8 )" at bounding box center [189, 491] width 378 height 25
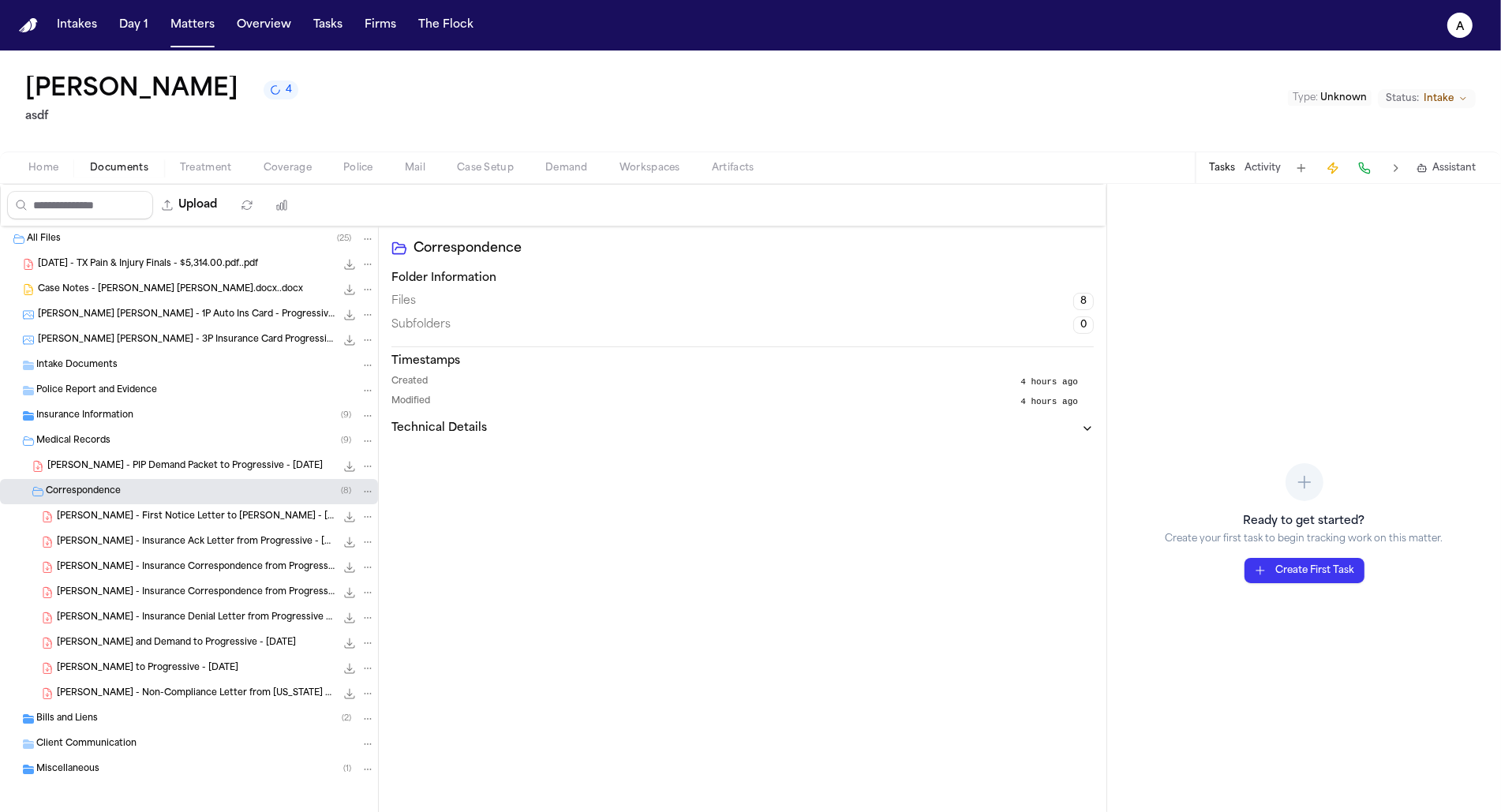
click at [222, 521] on span "E. Gomez - First Notice Letter to Marisol Torres - 10.7.24" at bounding box center [196, 517] width 279 height 13
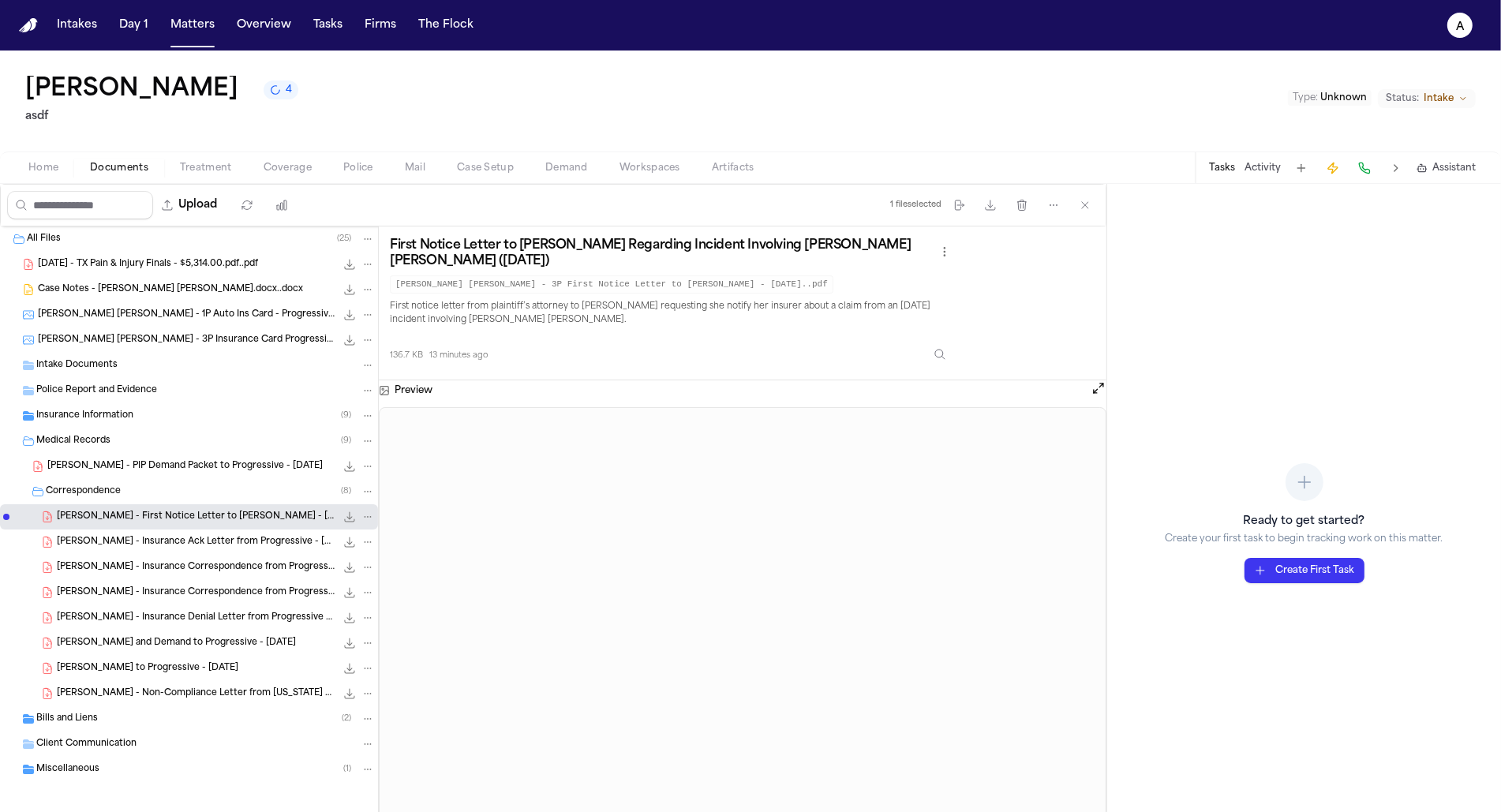
click at [227, 472] on div "E. Gomez - PIP Demand Packet to Progressive - 3.18.25 359.8 KB • PDF" at bounding box center [211, 466] width 328 height 16
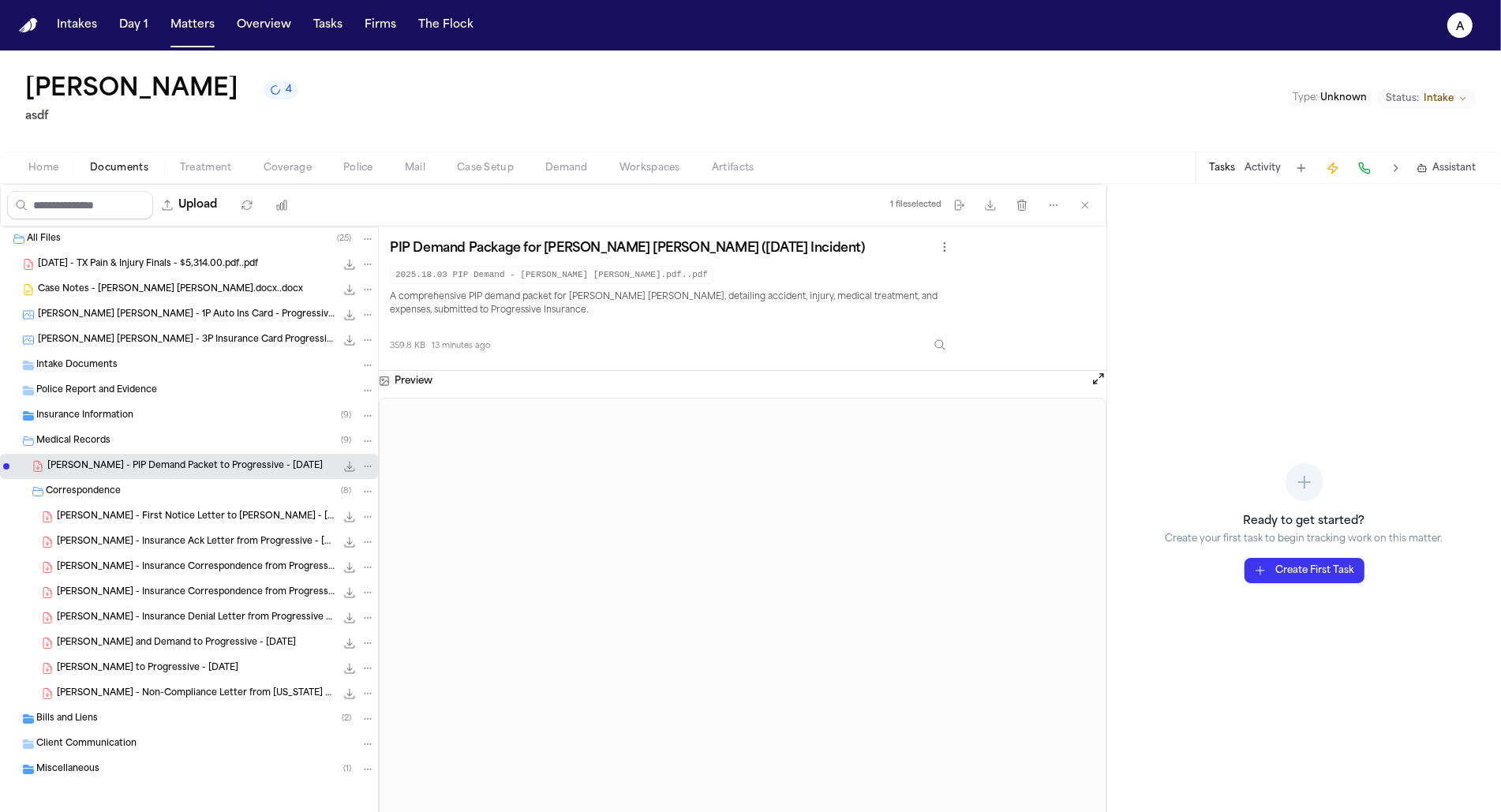
click at [180, 716] on div "Bills and Liens ( 2 )" at bounding box center [206, 719] width 339 height 14
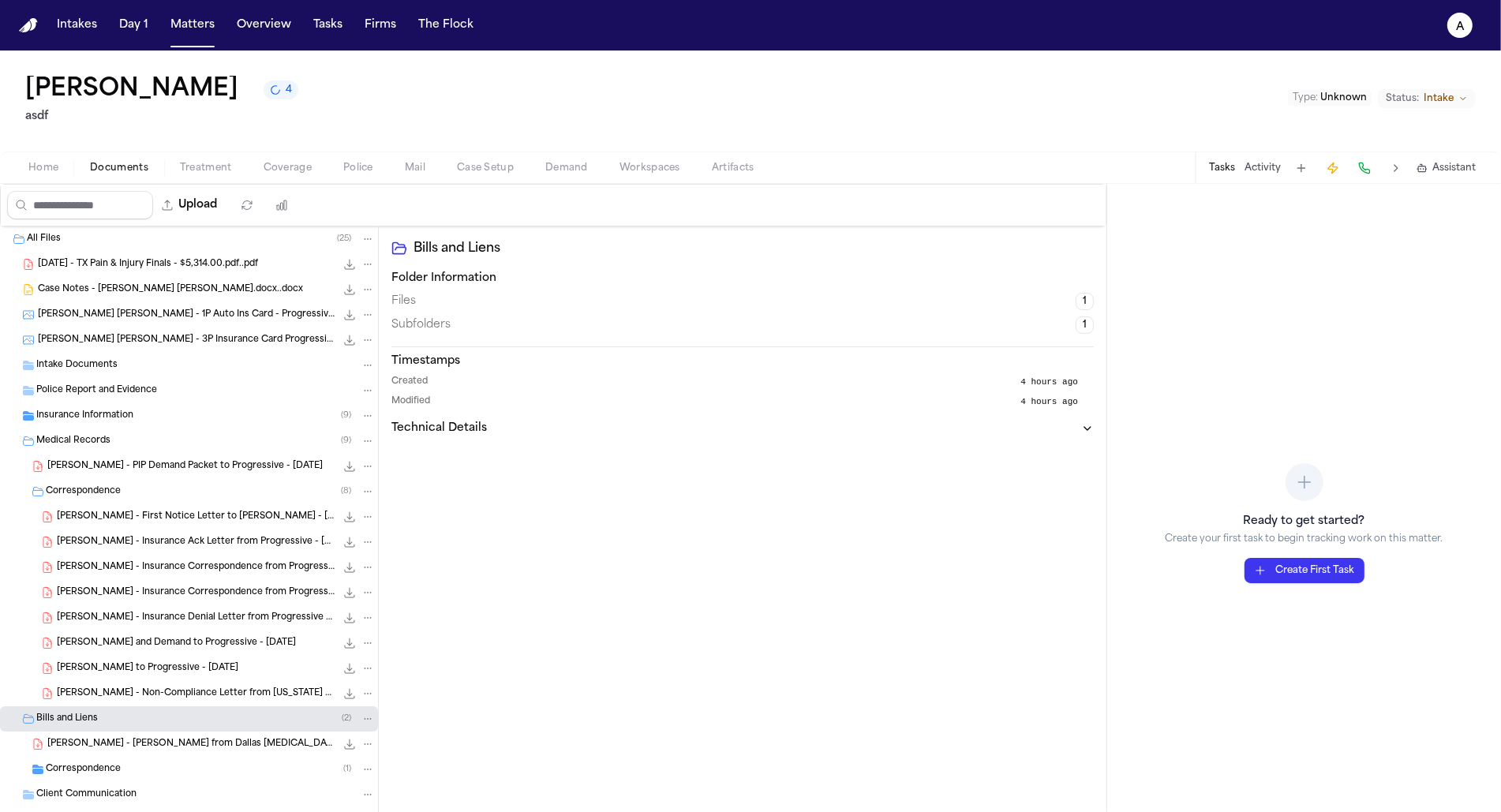
click at [180, 752] on div "E. Gomez - Bill from Dallas Radiology - 12.22.24 23.6 KB • PDF" at bounding box center [189, 744] width 378 height 25
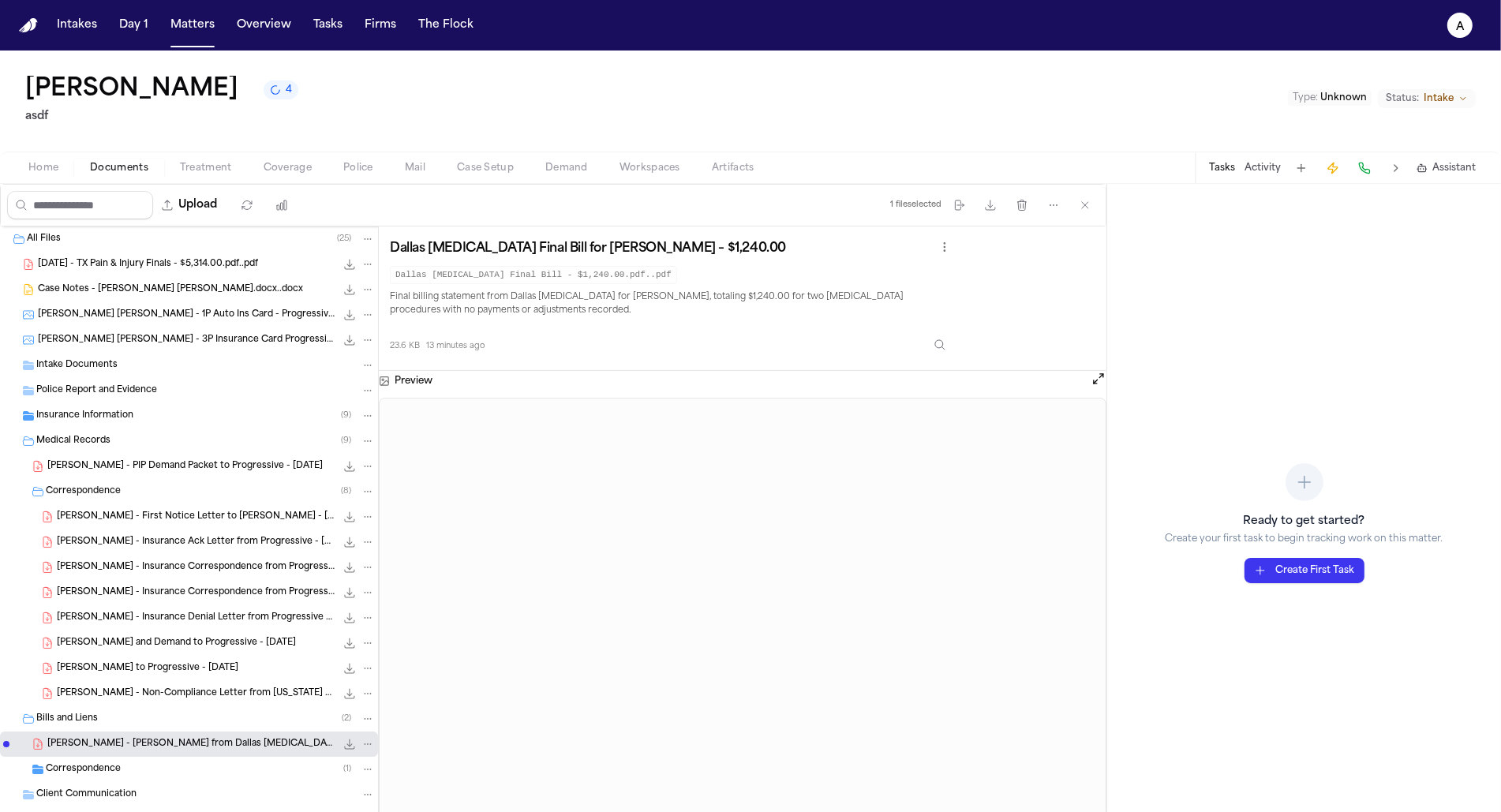
click at [205, 168] on span "Treatment" at bounding box center [206, 168] width 52 height 13
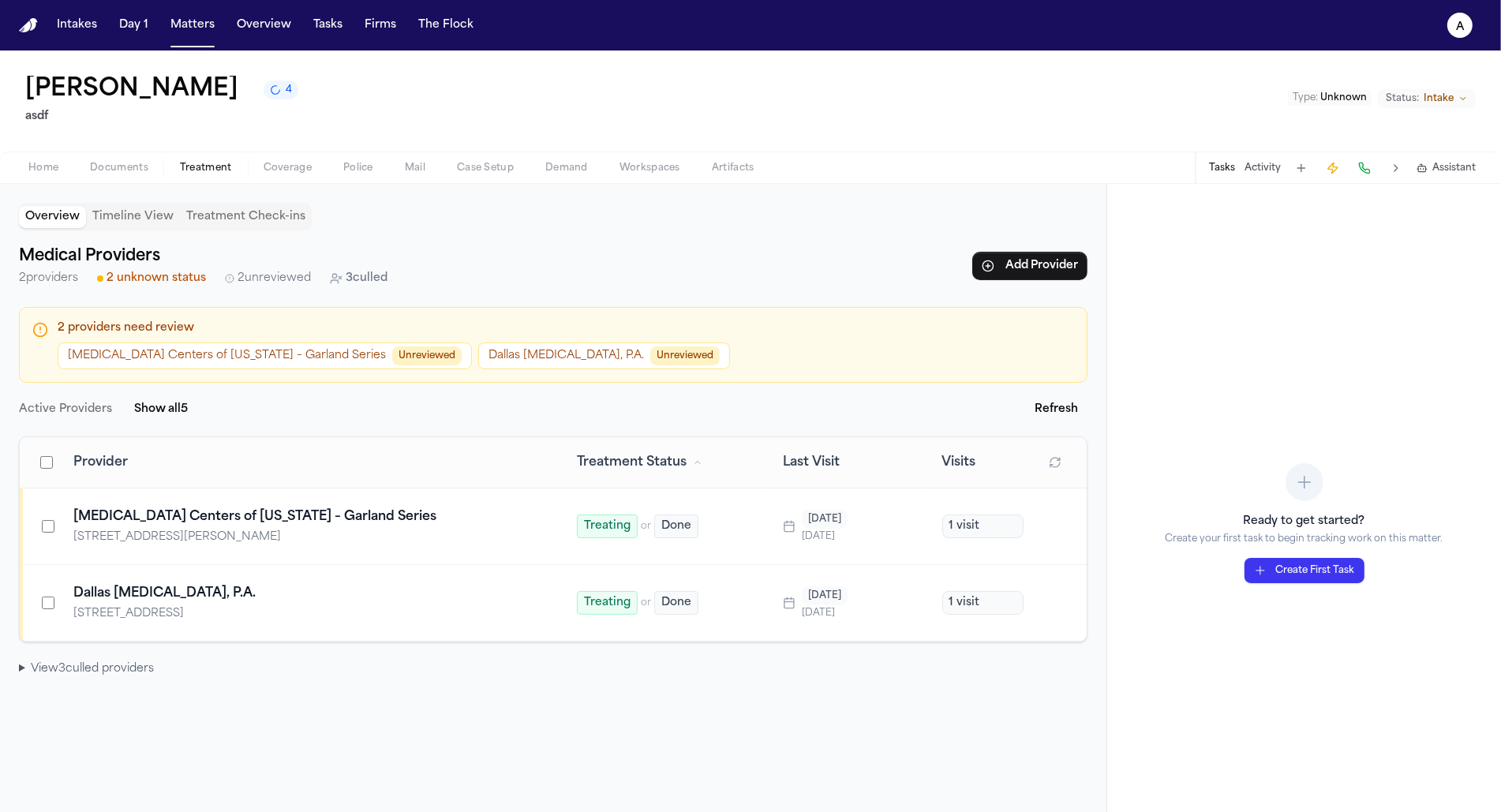
click at [132, 162] on span "Documents" at bounding box center [119, 168] width 58 height 13
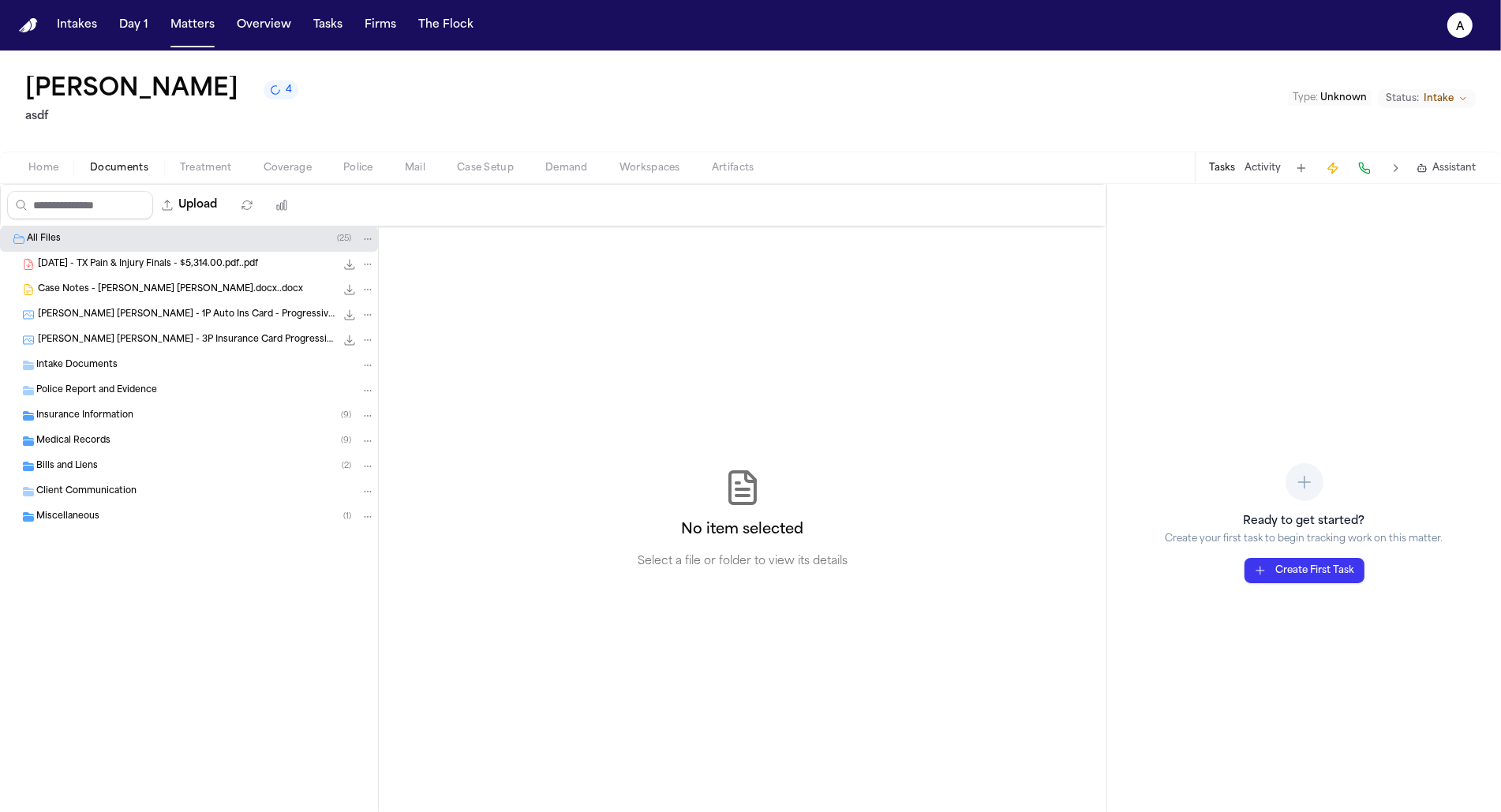
click at [84, 506] on div "Miscellaneous ( 1 )" at bounding box center [189, 516] width 378 height 25
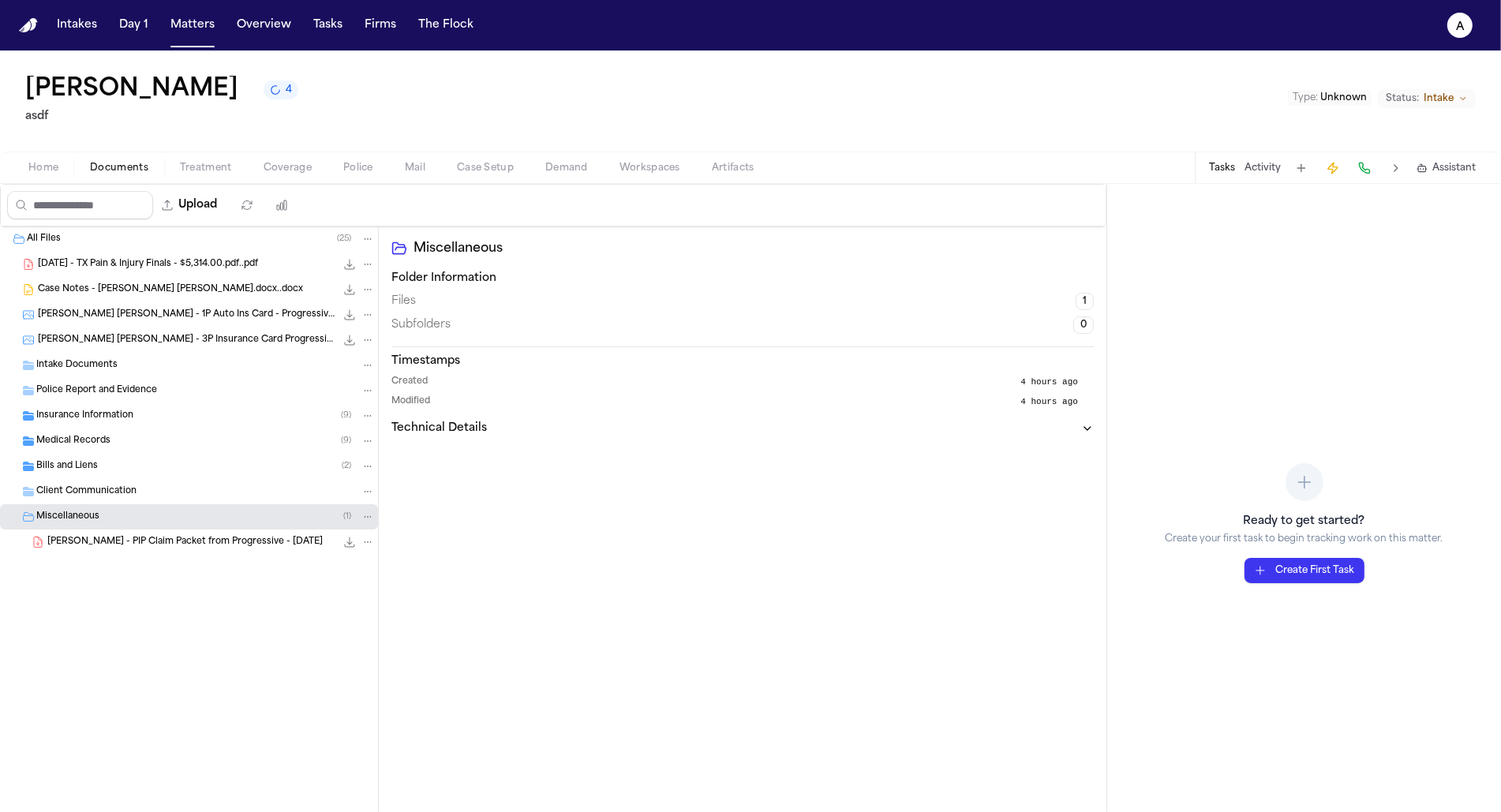
click at [105, 532] on div "E. Gomez - PIP Claim Packet from Progressive - 10.22.24 384.1 KB • PDF" at bounding box center [189, 542] width 378 height 25
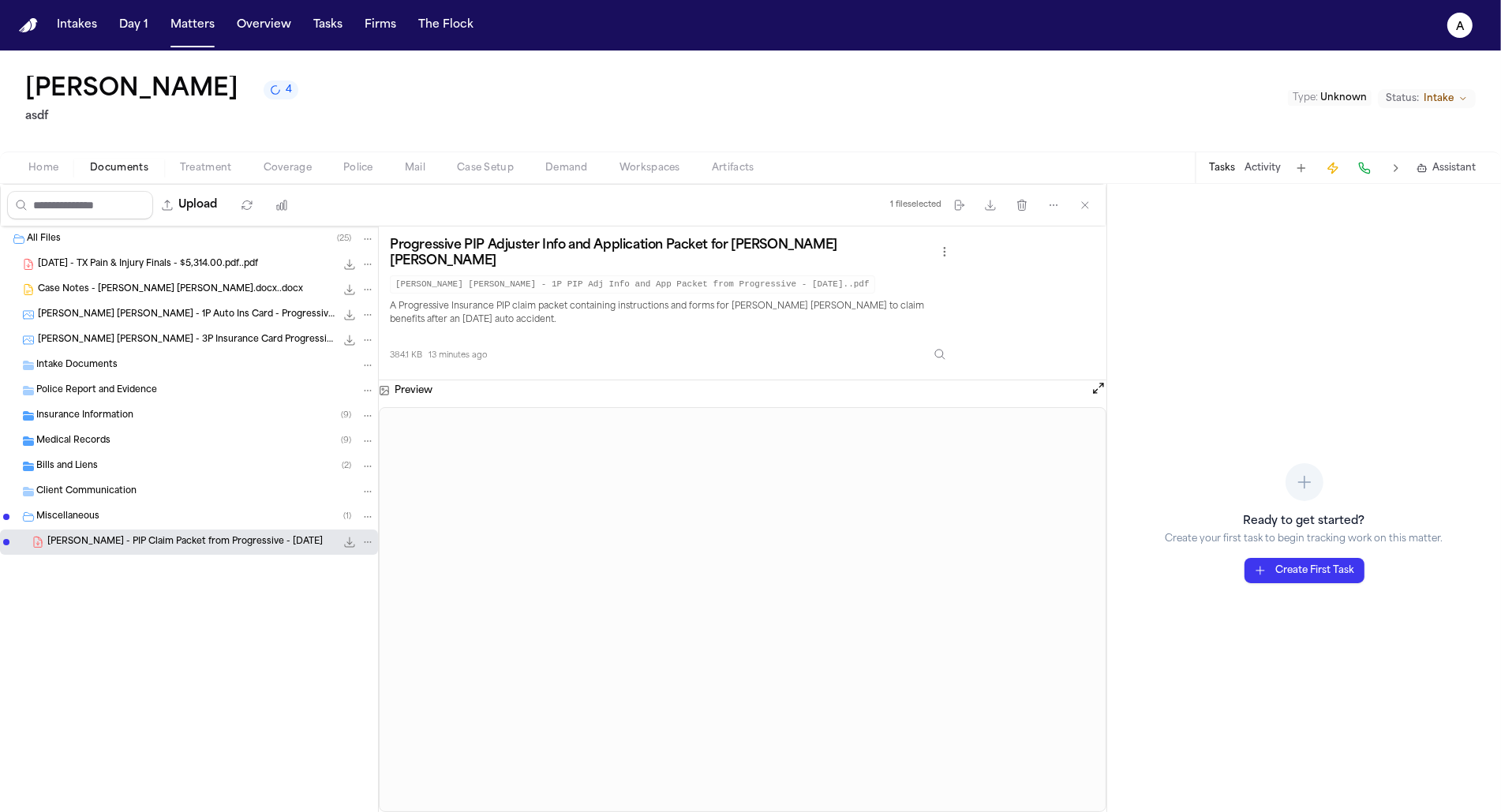
click at [116, 262] on span "2025.04.01 - TX Pain & Injury Finals - $5,314.00.pdf..pdf" at bounding box center [147, 264] width 220 height 13
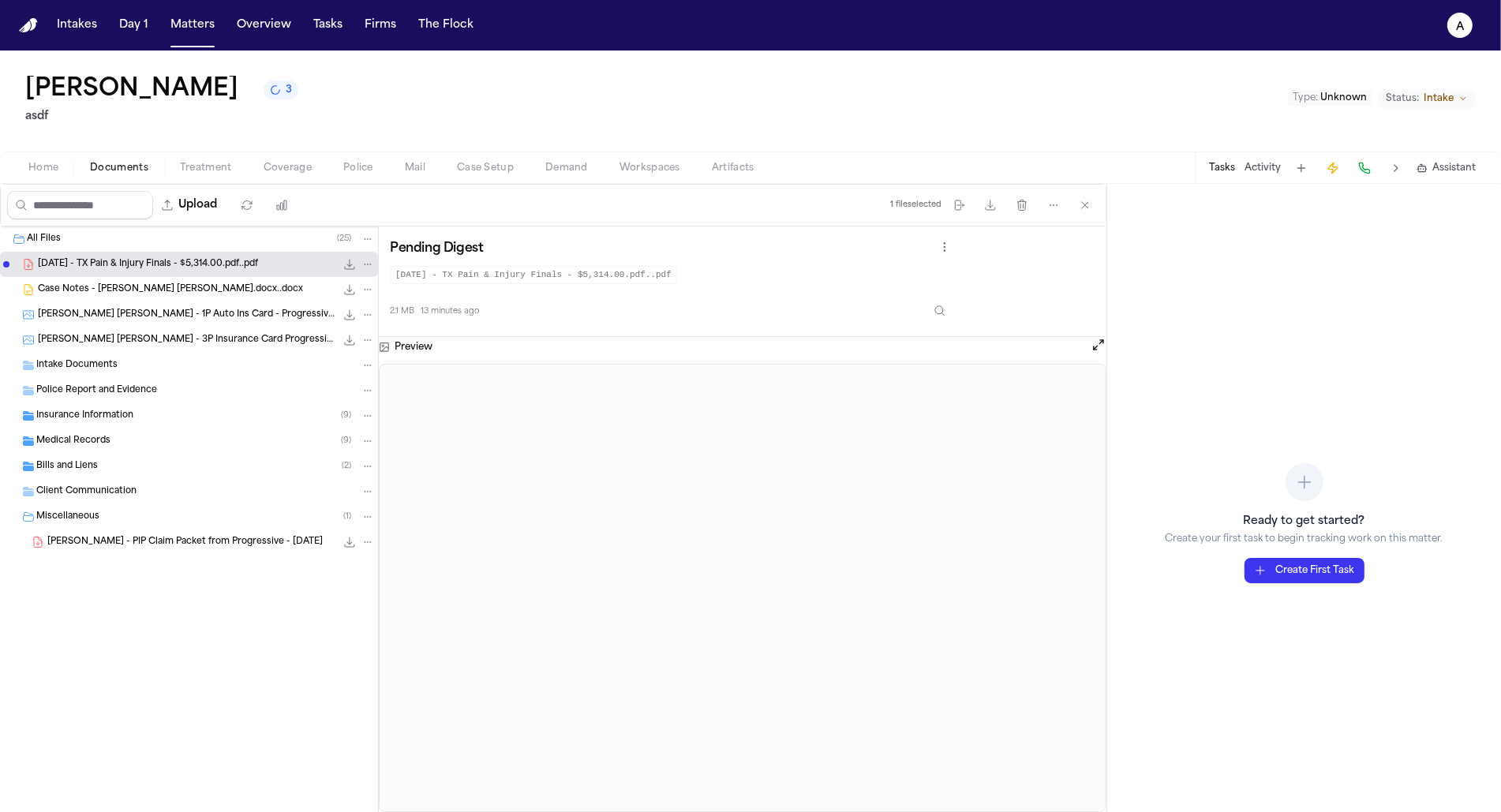
click at [197, 158] on button "Treatment" at bounding box center [206, 168] width 83 height 19
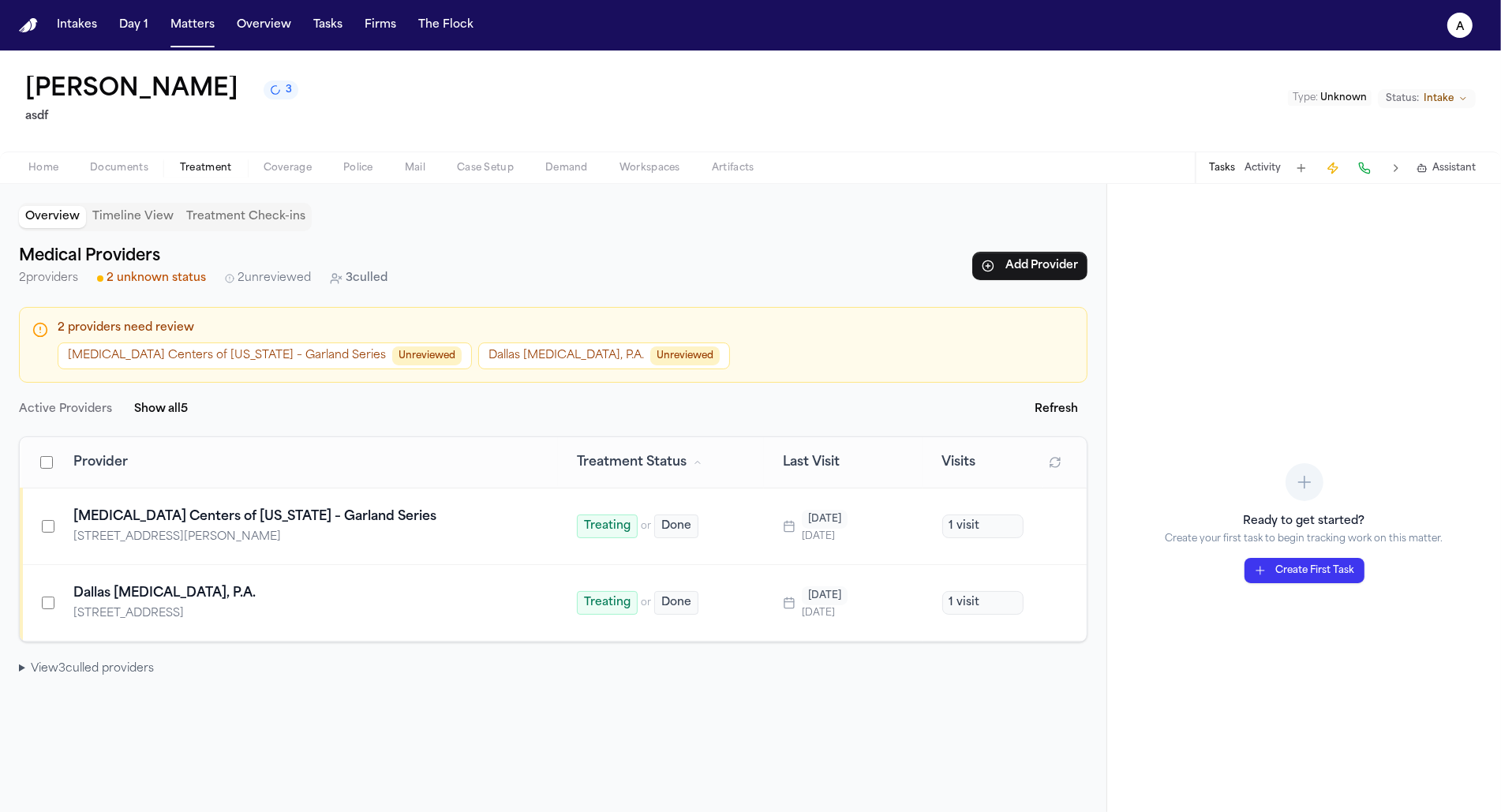
click at [88, 667] on summary "View 3 culled provider s" at bounding box center [553, 669] width 1069 height 16
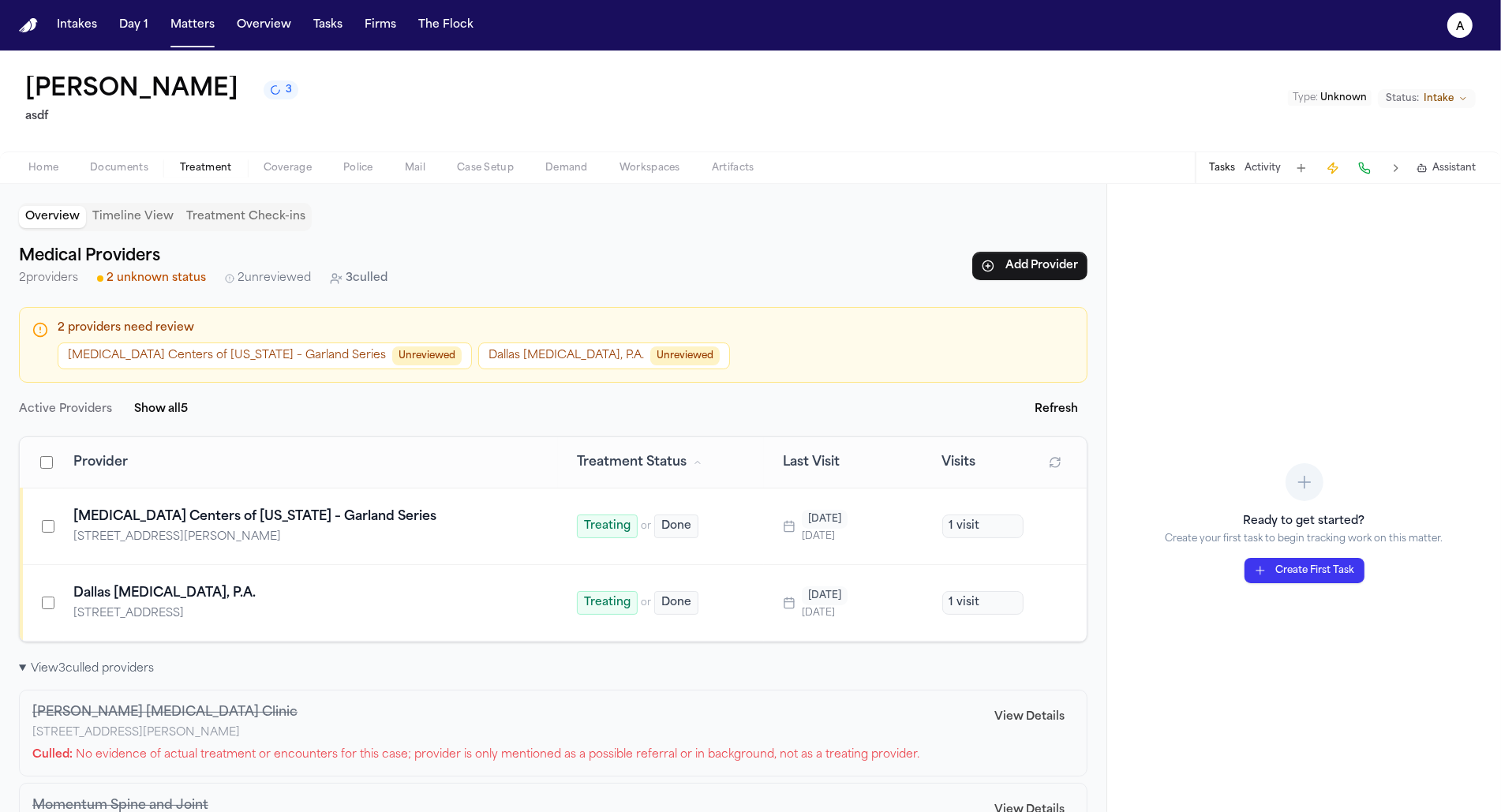
scroll to position [180, 0]
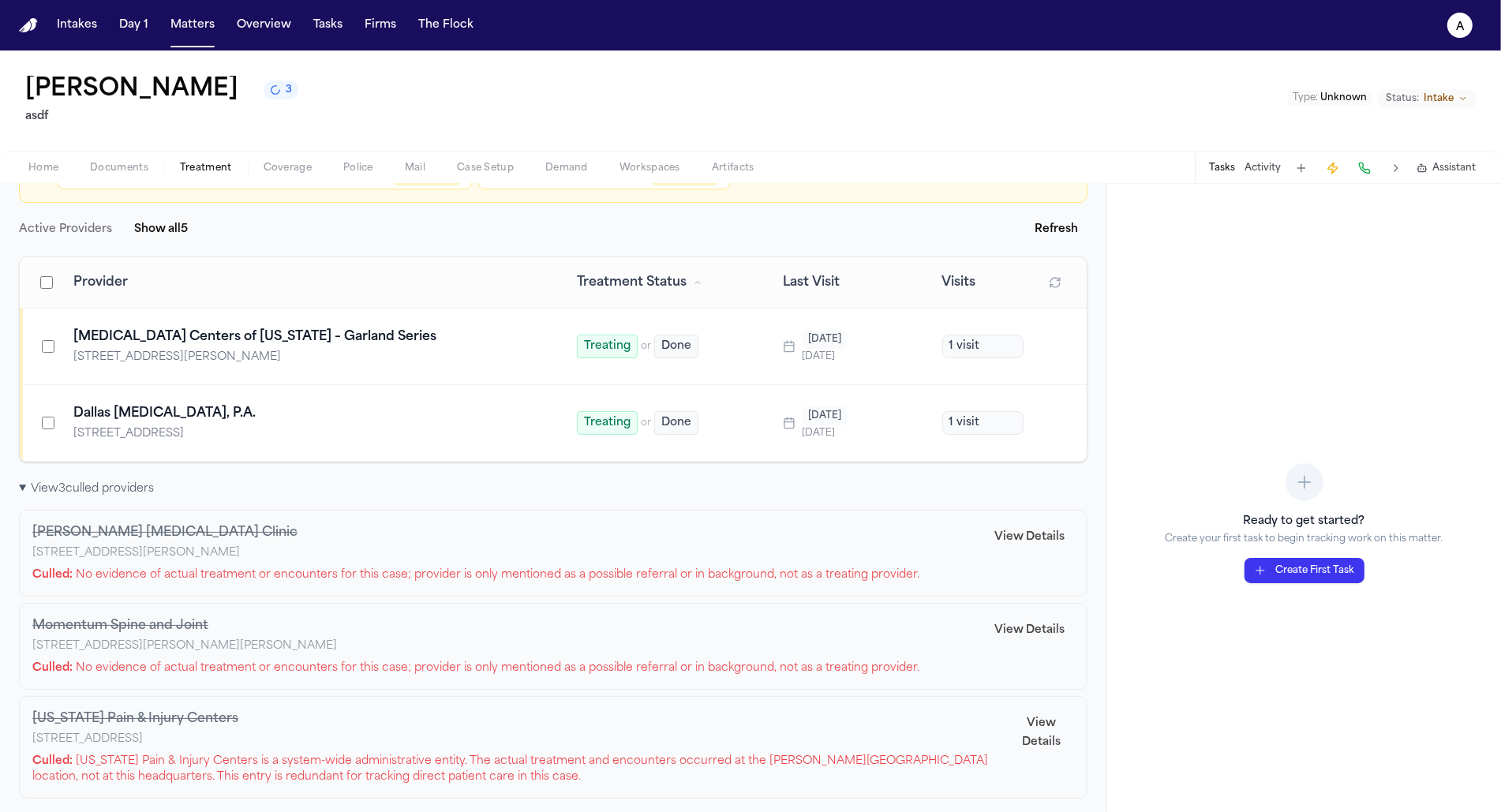
click at [130, 187] on button "MRI Centers of Texas – Garland Series Unreviewed" at bounding box center [265, 176] width 415 height 27
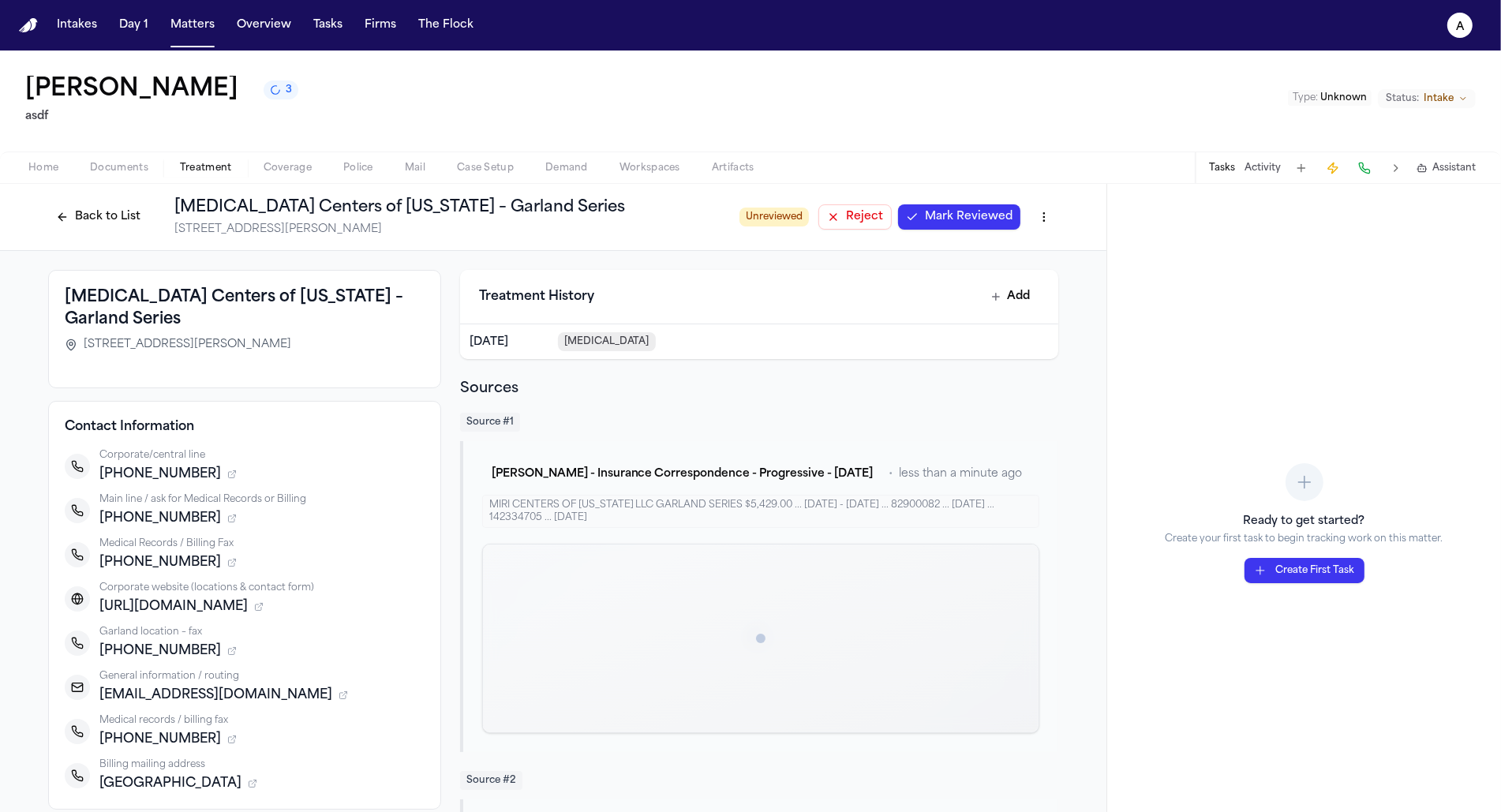
click at [126, 151] on div "Ethan Gomez 3 asdf Type : Unknown Status: Intake" at bounding box center [750, 101] width 1501 height 101
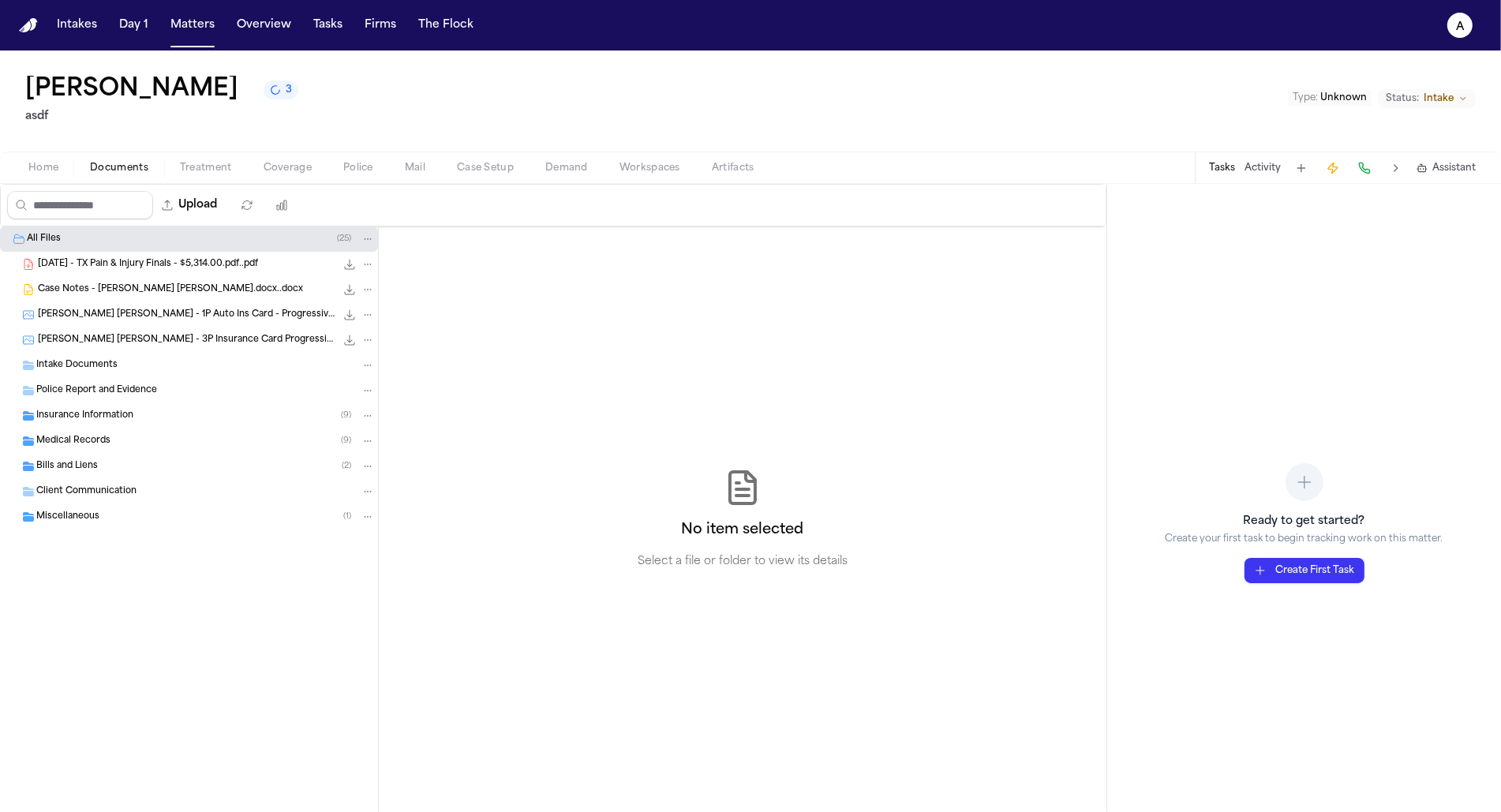
click at [132, 168] on span "Documents" at bounding box center [119, 168] width 58 height 13
click at [187, 168] on span "Treatment" at bounding box center [206, 168] width 52 height 13
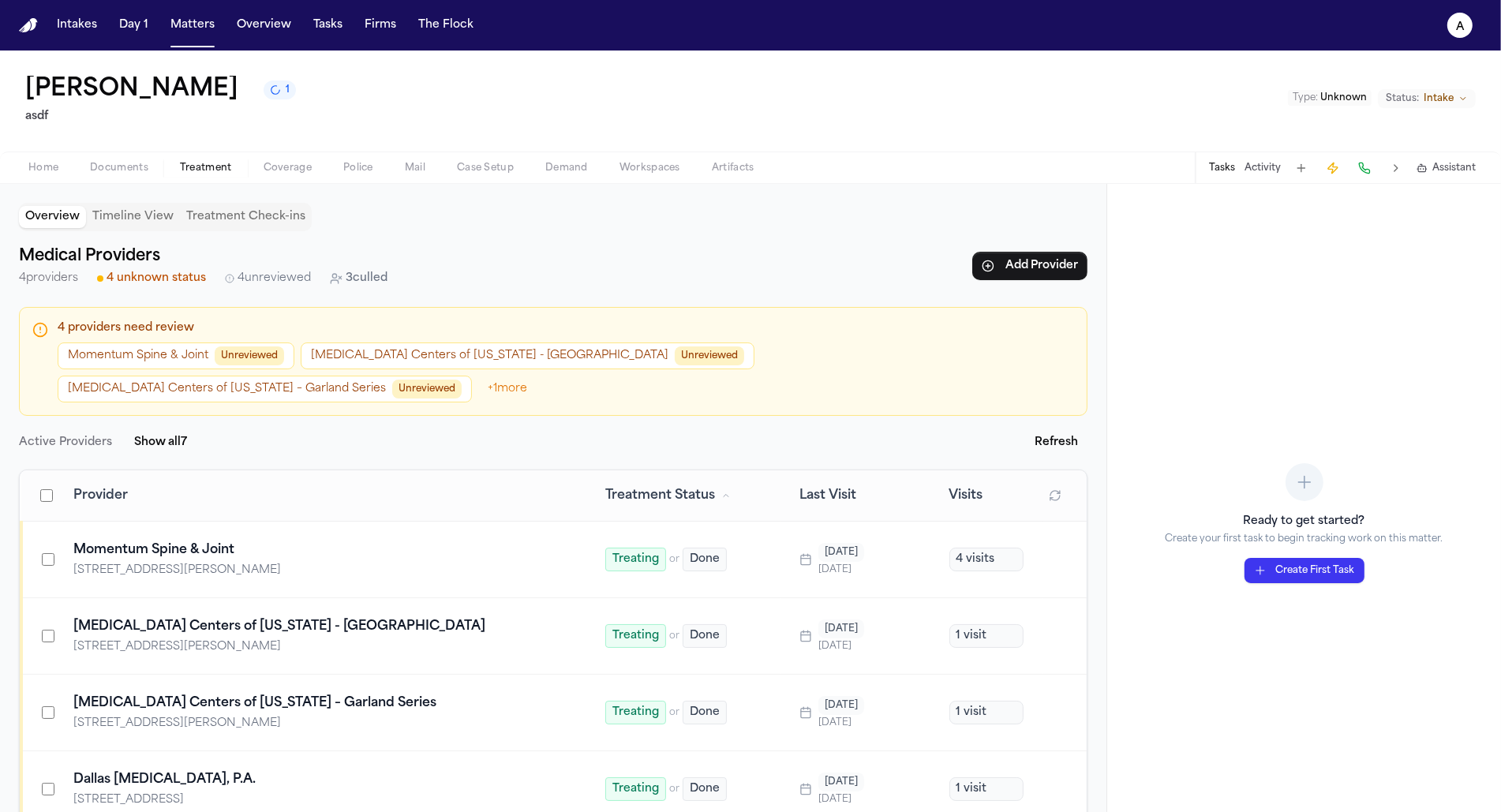
scroll to position [32, 0]
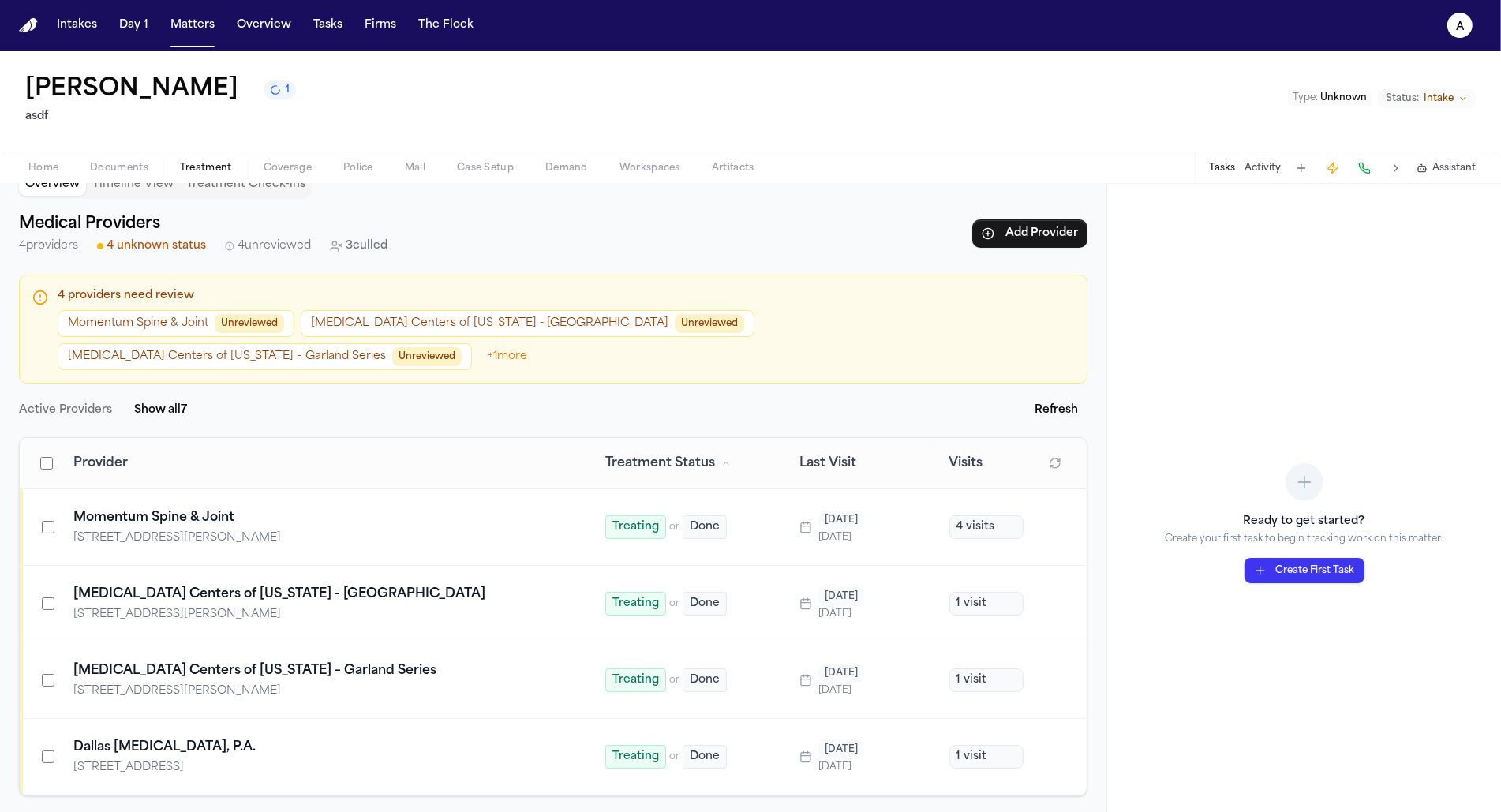
click at [147, 811] on summary "View 3 culled provider s" at bounding box center [553, 822] width 1069 height 16
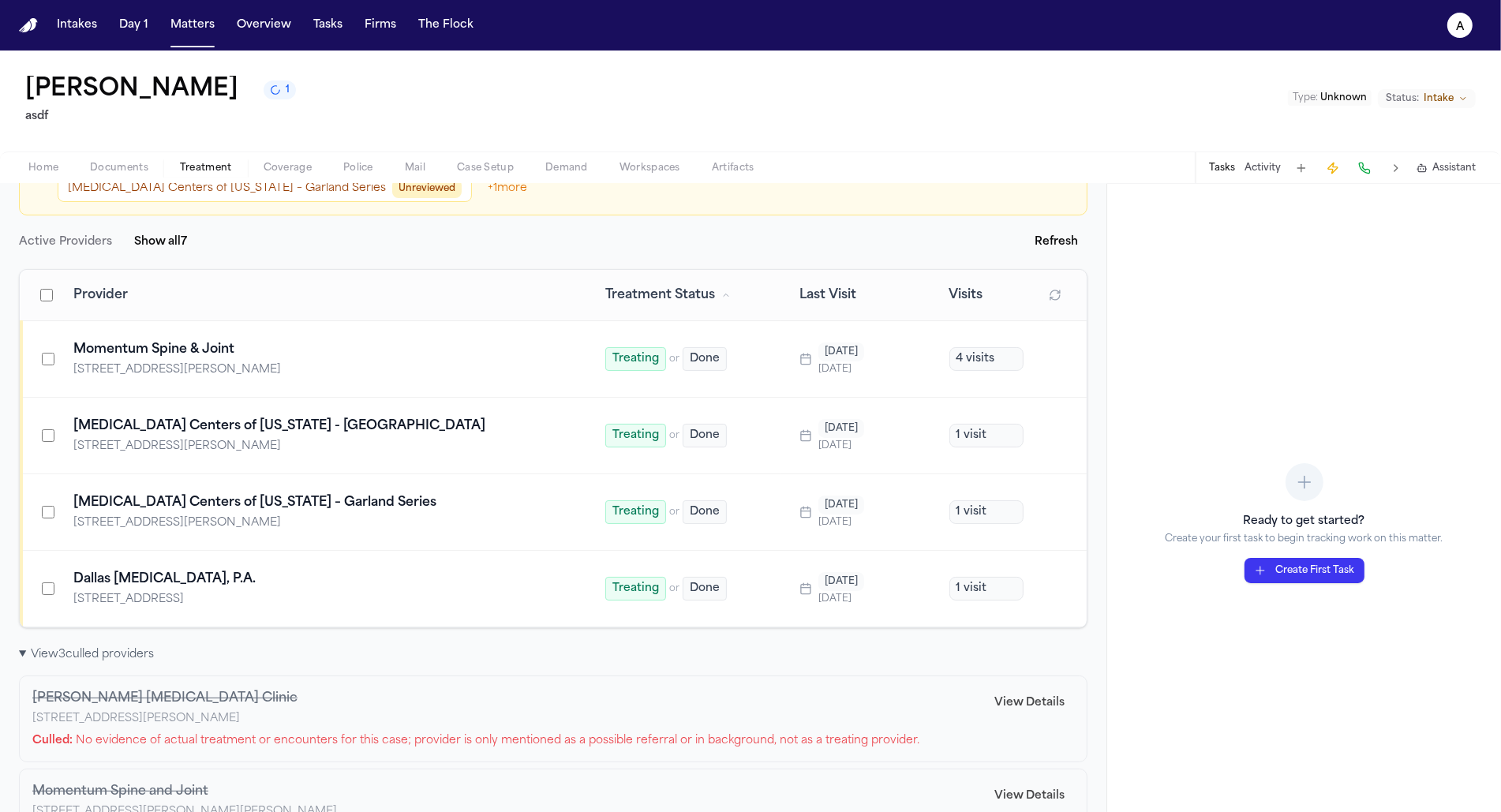
scroll to position [332, 0]
